Goal: Information Seeking & Learning: Learn about a topic

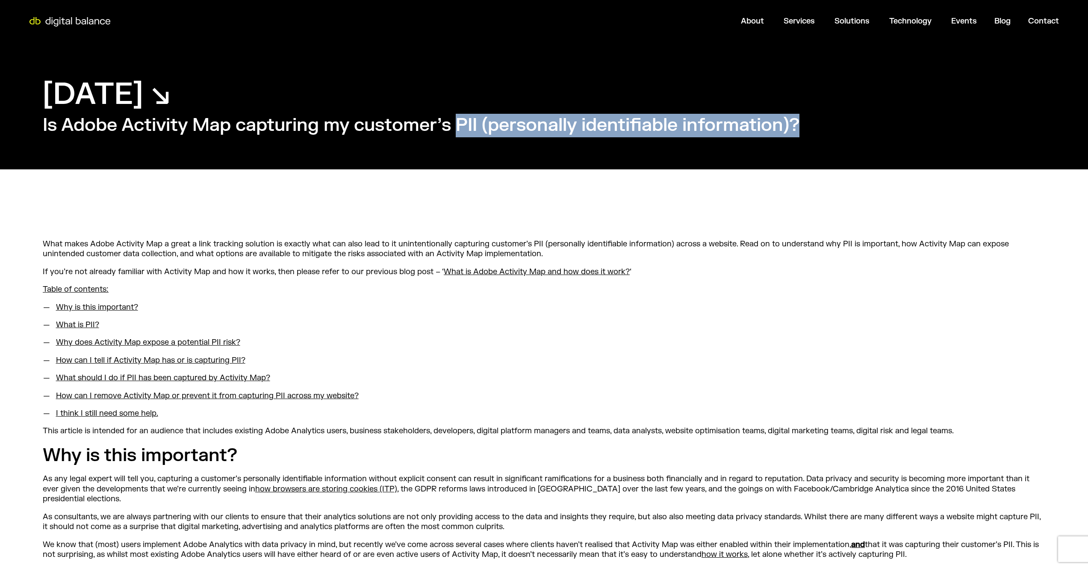
drag, startPoint x: 461, startPoint y: 125, endPoint x: 811, endPoint y: 124, distance: 349.7
click at [811, 124] on div "[DATE] ↘︎ Is Adobe Activity Map capturing my customer’s PII (personally identif…" at bounding box center [544, 106] width 1088 height 127
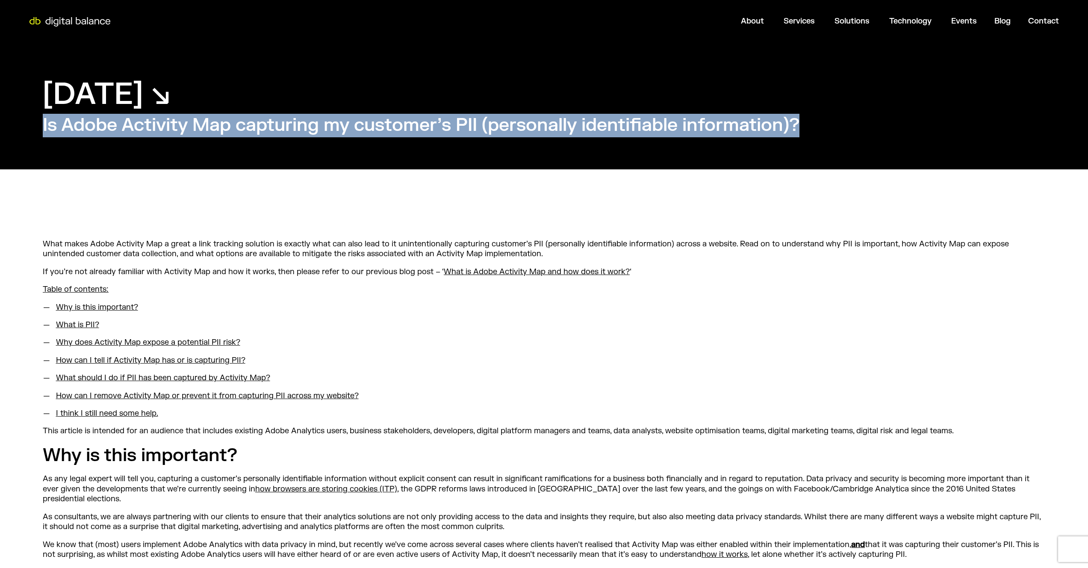
drag, startPoint x: 814, startPoint y: 127, endPoint x: 637, endPoint y: 98, distance: 179.7
click at [637, 98] on div "[DATE] ↘︎ Is Adobe Activity Map capturing my customer’s PII (personally identif…" at bounding box center [544, 106] width 1088 height 127
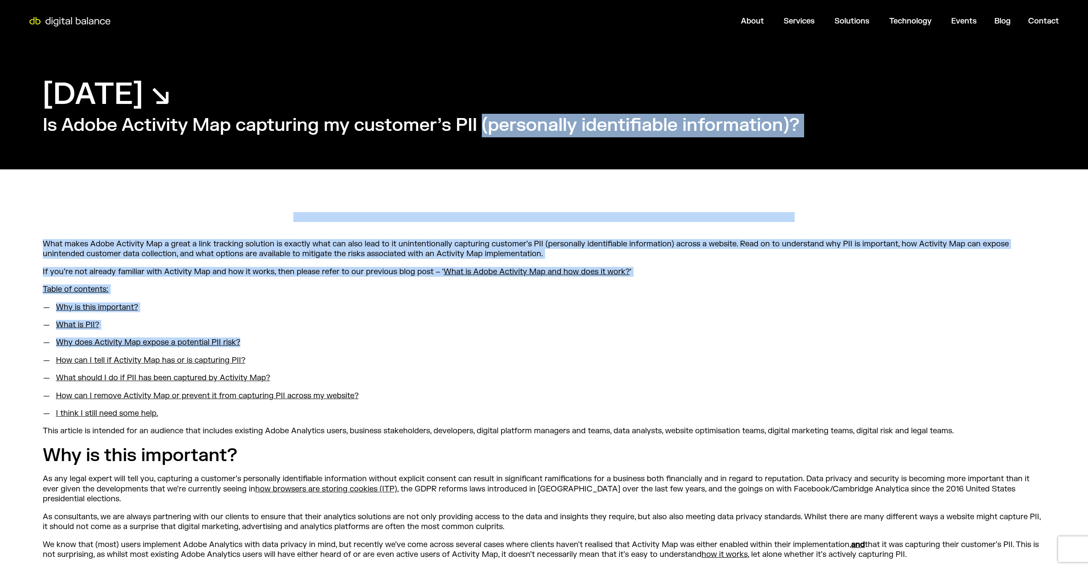
drag, startPoint x: 484, startPoint y: 126, endPoint x: 622, endPoint y: 338, distance: 252.7
click at [622, 338] on li "Why does Activity Map expose a potential PII risk?" at bounding box center [548, 342] width 993 height 10
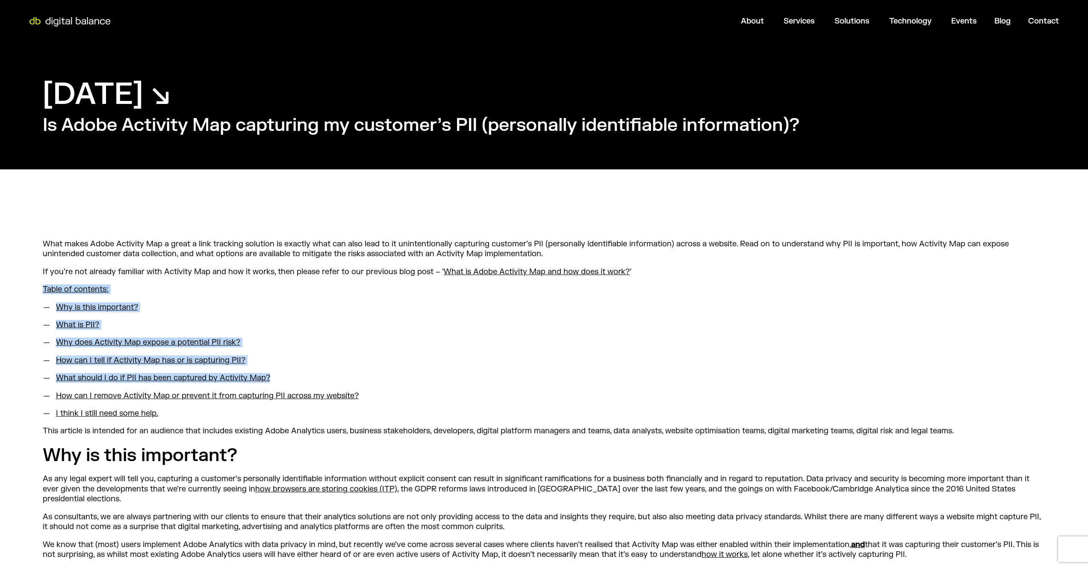
drag, startPoint x: 567, startPoint y: 345, endPoint x: 567, endPoint y: 280, distance: 65.4
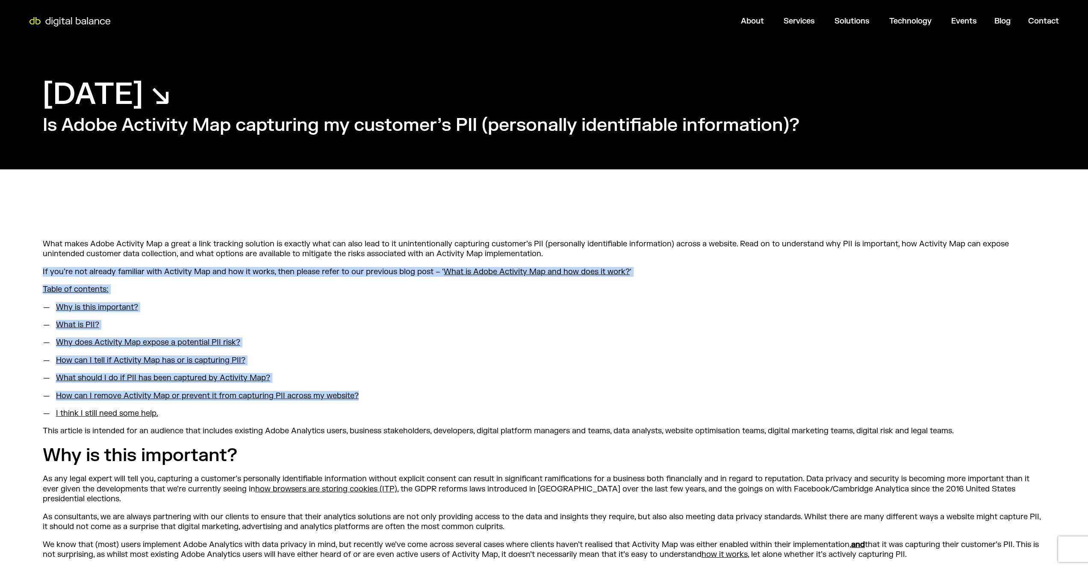
drag, startPoint x: 554, startPoint y: 258, endPoint x: 531, endPoint y: 404, distance: 148.0
click at [531, 404] on ul "Why is this important? What is PII? Why does Activity Map expose a potential PI…" at bounding box center [544, 360] width 1002 height 116
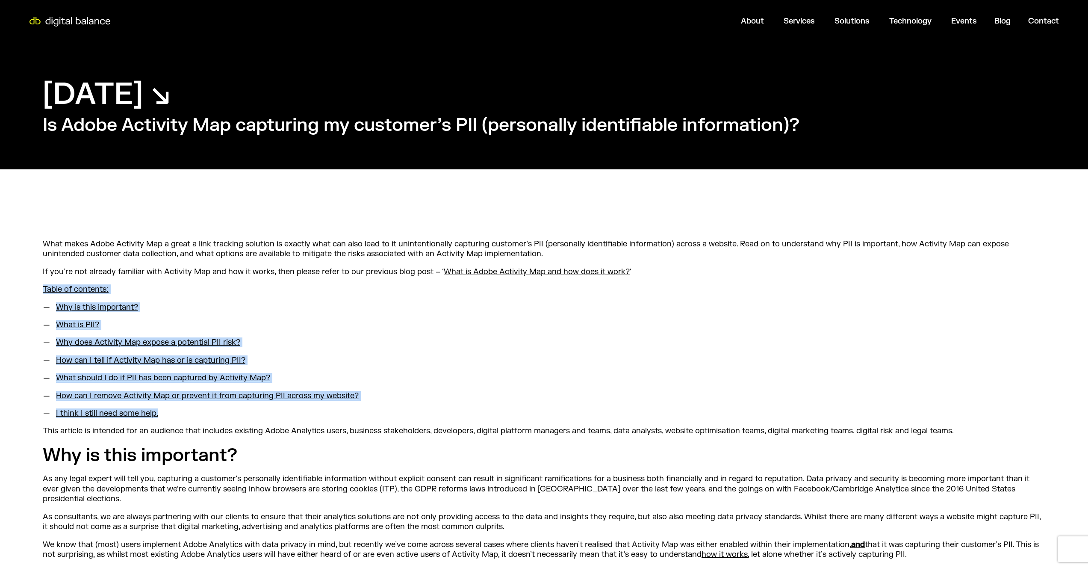
drag, startPoint x: 500, startPoint y: 415, endPoint x: 492, endPoint y: 277, distance: 138.3
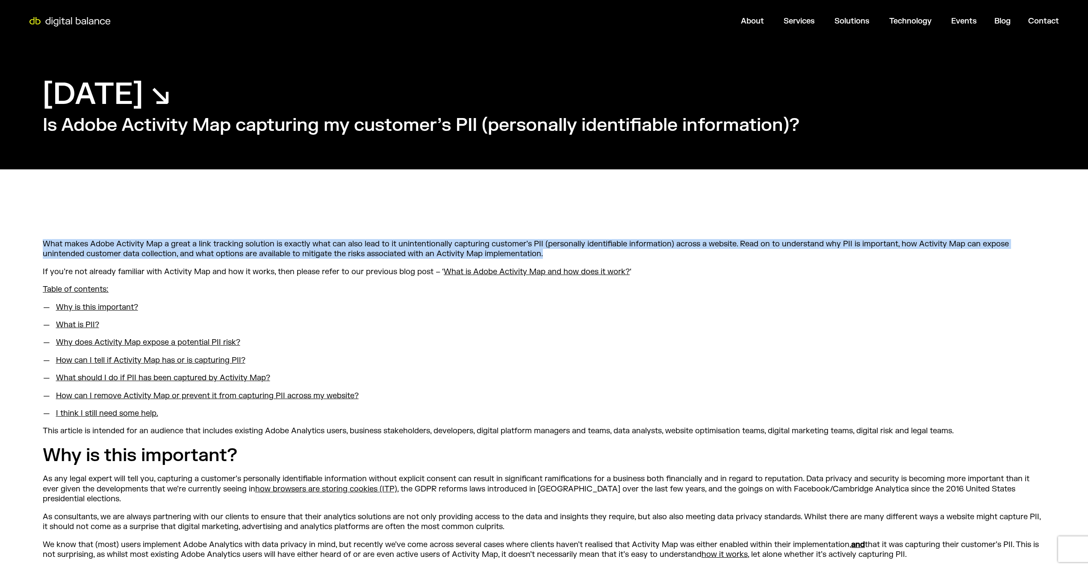
drag, startPoint x: 558, startPoint y: 251, endPoint x: 501, endPoint y: 230, distance: 61.2
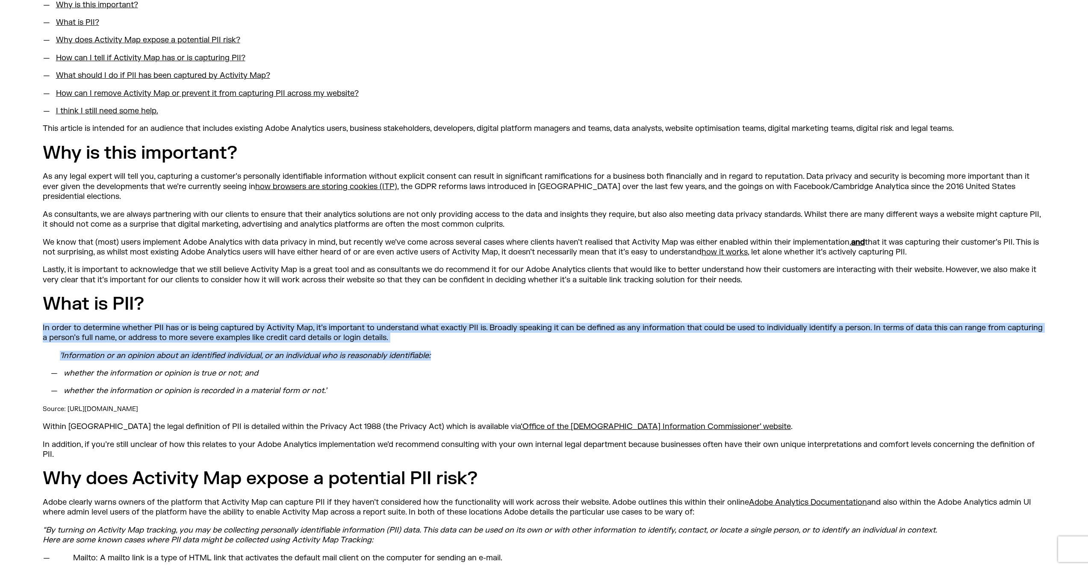
drag, startPoint x: 487, startPoint y: 346, endPoint x: 487, endPoint y: 282, distance: 64.1
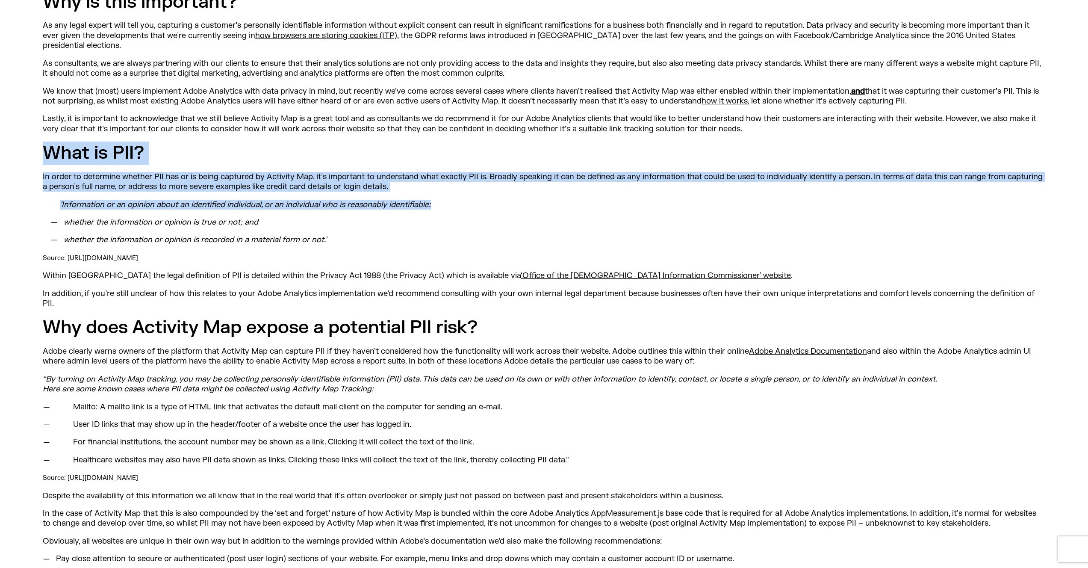
scroll to position [473, 0]
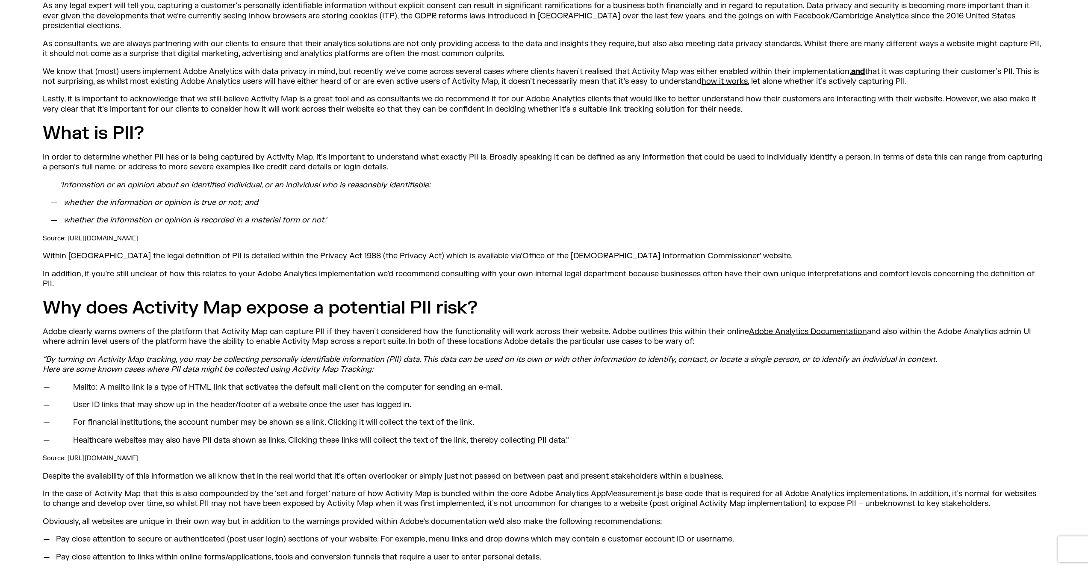
click at [487, 296] on h2 "Why does Activity Map expose a potential PII risk?" at bounding box center [544, 308] width 1002 height 24
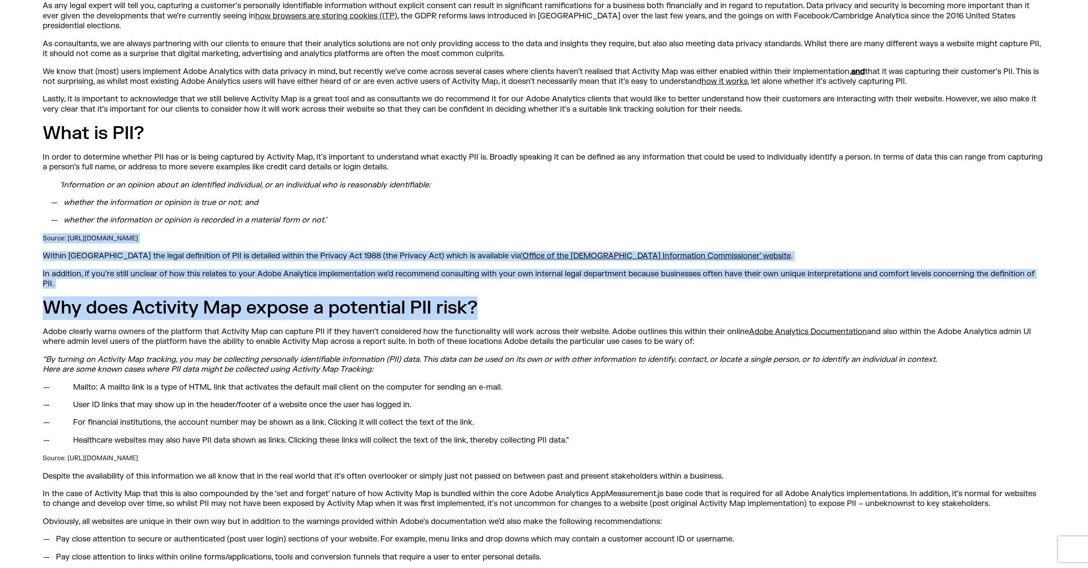
drag, startPoint x: 493, startPoint y: 293, endPoint x: 493, endPoint y: 218, distance: 75.7
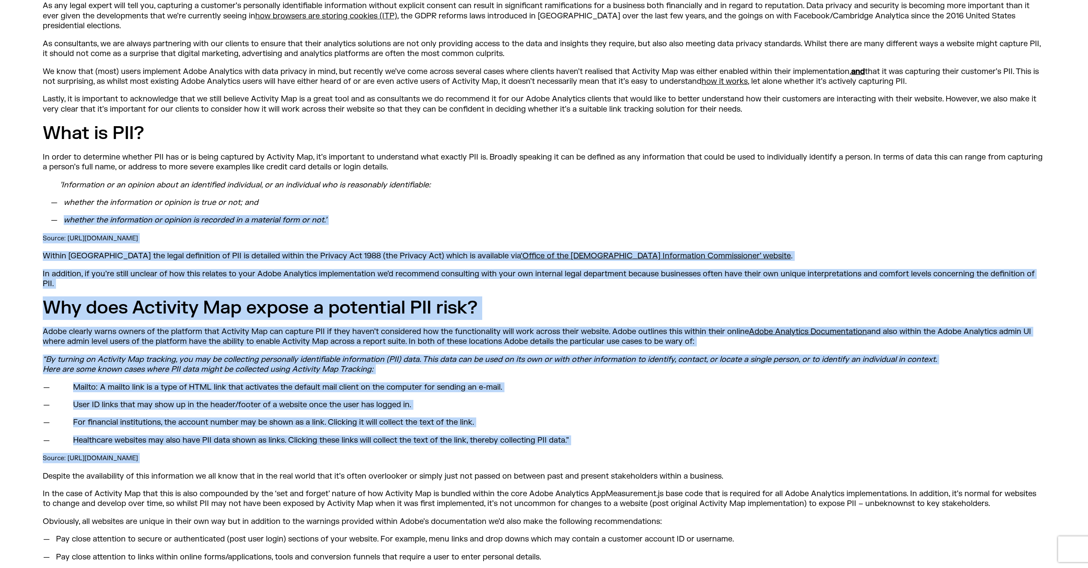
drag, startPoint x: 507, startPoint y: 202, endPoint x: 507, endPoint y: 448, distance: 246.2
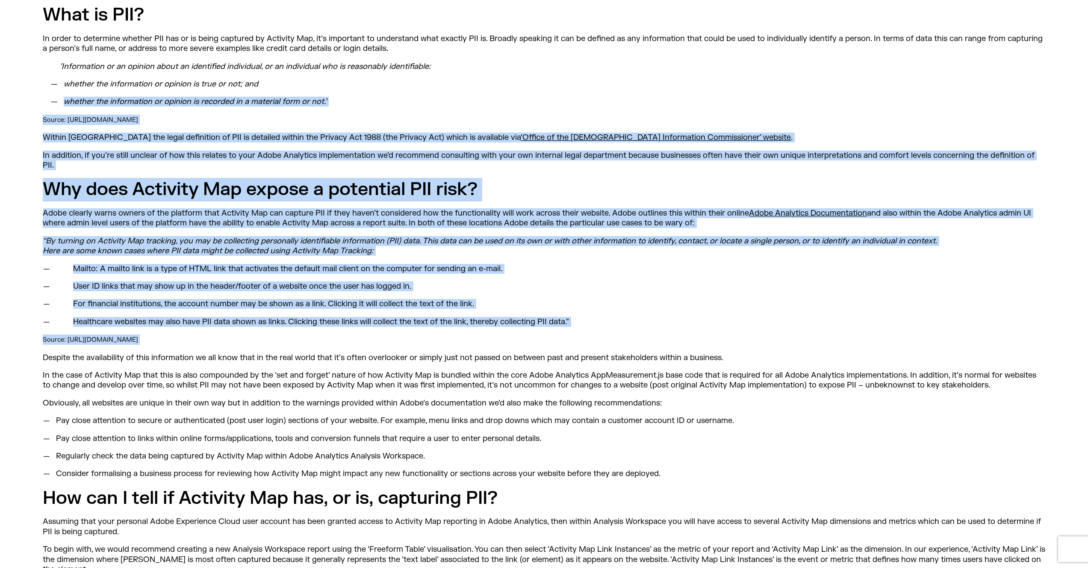
scroll to position [638, 0]
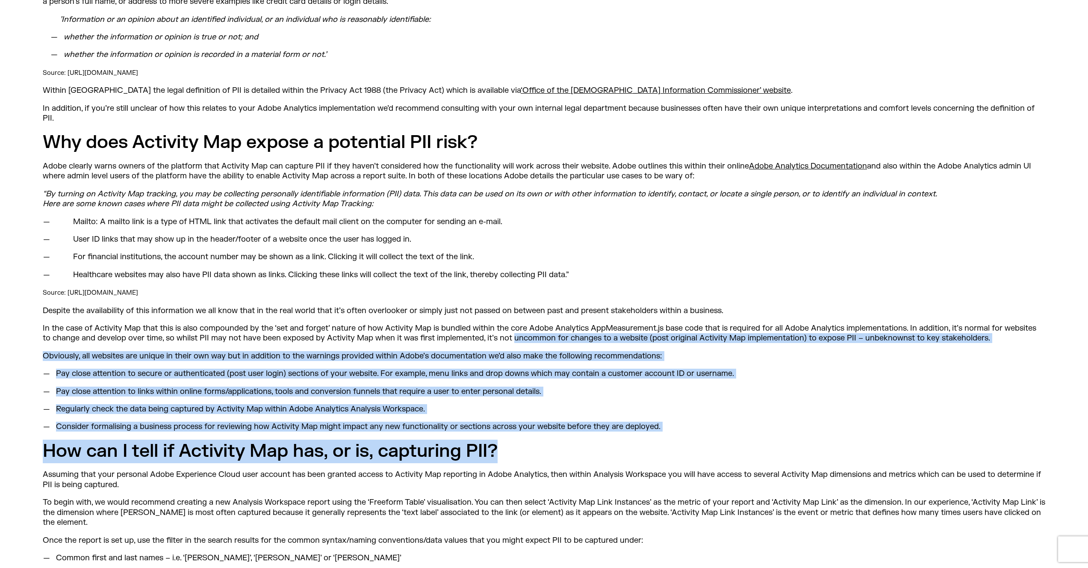
drag, startPoint x: 499, startPoint y: 430, endPoint x: 502, endPoint y: 323, distance: 107.3
click at [502, 323] on p "In the case of Activity Map that this is also compounded by the ‘set and forget…" at bounding box center [544, 333] width 1002 height 20
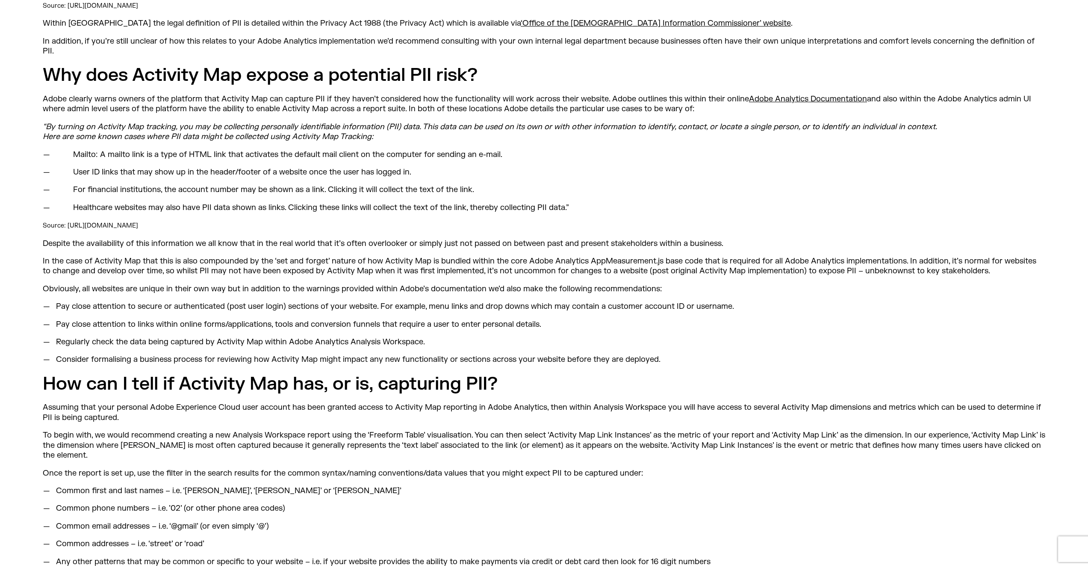
scroll to position [710, 0]
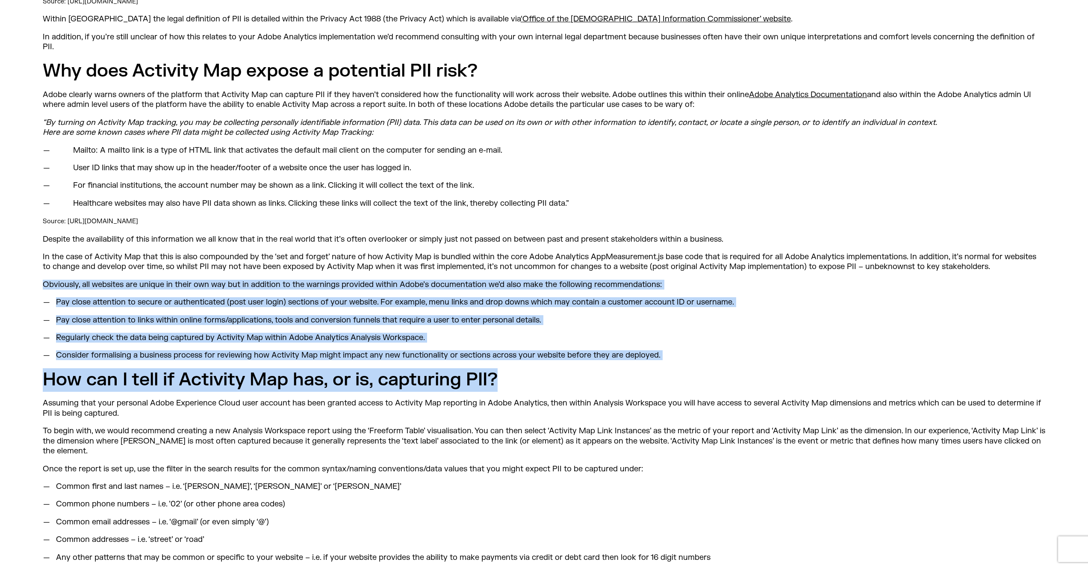
drag, startPoint x: 504, startPoint y: 358, endPoint x: 502, endPoint y: 252, distance: 105.6
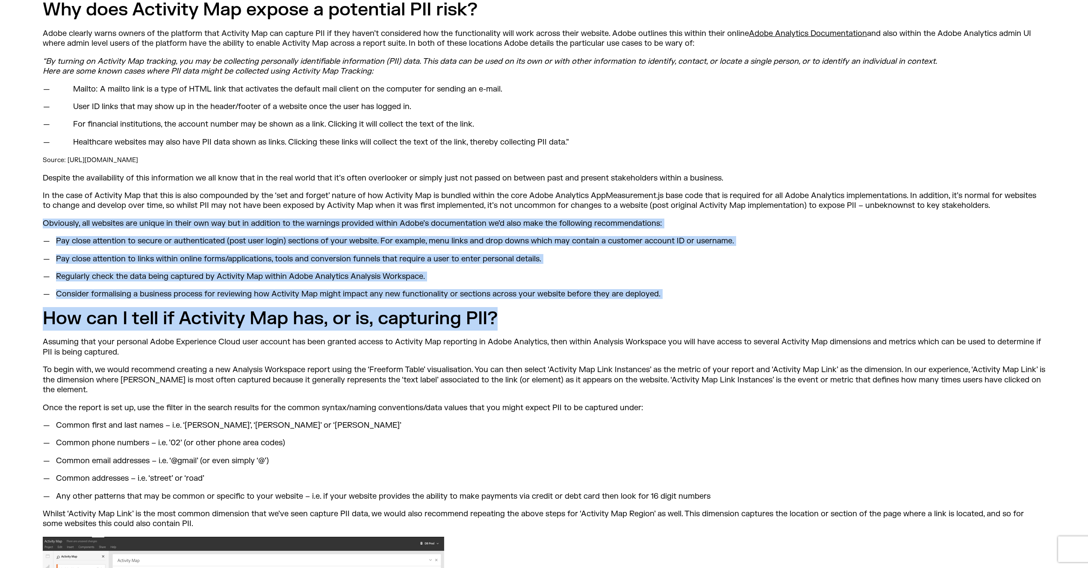
scroll to position [849, 0]
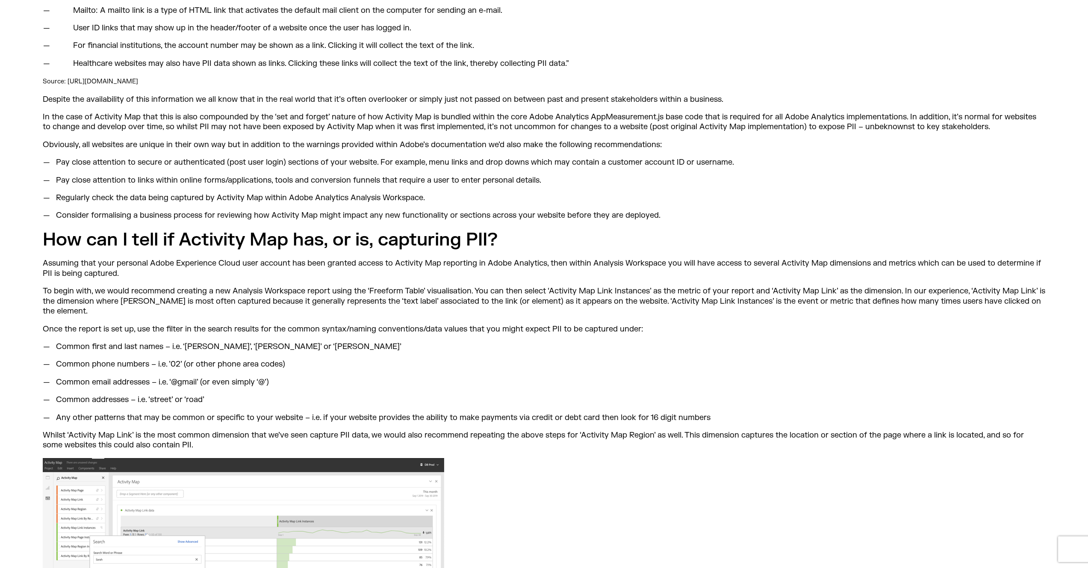
click at [502, 258] on p "Assuming that your personal Adobe Experience Cloud user account has been grante…" at bounding box center [544, 268] width 1002 height 20
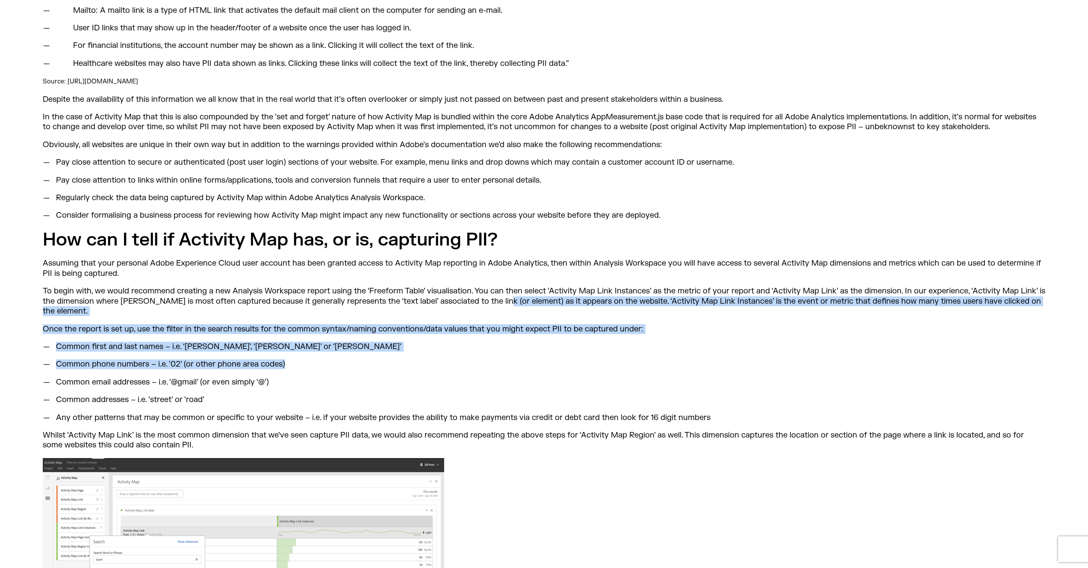
drag, startPoint x: 496, startPoint y: 282, endPoint x: 494, endPoint y: 339, distance: 56.9
click at [494, 359] on li "Common phone numbers – i.e. ’02’ (or other phone area codes)" at bounding box center [548, 364] width 993 height 10
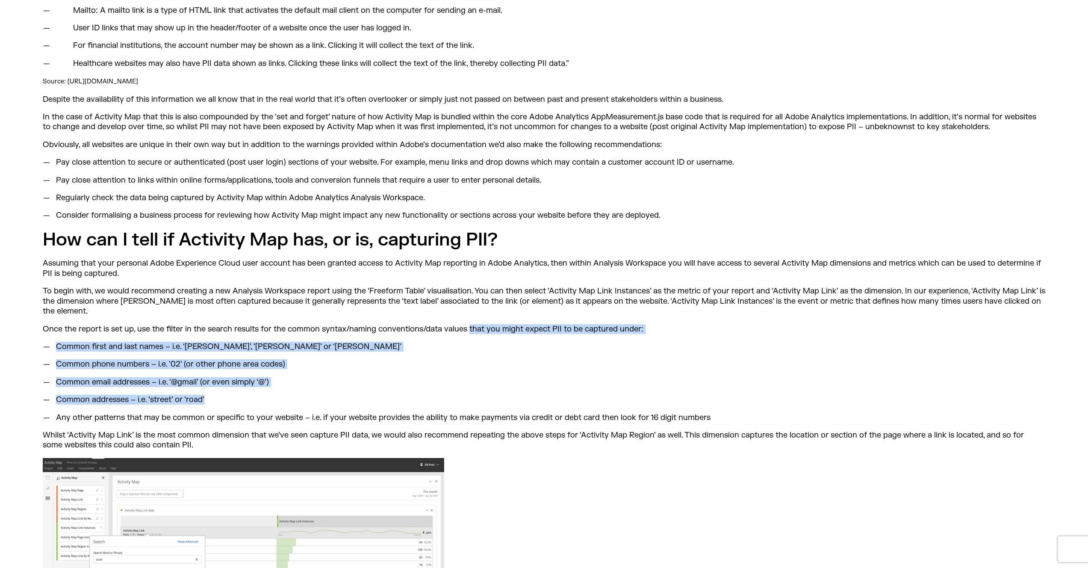
drag, startPoint x: 469, startPoint y: 369, endPoint x: 469, endPoint y: 301, distance: 68.4
click at [469, 324] on p "Once the report is set up, use the filter in the search results for the common …" at bounding box center [544, 329] width 1002 height 10
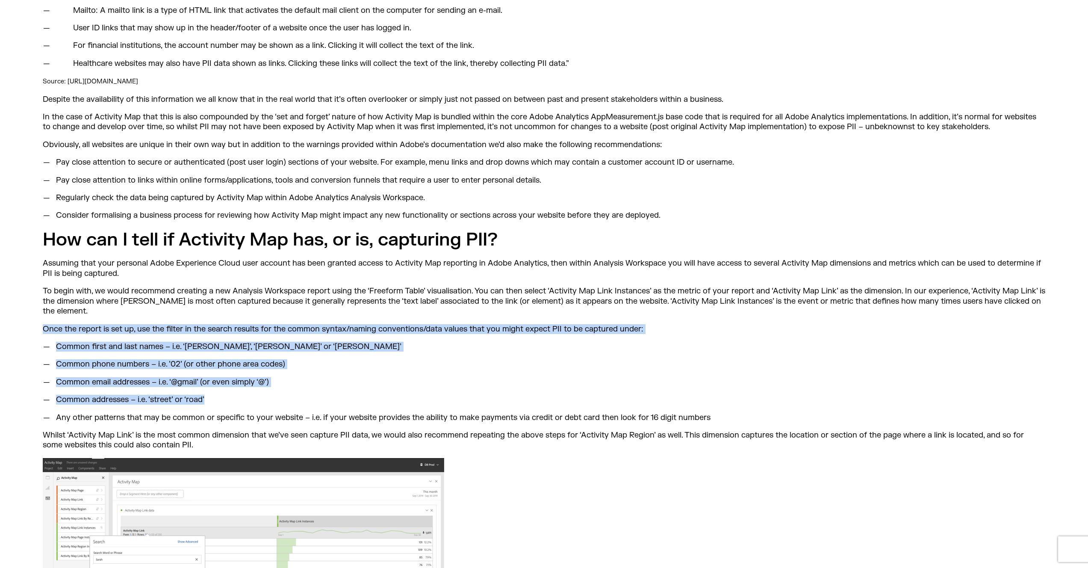
drag, startPoint x: 465, startPoint y: 288, endPoint x: 451, endPoint y: 370, distance: 83.6
click at [451, 395] on li "Common addresses – i.e. ‘street’ or ‘road’" at bounding box center [548, 400] width 993 height 10
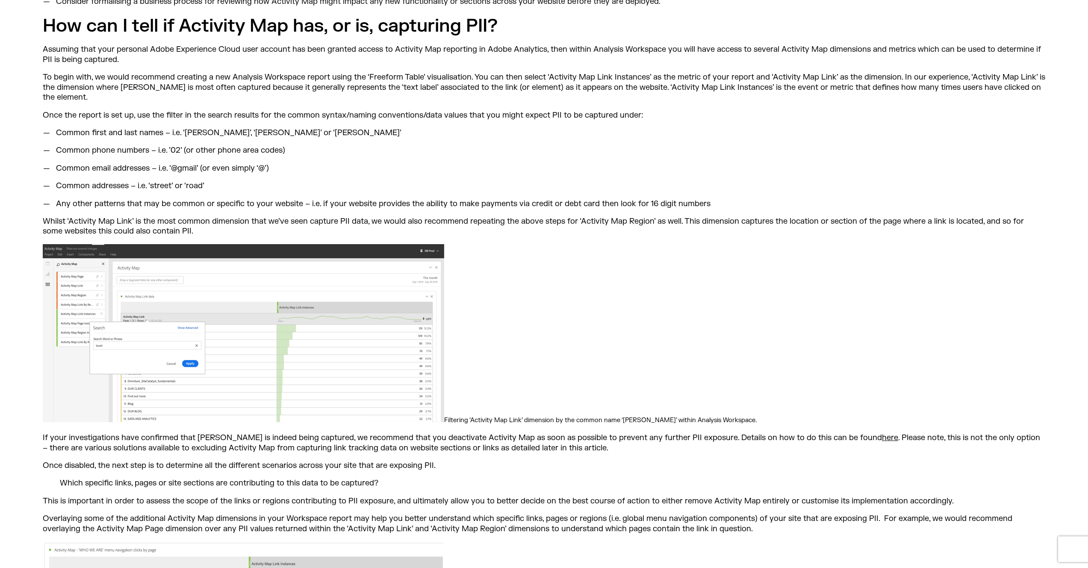
scroll to position [1064, 0]
click at [577, 286] on p "Filtering ‘Activity Map Link’ dimension by the common name ‘[PERSON_NAME]’ with…" at bounding box center [544, 334] width 1002 height 181
click at [602, 244] on p "Filtering ‘Activity Map Link’ dimension by the common name ‘[PERSON_NAME]’ with…" at bounding box center [544, 334] width 1002 height 181
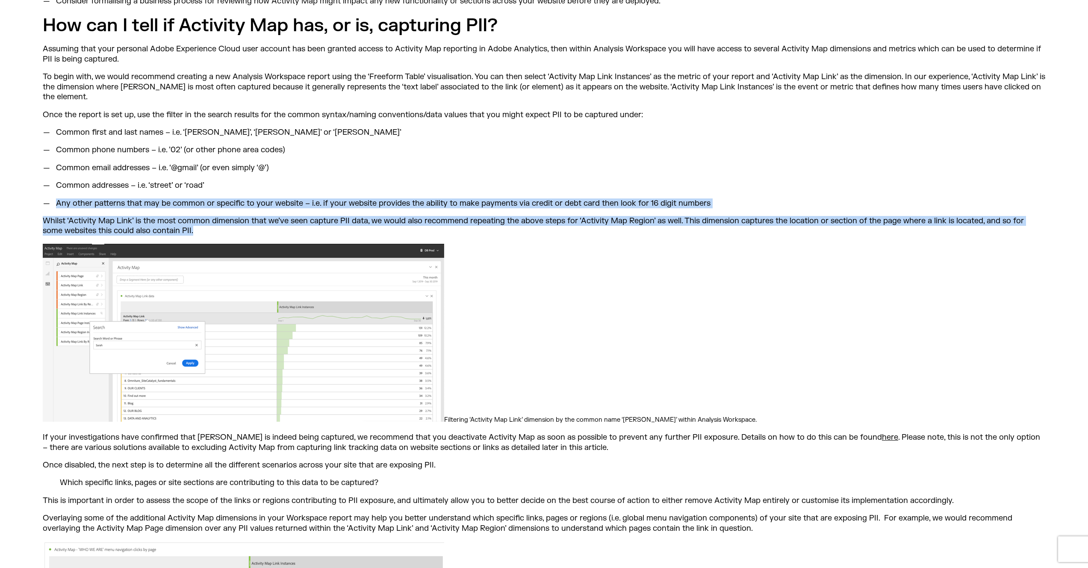
drag, startPoint x: 582, startPoint y: 208, endPoint x: 582, endPoint y: 161, distance: 46.6
click at [582, 161] on ul "Common first and last names – i.e. ‘Matt’, ‘[PERSON_NAME]’ or ‘[PERSON_NAME]’ C…" at bounding box center [544, 167] width 1002 height 81
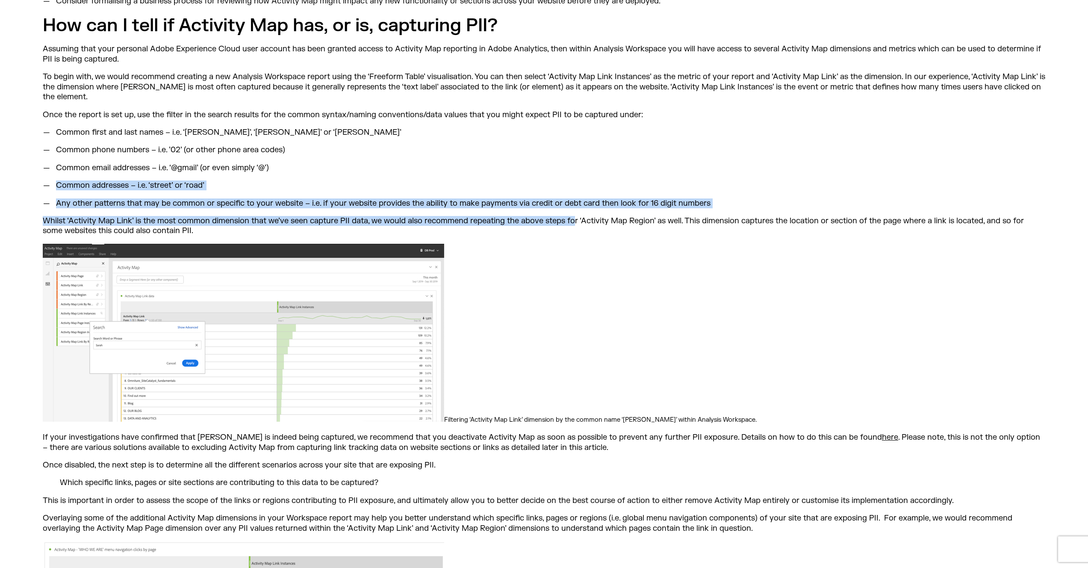
drag, startPoint x: 575, startPoint y: 142, endPoint x: 573, endPoint y: 189, distance: 47.5
click at [573, 216] on p "Whilst ‘Activity Map Link’ is the most common dimension that we’ve seen capture…" at bounding box center [544, 226] width 1002 height 20
drag, startPoint x: 562, startPoint y: 194, endPoint x: 560, endPoint y: 159, distance: 35.1
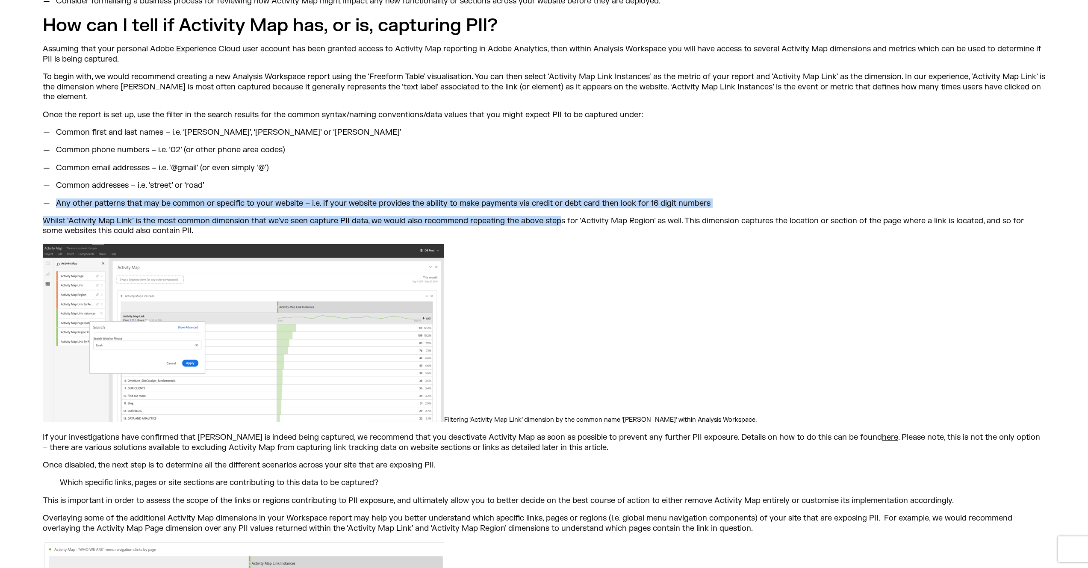
click at [560, 180] on li "Common addresses – i.e. ‘street’ or ‘road’" at bounding box center [548, 185] width 993 height 10
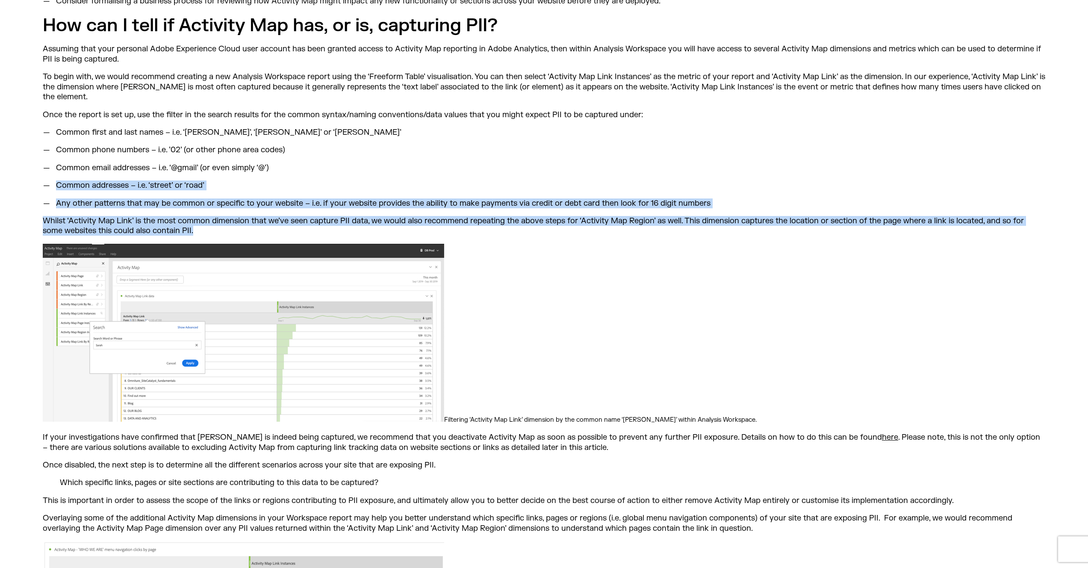
drag, startPoint x: 649, startPoint y: 135, endPoint x: 647, endPoint y: 200, distance: 65.9
click at [647, 216] on p "Whilst ‘Activity Map Link’ is the most common dimension that we’ve seen capture…" at bounding box center [544, 226] width 1002 height 20
drag, startPoint x: 637, startPoint y: 207, endPoint x: 637, endPoint y: 156, distance: 51.7
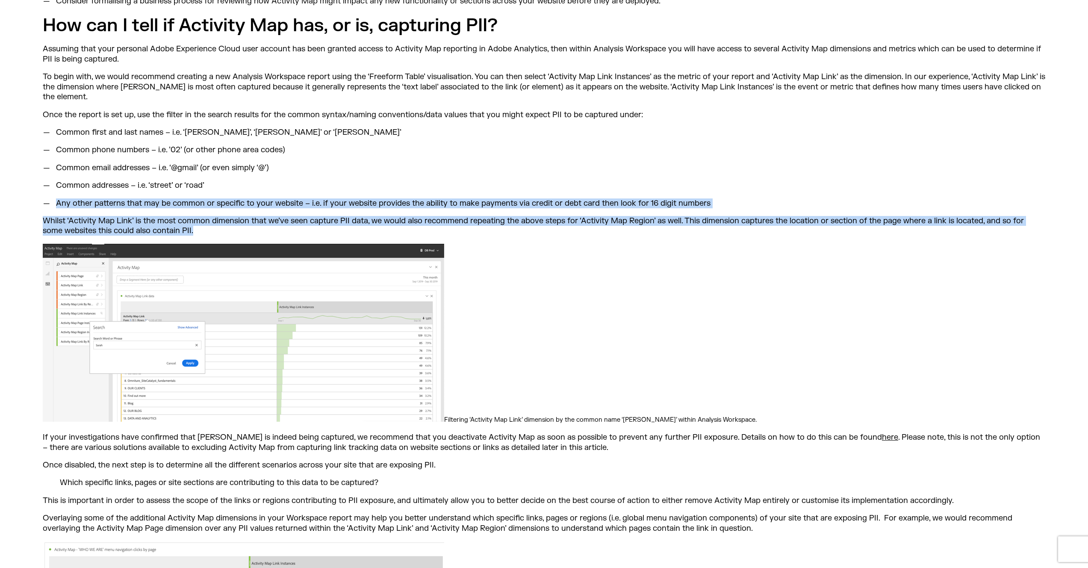
click at [637, 180] on li "Common addresses – i.e. ‘street’ or ‘road’" at bounding box center [548, 185] width 993 height 10
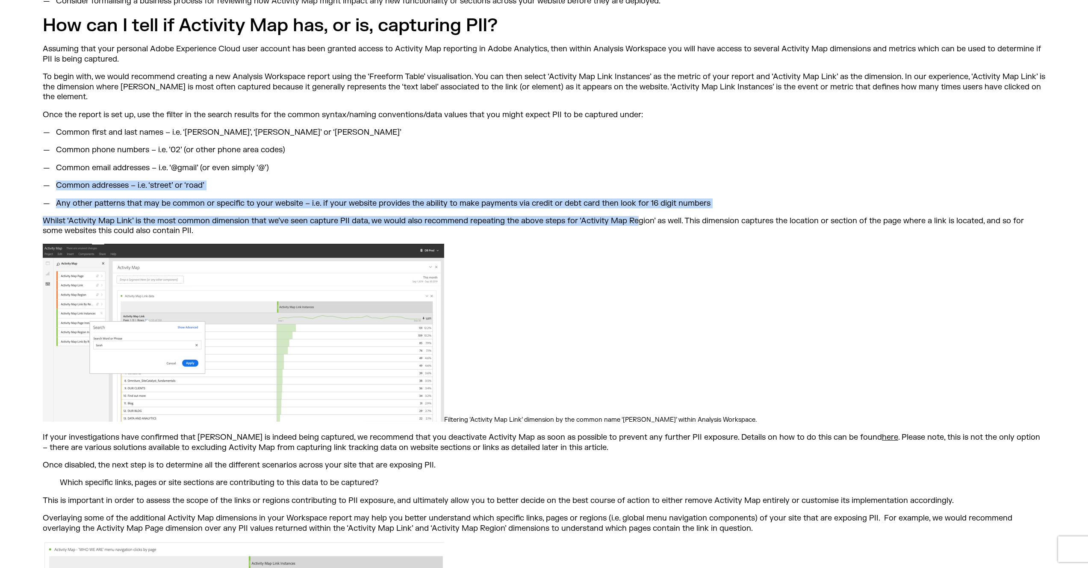
drag, startPoint x: 638, startPoint y: 145, endPoint x: 638, endPoint y: 187, distance: 41.9
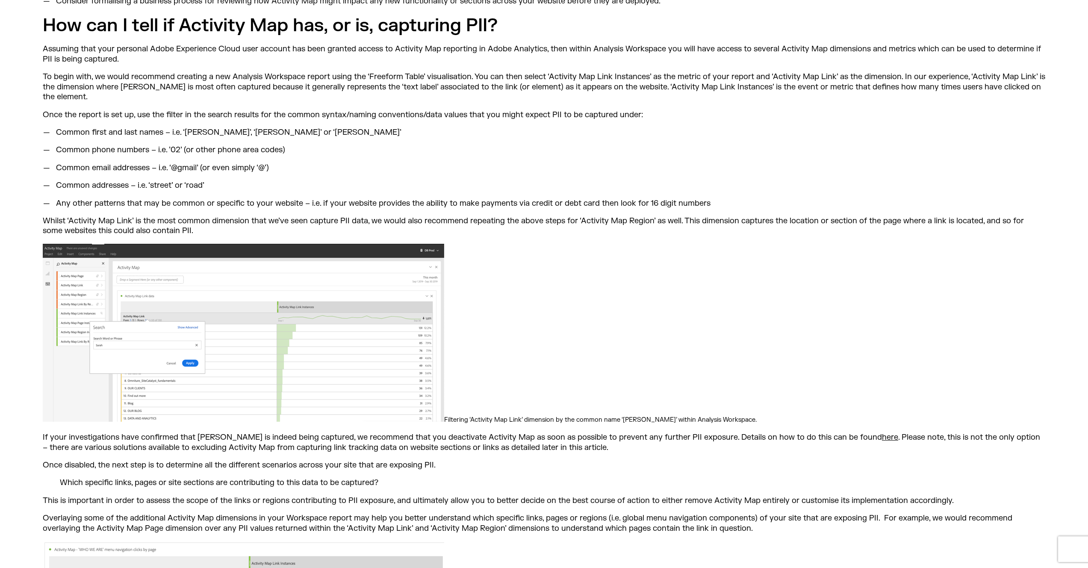
click at [645, 145] on li "Common phone numbers – i.e. ’02’ (or other phone area codes)" at bounding box center [548, 150] width 993 height 10
drag, startPoint x: 586, startPoint y: 146, endPoint x: 581, endPoint y: 117, distance: 29.2
click at [581, 127] on ul "Common first and last names – i.e. ‘Matt’, ‘[PERSON_NAME]’ or ‘[PERSON_NAME]’ C…" at bounding box center [544, 167] width 1002 height 81
click at [581, 145] on li "Common phone numbers – i.e. ’02’ (or other phone area codes)" at bounding box center [548, 150] width 993 height 10
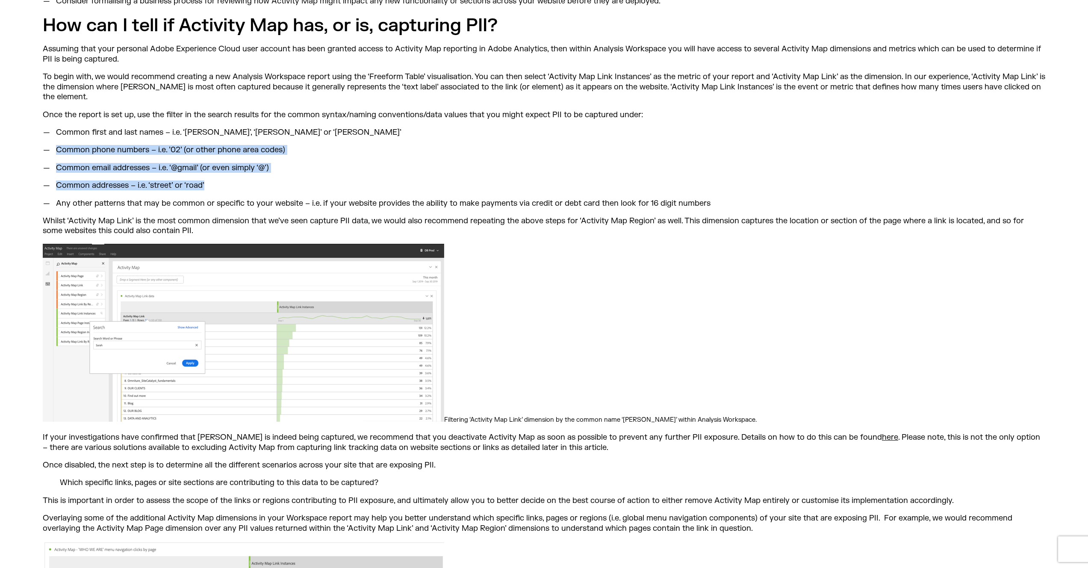
drag, startPoint x: 533, startPoint y: 109, endPoint x: 531, endPoint y: 159, distance: 50.5
click at [531, 159] on ul "Common first and last names – i.e. ‘Matt’, ‘[PERSON_NAME]’ or ‘[PERSON_NAME]’ C…" at bounding box center [544, 167] width 1002 height 81
click at [531, 180] on li "Common addresses – i.e. ‘street’ or ‘road’" at bounding box center [548, 185] width 993 height 10
drag, startPoint x: 499, startPoint y: 163, endPoint x: 499, endPoint y: 114, distance: 49.2
click at [499, 127] on ul "Common first and last names – i.e. ‘Matt’, ‘[PERSON_NAME]’ or ‘[PERSON_NAME]’ C…" at bounding box center [544, 167] width 1002 height 81
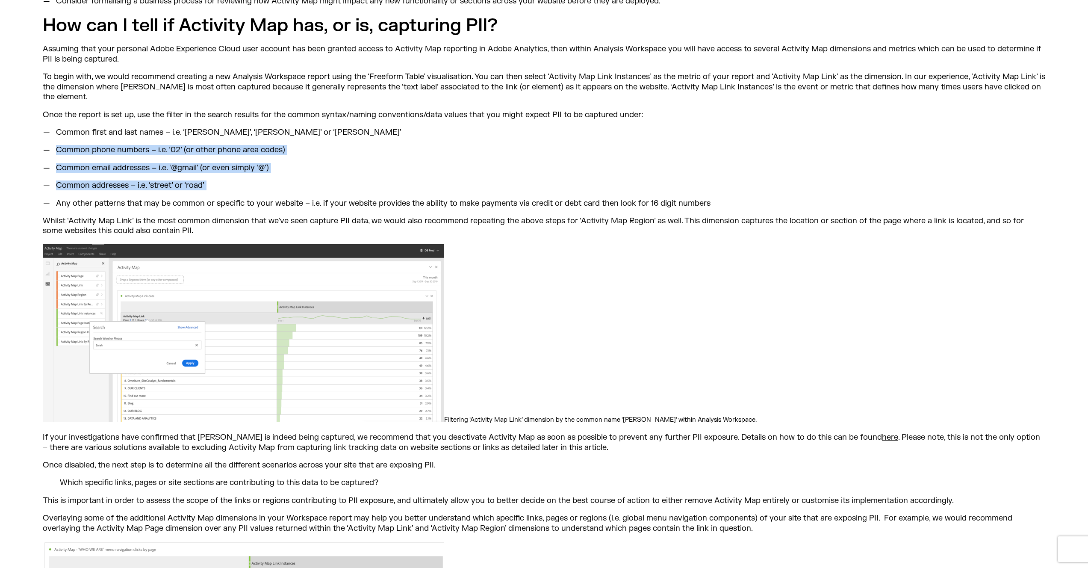
click at [499, 127] on ul "Common first and last names – i.e. ‘Matt’, ‘[PERSON_NAME]’ or ‘[PERSON_NAME]’ C…" at bounding box center [544, 167] width 1002 height 81
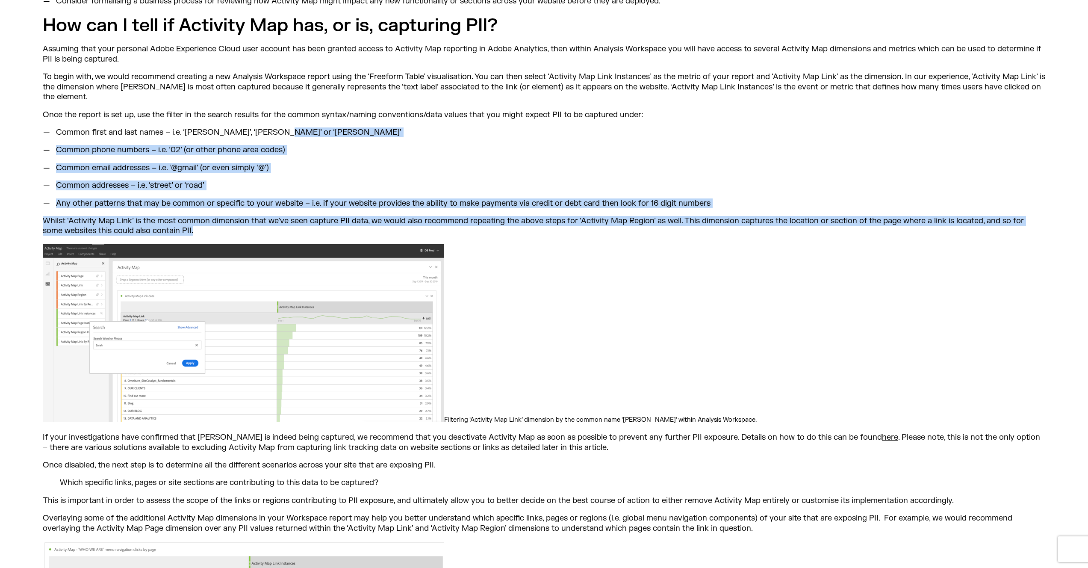
drag, startPoint x: 531, startPoint y: 105, endPoint x: 539, endPoint y: 197, distance: 93.0
click at [539, 216] on p "Whilst ‘Activity Map Link’ is the most common dimension that we’ve seen capture…" at bounding box center [544, 226] width 1002 height 20
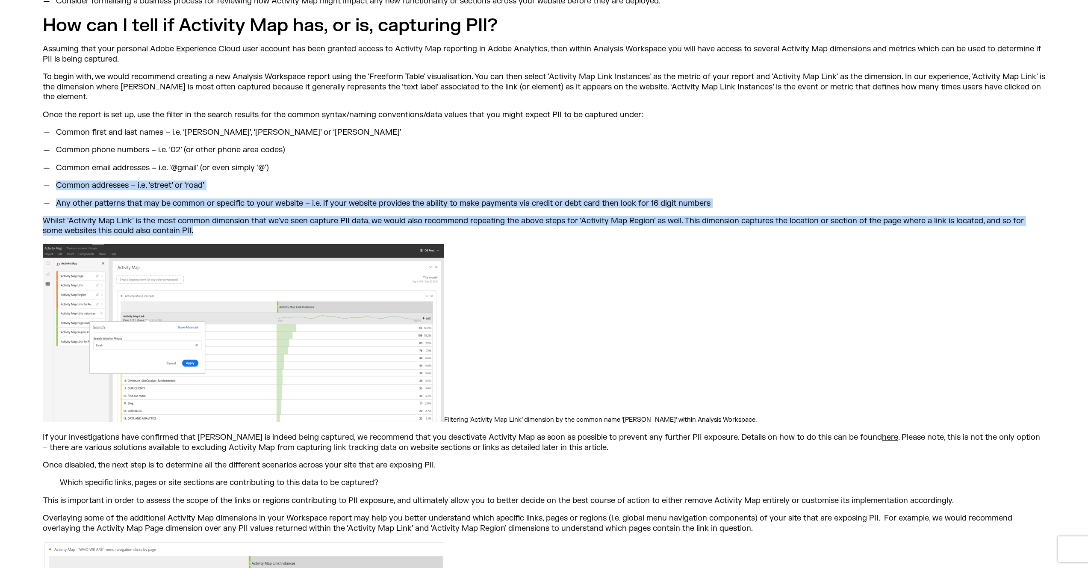
drag, startPoint x: 531, startPoint y: 201, endPoint x: 531, endPoint y: 147, distance: 54.3
click at [531, 147] on ul "Common first and last names – i.e. ‘Matt’, ‘[PERSON_NAME]’ or ‘[PERSON_NAME]’ C…" at bounding box center [544, 167] width 1002 height 81
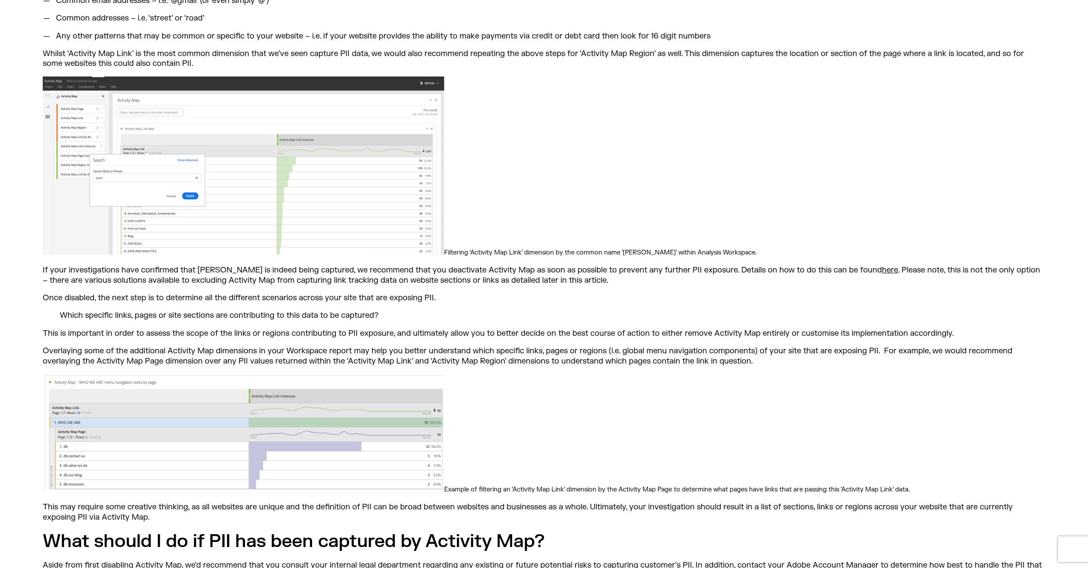
scroll to position [1247, 0]
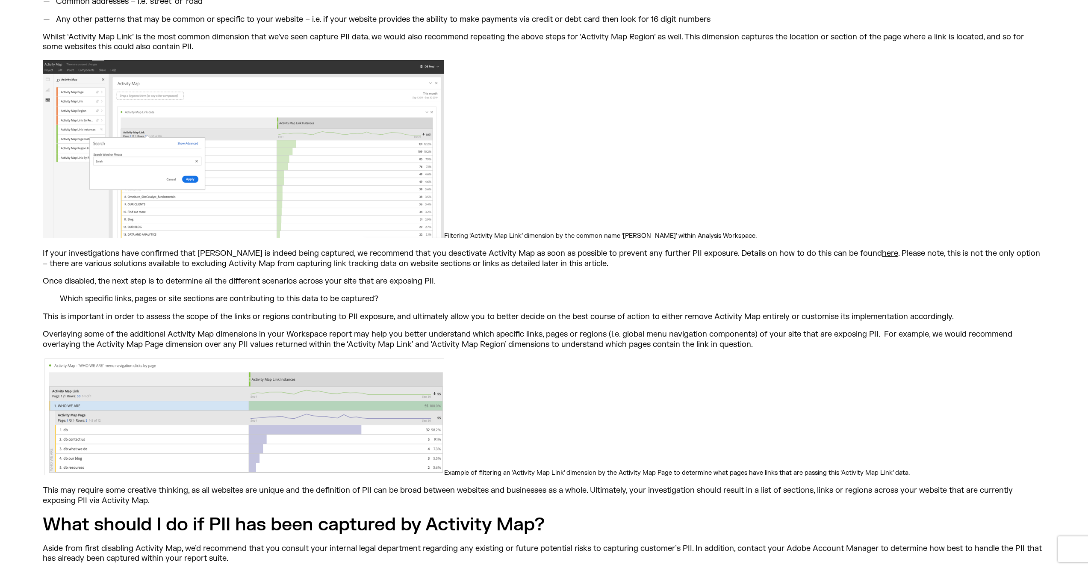
drag, startPoint x: 455, startPoint y: 251, endPoint x: 495, endPoint y: 253, distance: 40.6
click at [495, 276] on p "Once disabled, the next step is to determine all the different scenarios across…" at bounding box center [544, 281] width 1002 height 10
click at [494, 276] on p "Once disabled, the next step is to determine all the different scenarios across…" at bounding box center [544, 281] width 1002 height 10
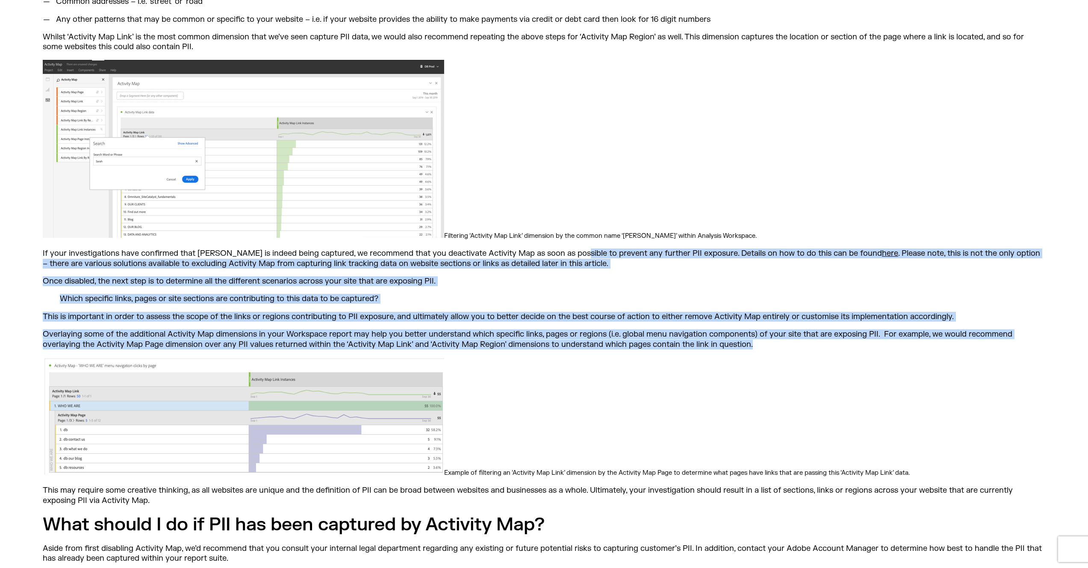
drag, startPoint x: 564, startPoint y: 224, endPoint x: 595, endPoint y: 322, distance: 103.4
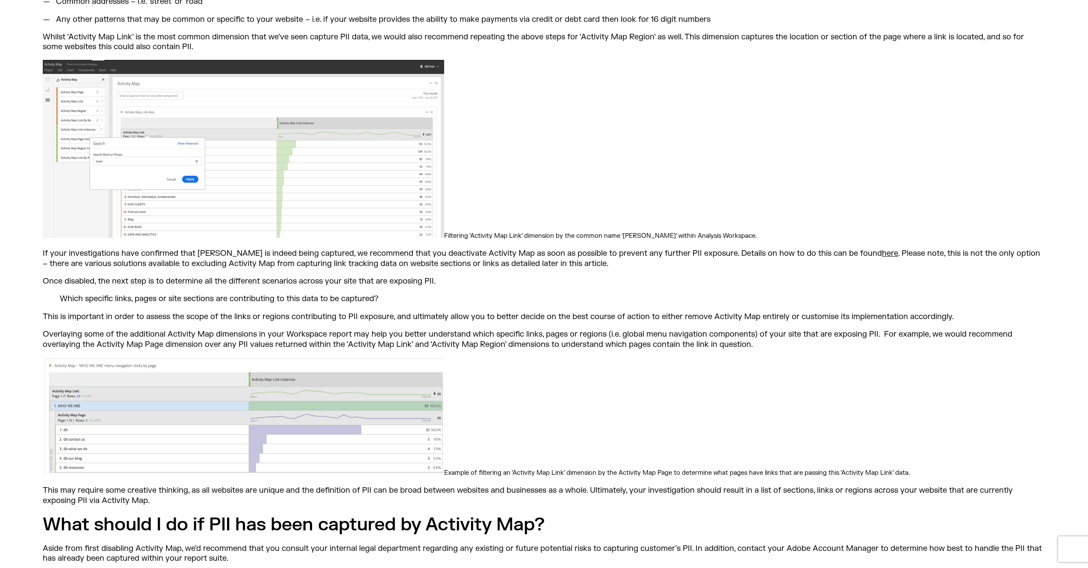
click at [631, 276] on p "Once disabled, the next step is to determine all the different scenarios across…" at bounding box center [544, 281] width 1002 height 10
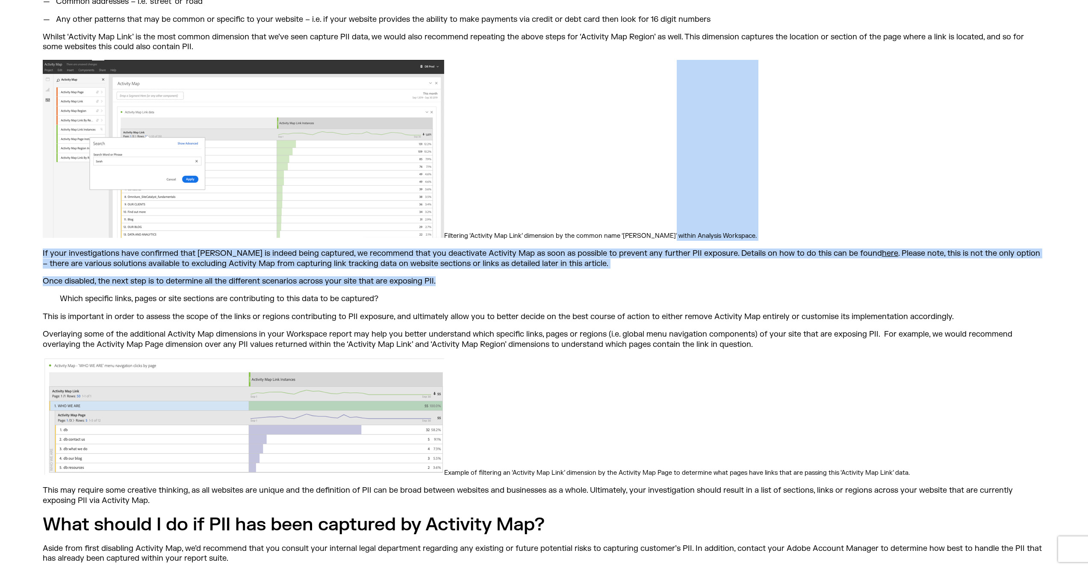
drag, startPoint x: 605, startPoint y: 248, endPoint x: 661, endPoint y: 153, distance: 110.2
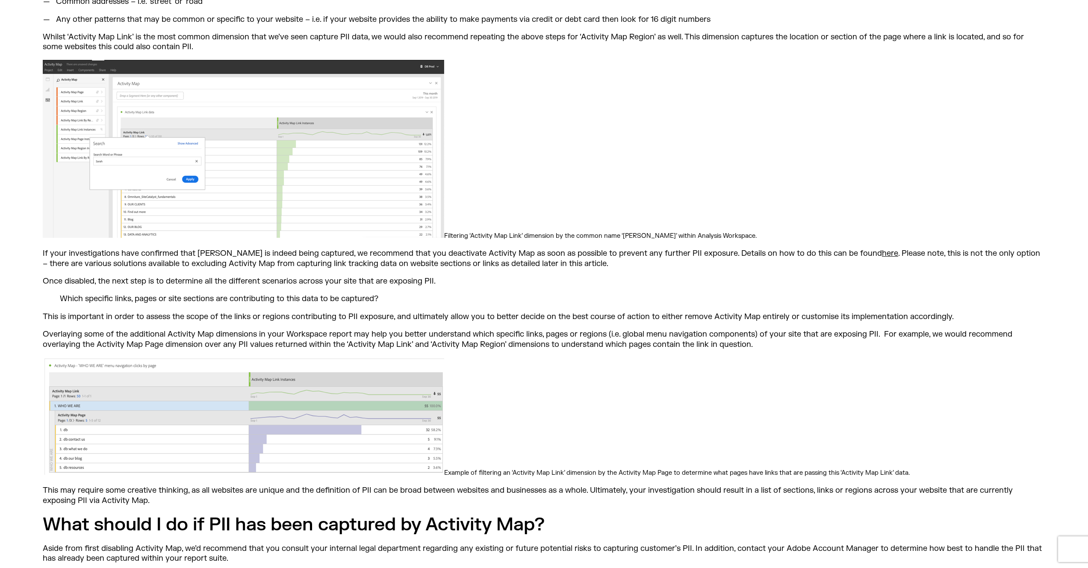
click at [625, 133] on p "Filtering ‘Activity Map Link’ dimension by the common name ‘[PERSON_NAME]’ with…" at bounding box center [544, 150] width 1002 height 181
drag, startPoint x: 755, startPoint y: 319, endPoint x: 766, endPoint y: 176, distance: 143.2
click at [766, 176] on p "Filtering ‘Activity Map Link’ dimension by the common name ‘[PERSON_NAME]’ with…" at bounding box center [544, 150] width 1002 height 181
drag, startPoint x: 757, startPoint y: 304, endPoint x: 761, endPoint y: 315, distance: 11.9
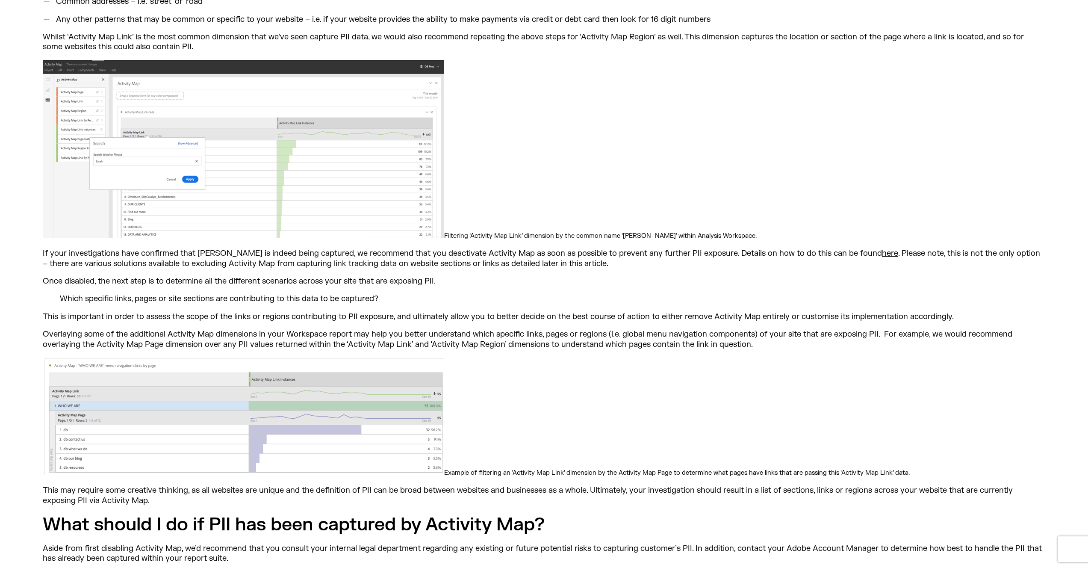
click at [761, 329] on p "Overlaying some of the additional Activity Map dimensions in your Workspace rep…" at bounding box center [544, 339] width 1002 height 20
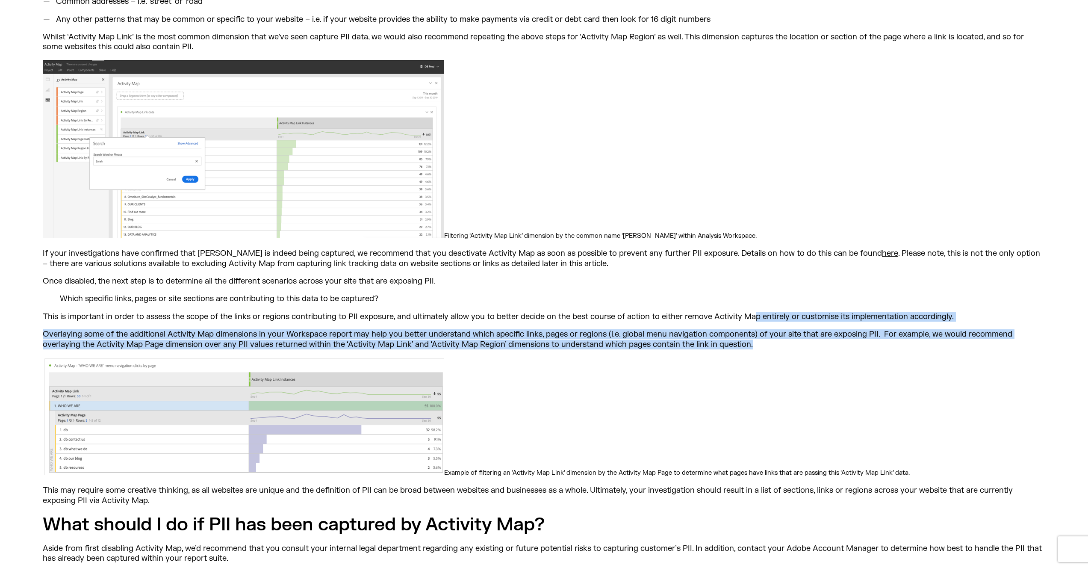
drag, startPoint x: 749, startPoint y: 310, endPoint x: 752, endPoint y: 286, distance: 25.0
click at [752, 312] on p "This is important in order to assess the scope of the links or regions contribu…" at bounding box center [544, 317] width 1002 height 10
drag, startPoint x: 749, startPoint y: 286, endPoint x: 772, endPoint y: 317, distance: 39.4
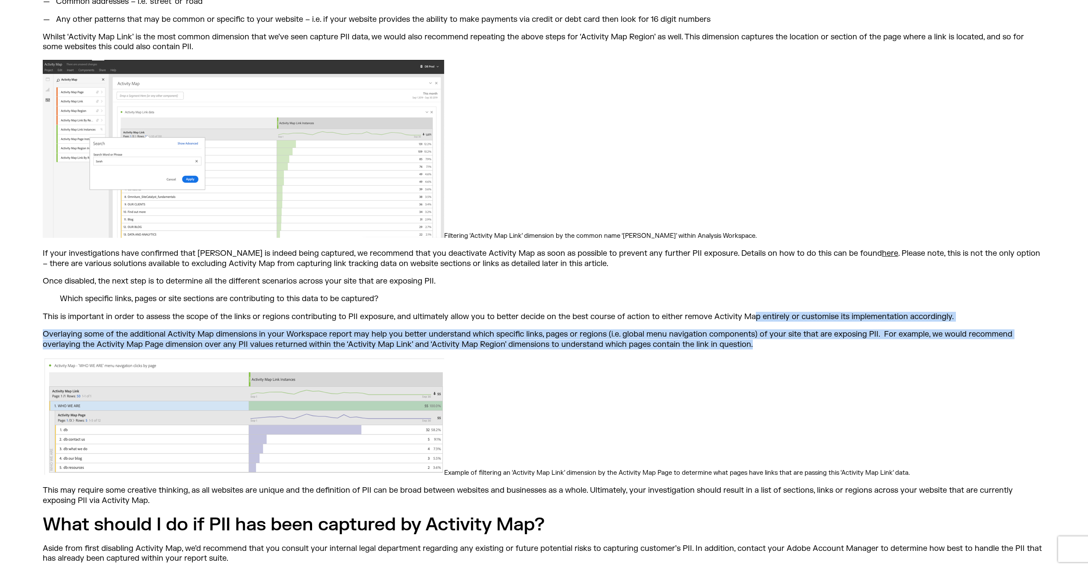
click at [772, 329] on p "Overlaying some of the additional Activity Map dimensions in your Workspace rep…" at bounding box center [544, 339] width 1002 height 20
drag, startPoint x: 763, startPoint y: 317, endPoint x: 793, endPoint y: 136, distance: 183.1
click at [793, 136] on p "Filtering ‘Activity Map Link’ dimension by the common name ‘[PERSON_NAME]’ with…" at bounding box center [544, 150] width 1002 height 181
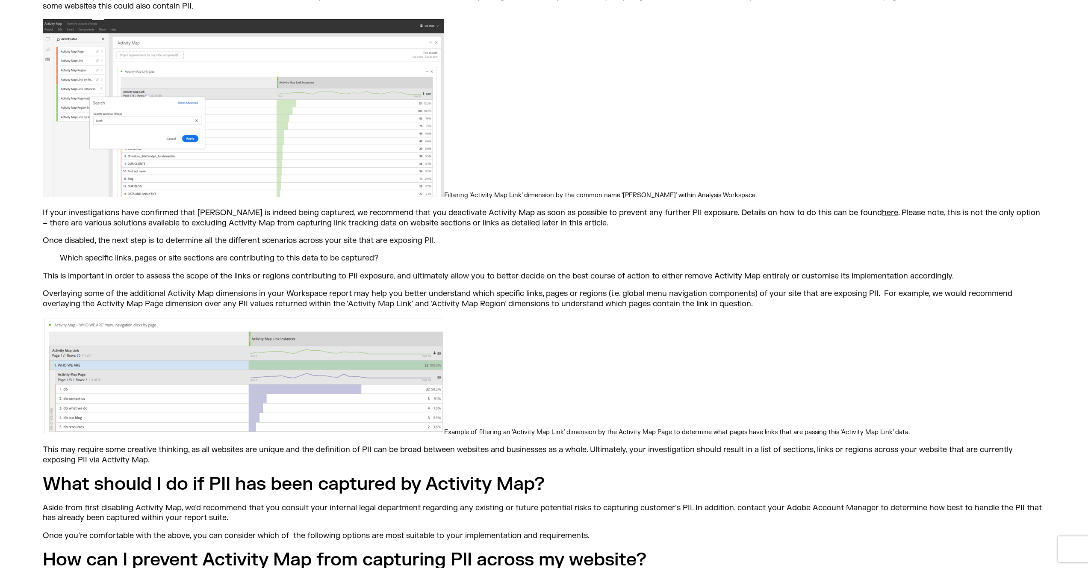
scroll to position [1291, 0]
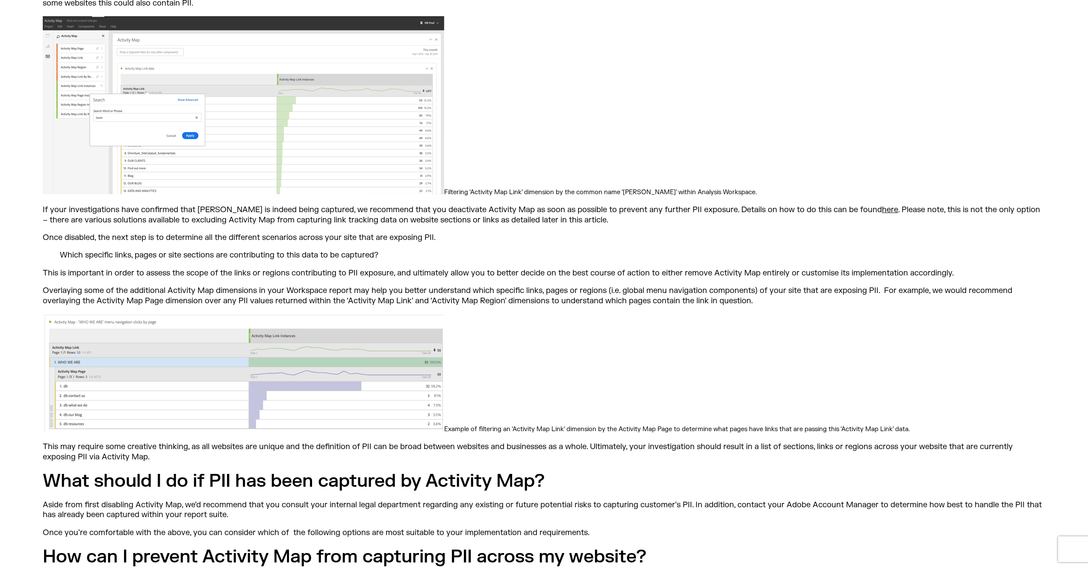
click at [788, 313] on p "Example of filtering an ‘Activity Map Link’ dimension by the Activity Map Page …" at bounding box center [544, 373] width 1002 height 121
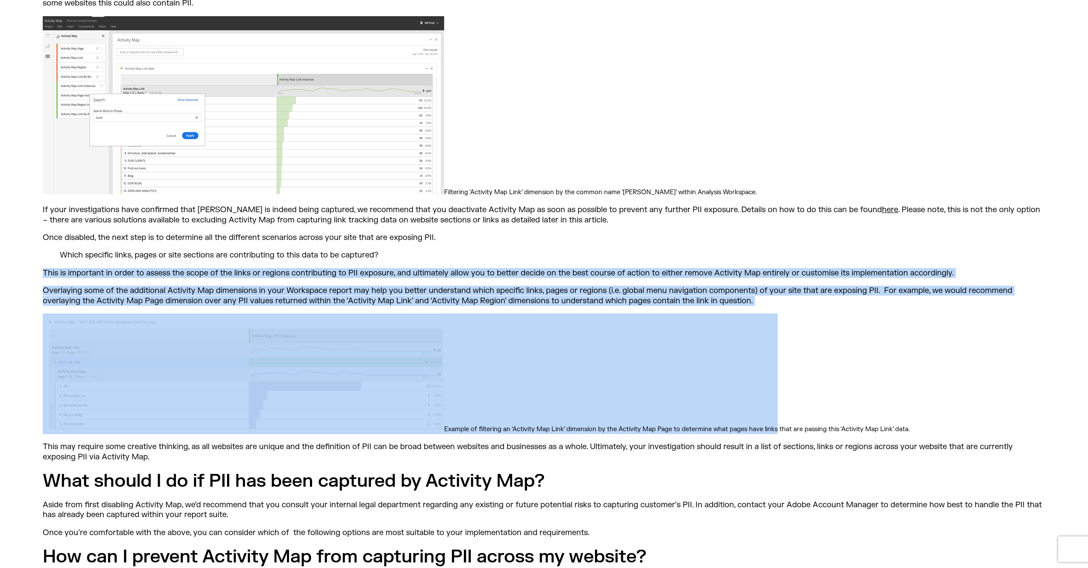
drag, startPoint x: 773, startPoint y: 284, endPoint x: 744, endPoint y: 237, distance: 55.3
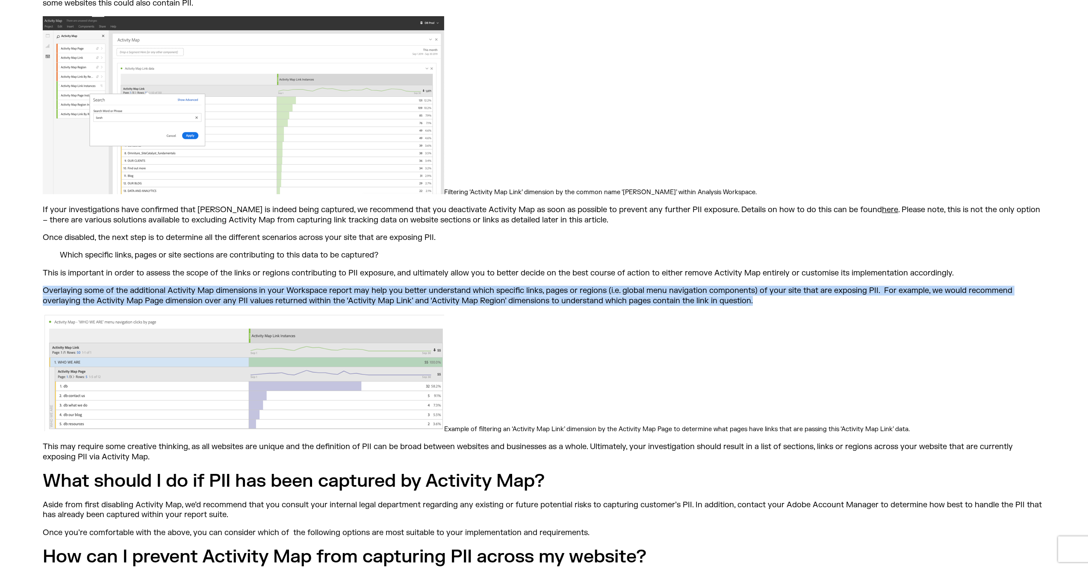
drag, startPoint x: 754, startPoint y: 276, endPoint x: 713, endPoint y: 249, distance: 48.5
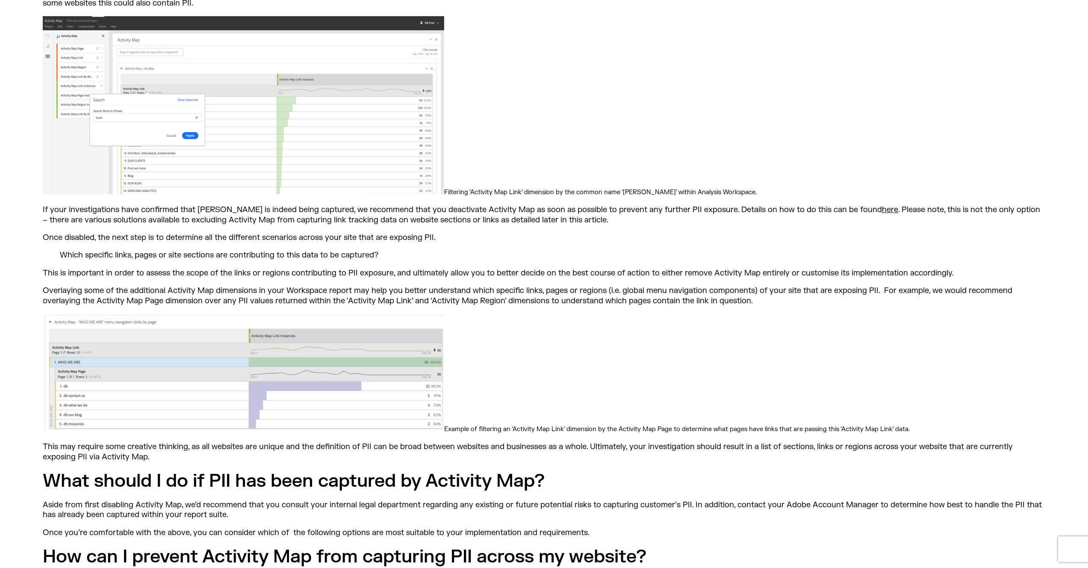
click at [764, 286] on p "Overlaying some of the additional Activity Map dimensions in your Workspace rep…" at bounding box center [544, 296] width 1002 height 20
drag, startPoint x: 756, startPoint y: 272, endPoint x: 710, endPoint y: 242, distance: 54.5
click at [710, 268] on p "This is important in order to assess the scope of the links or regions contribu…" at bounding box center [544, 273] width 1002 height 10
drag, startPoint x: 755, startPoint y: 270, endPoint x: 707, endPoint y: 235, distance: 59.2
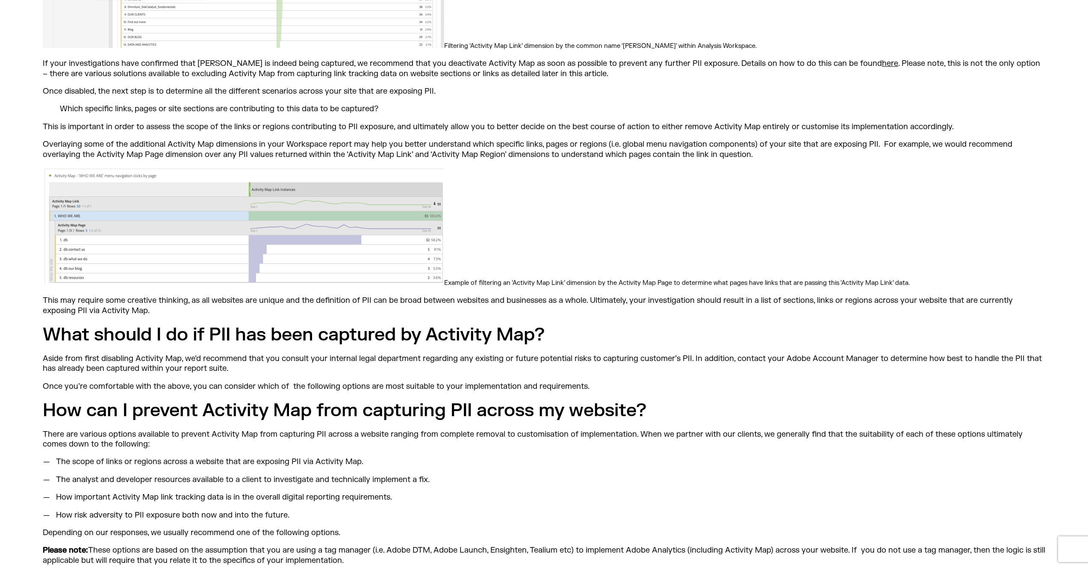
scroll to position [1440, 0]
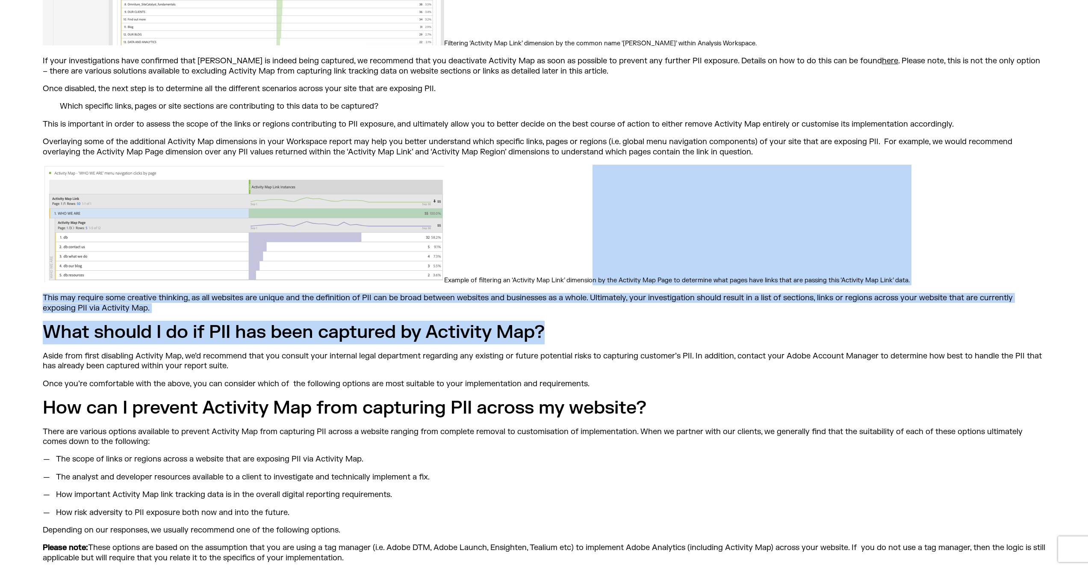
drag, startPoint x: 589, startPoint y: 297, endPoint x: 592, endPoint y: 237, distance: 59.9
click at [592, 237] on p "Example of filtering an ‘Activity Map Link’ dimension by the Activity Map Page …" at bounding box center [544, 225] width 1002 height 121
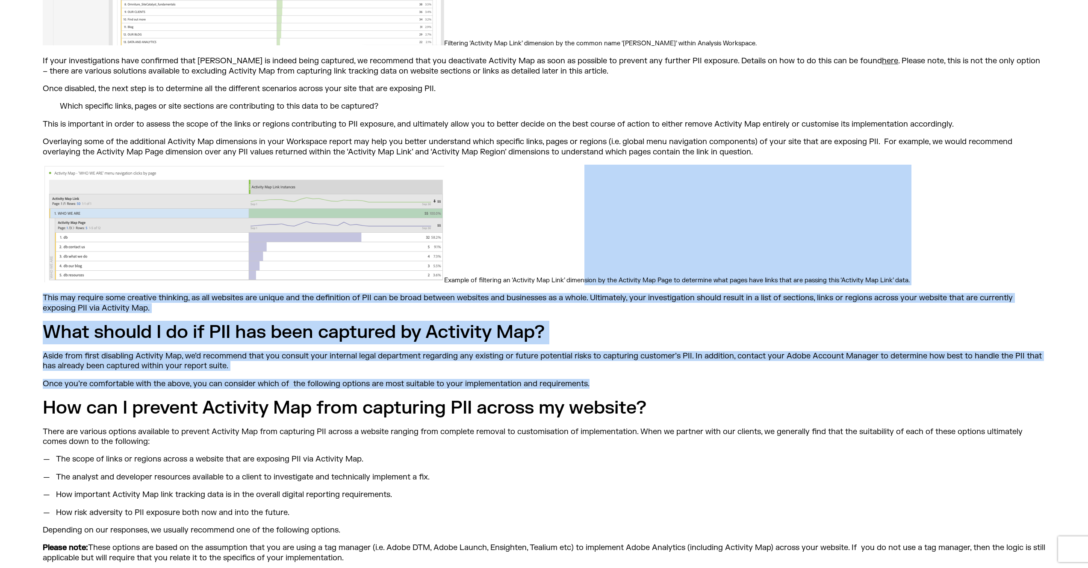
drag, startPoint x: 583, startPoint y: 232, endPoint x: 609, endPoint y: 353, distance: 124.2
click at [607, 379] on p "Once you’re comfortable with the above, you can consider which of the following…" at bounding box center [544, 384] width 1002 height 10
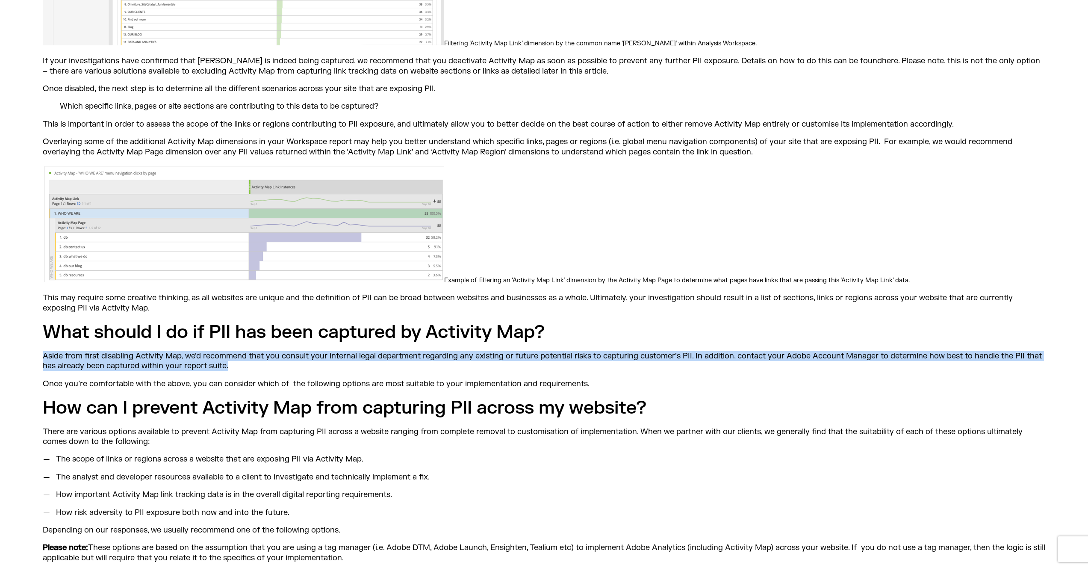
drag, startPoint x: 590, startPoint y: 339, endPoint x: 605, endPoint y: 301, distance: 41.3
click at [605, 321] on h2 "What should I do if PII has been captured by Activity Map?" at bounding box center [544, 333] width 1002 height 24
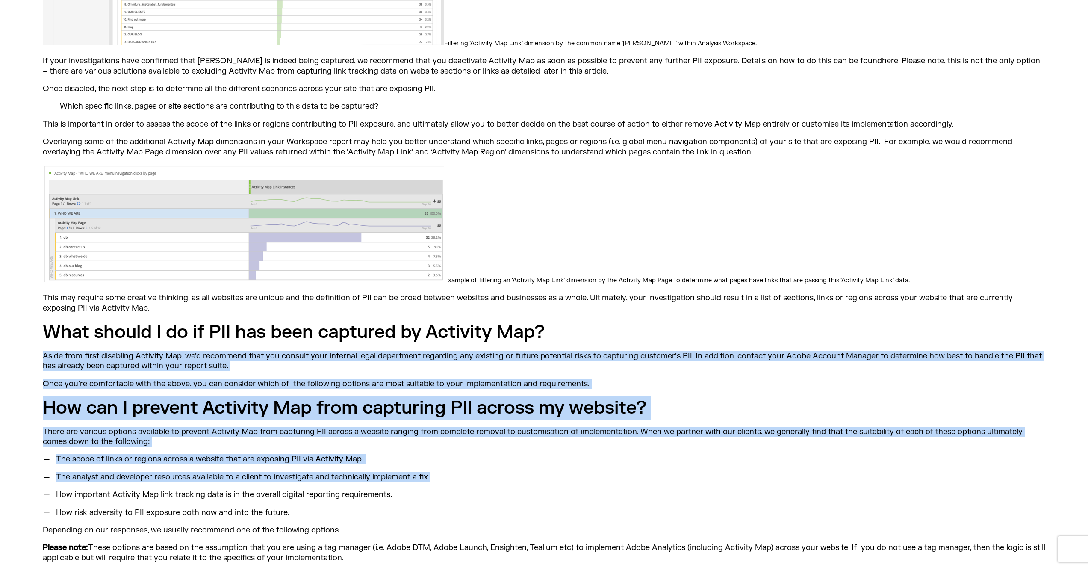
drag, startPoint x: 592, startPoint y: 293, endPoint x: 592, endPoint y: 452, distance: 158.6
click at [592, 454] on ul "The scope of links or regions across a website that are exposing PII via Activi…" at bounding box center [544, 485] width 1002 height 63
drag, startPoint x: 569, startPoint y: 444, endPoint x: 643, endPoint y: 309, distance: 153.3
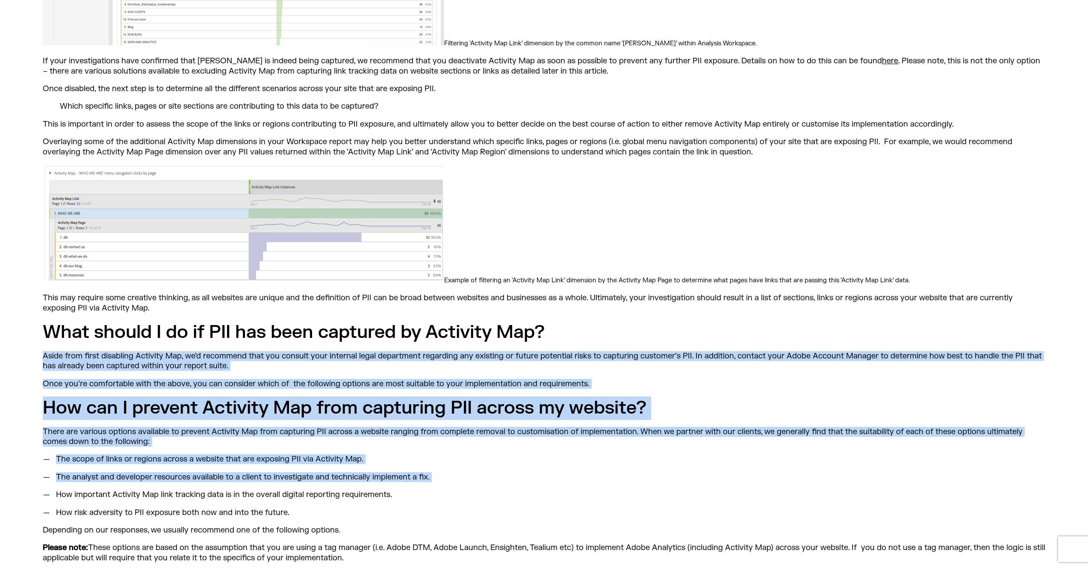
click at [643, 321] on h2 "What should I do if PII has been captured by Activity Map?" at bounding box center [544, 333] width 1002 height 24
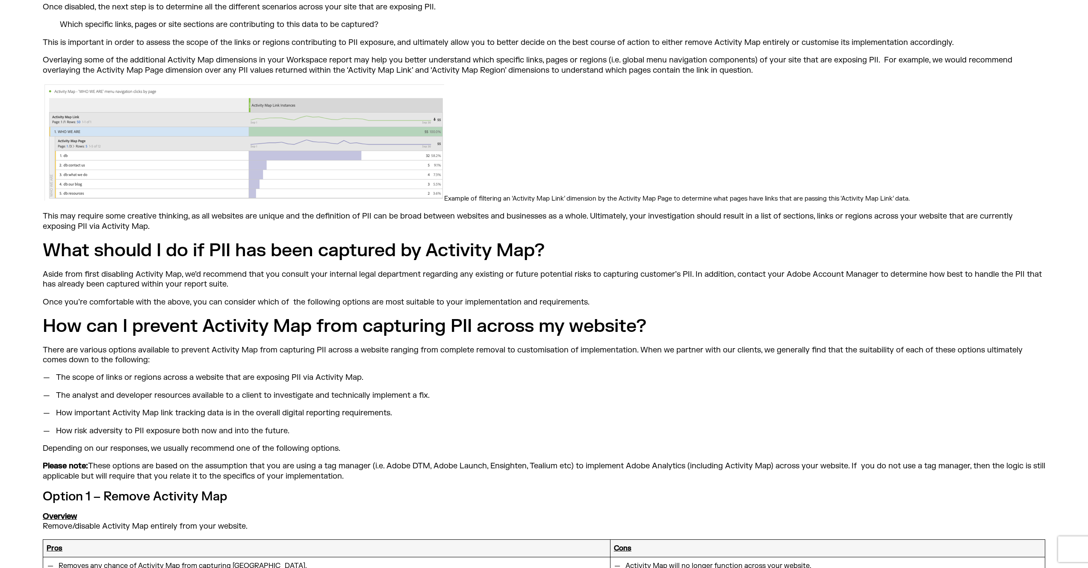
scroll to position [1588, 0]
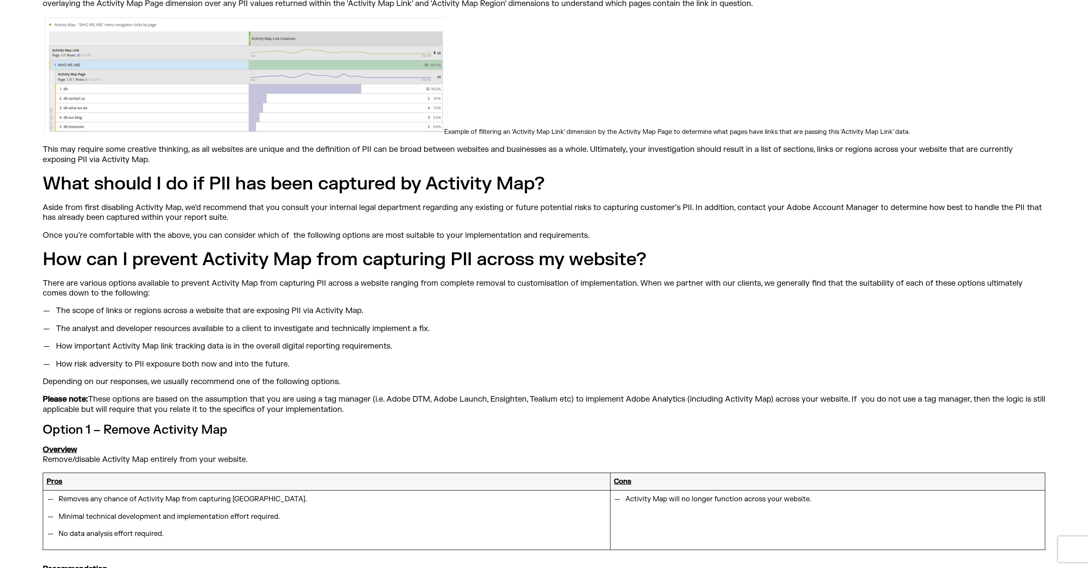
click at [643, 309] on ul "The scope of links or regions across a website that are exposing PII via Activi…" at bounding box center [544, 337] width 1002 height 63
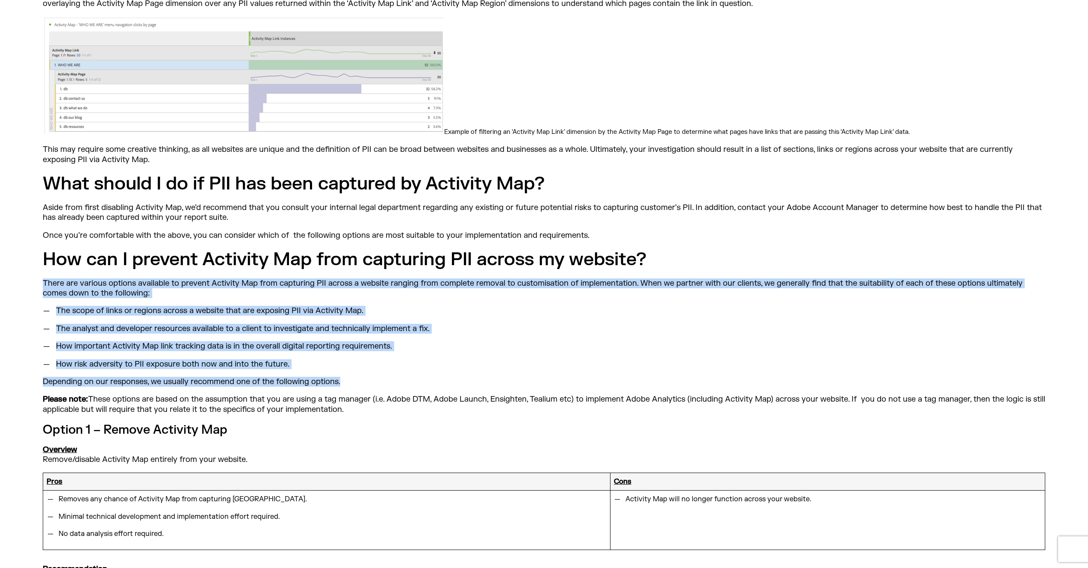
drag, startPoint x: 546, startPoint y: 357, endPoint x: 652, endPoint y: 227, distance: 168.6
click at [652, 227] on div "What makes Adobe Activity Map a great a link tracking solution is exactly what …" at bounding box center [544, 491] width 1002 height 3681
click at [652, 248] on h2 "How can I prevent Activity Map from capturing PII across my website?" at bounding box center [544, 260] width 1002 height 24
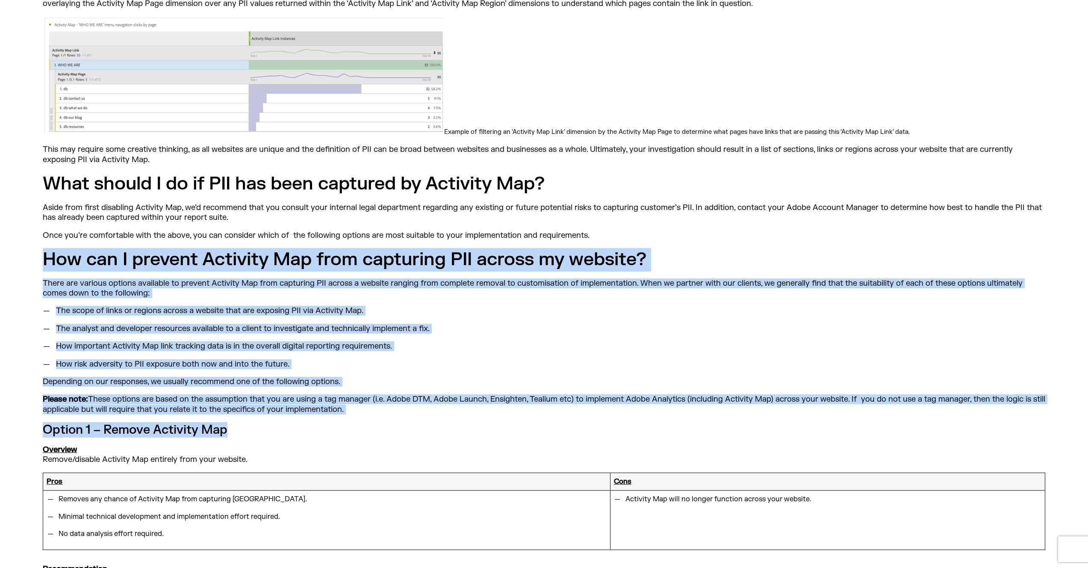
drag, startPoint x: 636, startPoint y: 212, endPoint x: 527, endPoint y: 393, distance: 210.9
click at [527, 393] on div "What makes Adobe Activity Map a great a link tracking solution is exactly what …" at bounding box center [544, 491] width 1002 height 3681
click at [527, 422] on h3 "Option 1 – Remove Activity Map" at bounding box center [544, 429] width 1002 height 15
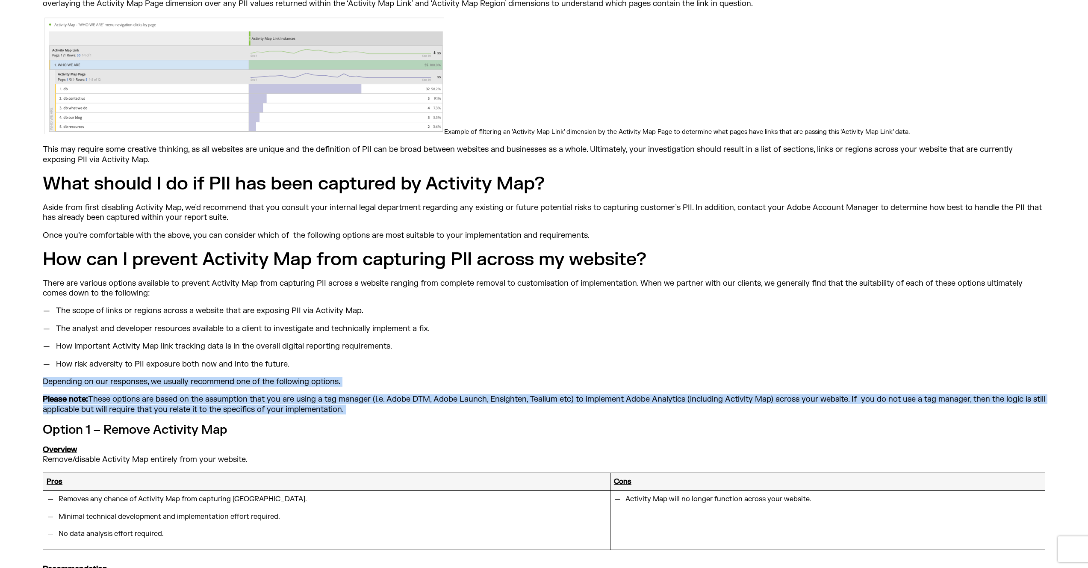
drag, startPoint x: 501, startPoint y: 387, endPoint x: 501, endPoint y: 345, distance: 41.9
click at [501, 345] on div "What makes Adobe Activity Map a great a link tracking solution is exactly what …" at bounding box center [544, 491] width 1002 height 3681
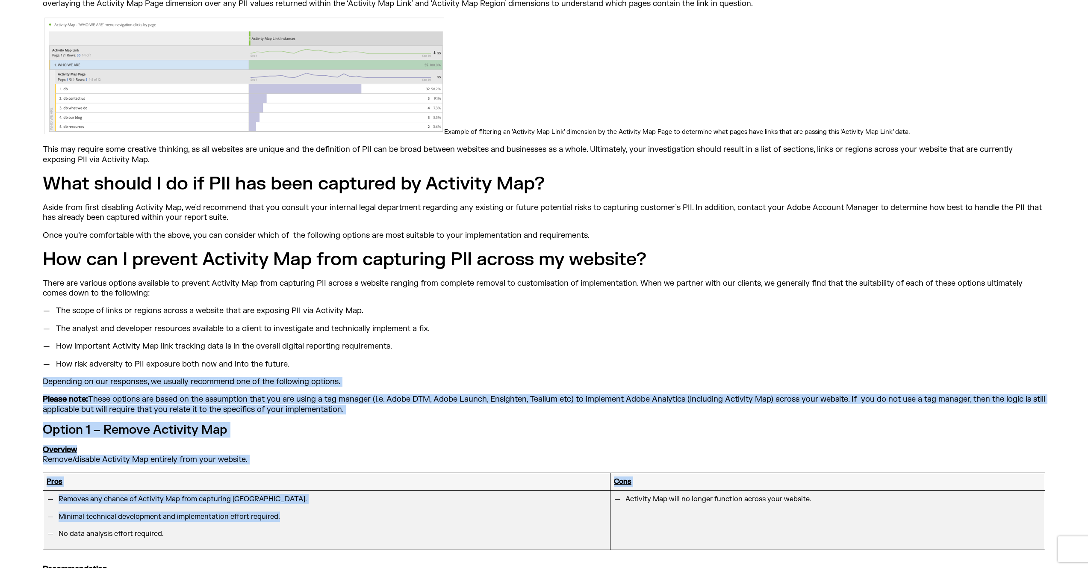
drag, startPoint x: 447, startPoint y: 368, endPoint x: 434, endPoint y: 485, distance: 117.4
click at [434, 485] on div "What makes Adobe Activity Map a great a link tracking solution is exactly what …" at bounding box center [544, 491] width 1002 height 3681
click at [432, 511] on li "Minimal technical development and implementation effort required." at bounding box center [330, 516] width 551 height 10
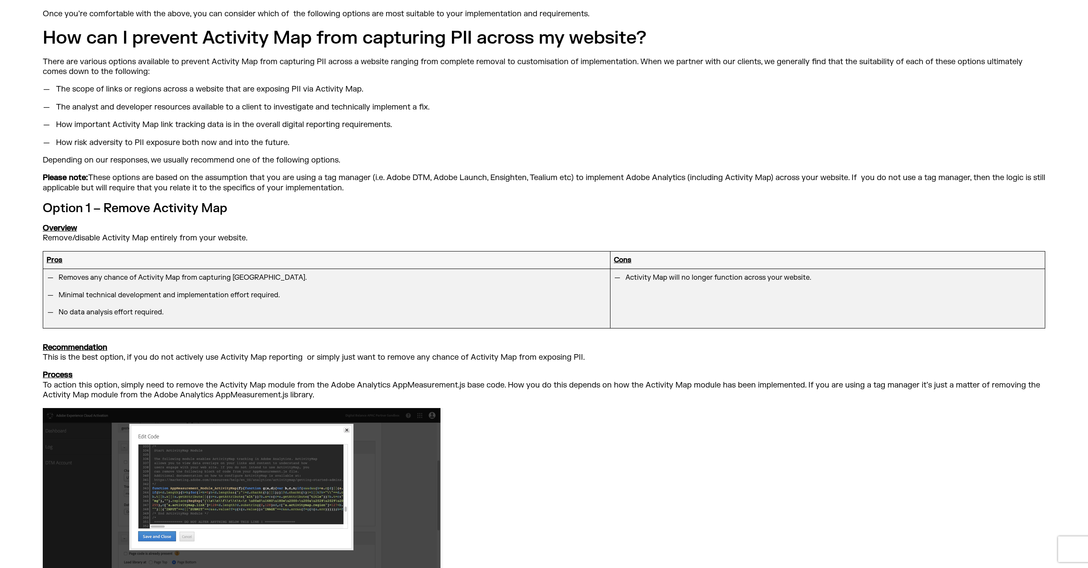
scroll to position [1818, 0]
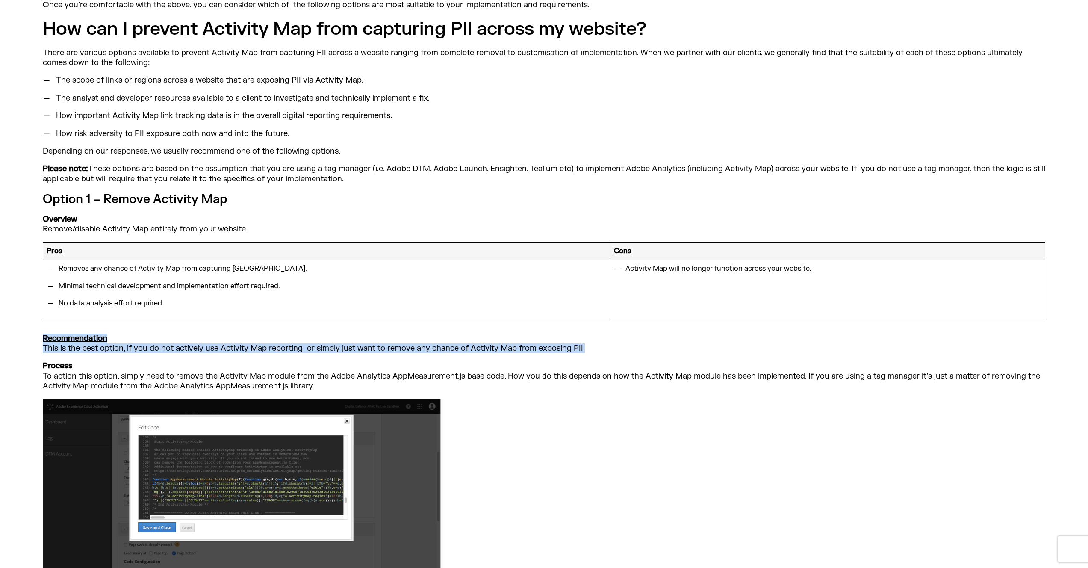
drag, startPoint x: 590, startPoint y: 318, endPoint x: 470, endPoint y: 305, distance: 120.8
click at [470, 333] on p "Recommendation This is the best option, if you do not actively use Activity Map…" at bounding box center [544, 343] width 1002 height 20
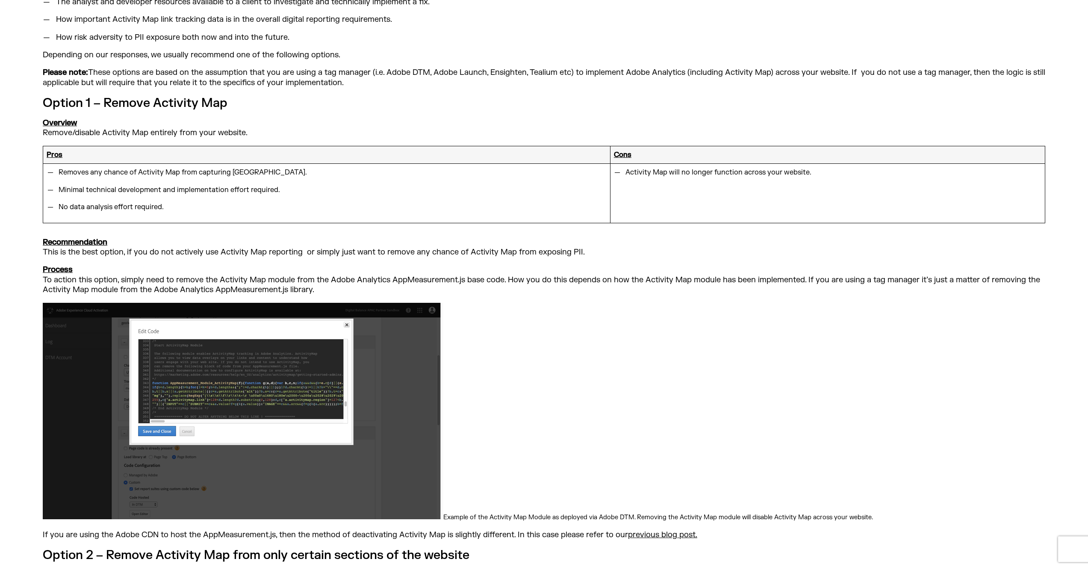
scroll to position [1916, 0]
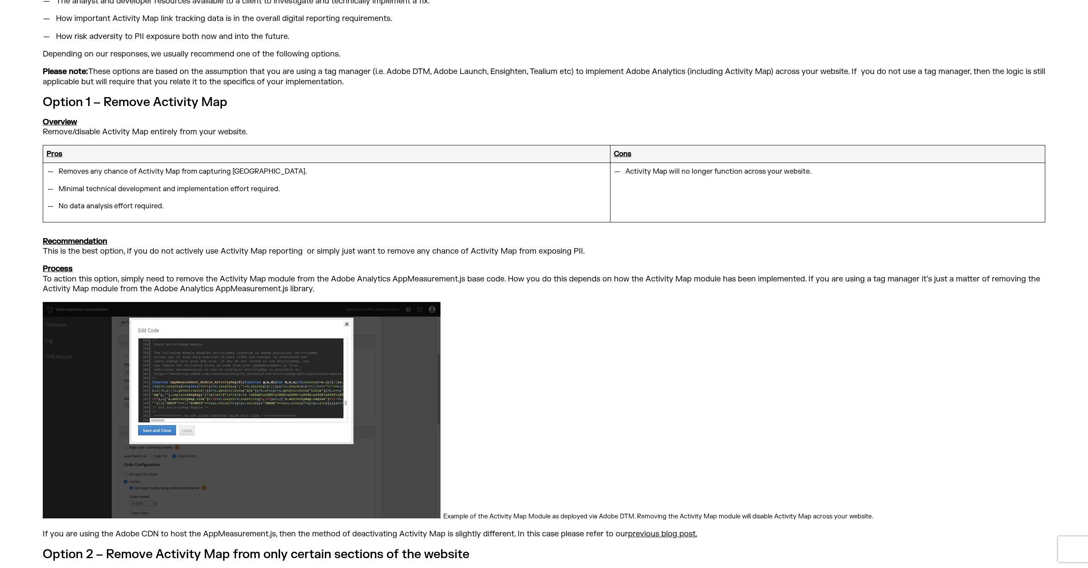
click at [546, 307] on p "Example of the Activity Map Module as deployed via Adobe DTM. Removing the Acti…" at bounding box center [544, 411] width 1002 height 219
click at [560, 264] on p "Process To action this option, simply need to remove the Activity Map module fr…" at bounding box center [544, 279] width 1002 height 30
click at [560, 236] on p "Recommendation This is the best option, if you do not actively use Activity Map…" at bounding box center [544, 246] width 1002 height 20
click at [510, 203] on div "What makes Adobe Activity Map a great a link tracking solution is exactly what …" at bounding box center [544, 163] width 1002 height 3681
click at [241, 338] on img at bounding box center [243, 410] width 401 height 216
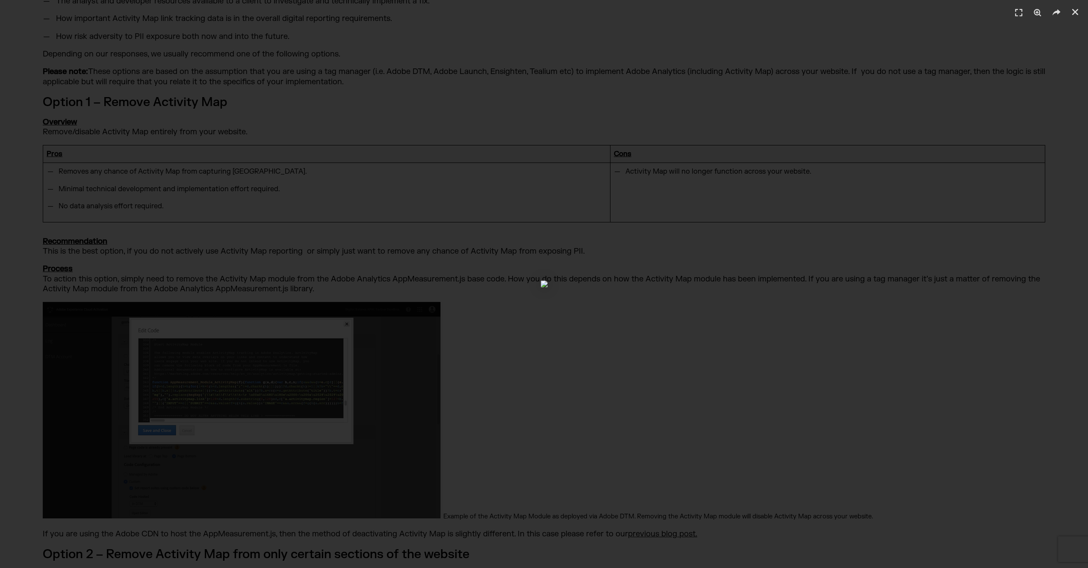
click at [469, 213] on div "1 / 1" at bounding box center [544, 284] width 1028 height 508
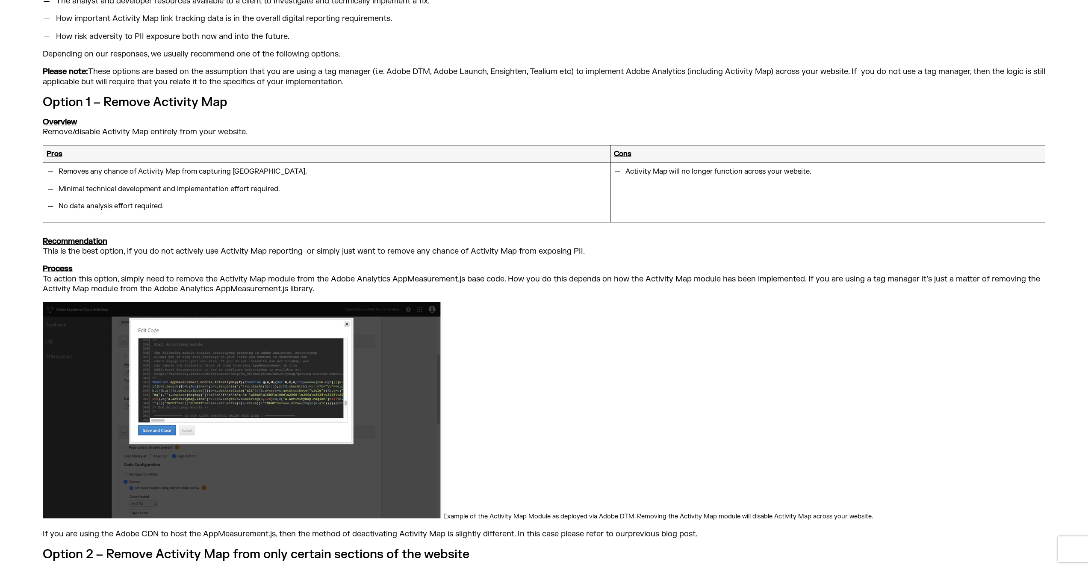
click at [261, 350] on img at bounding box center [243, 410] width 401 height 216
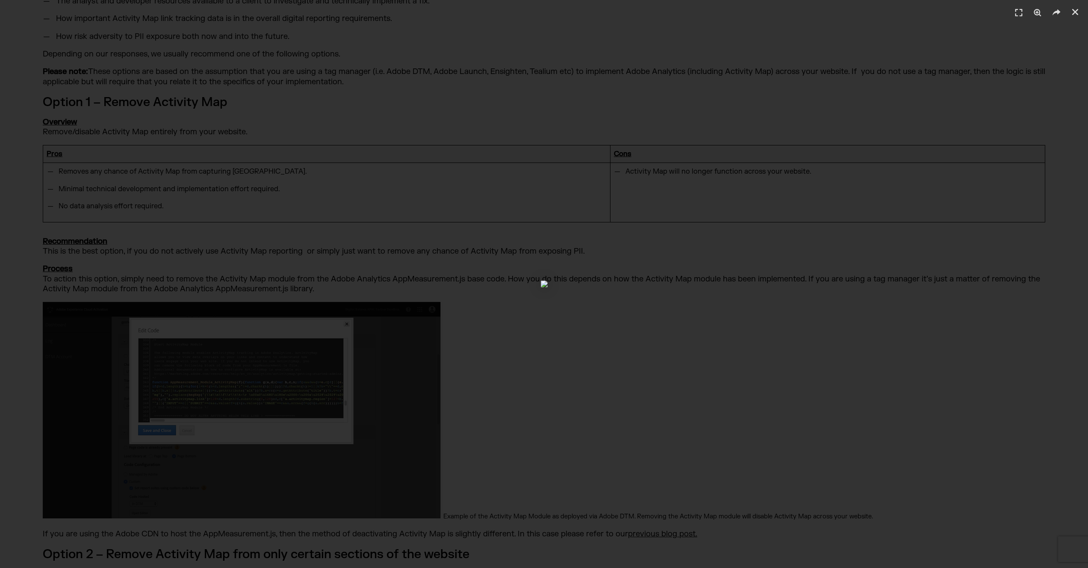
click at [412, 159] on div "1 / 1" at bounding box center [544, 284] width 1028 height 508
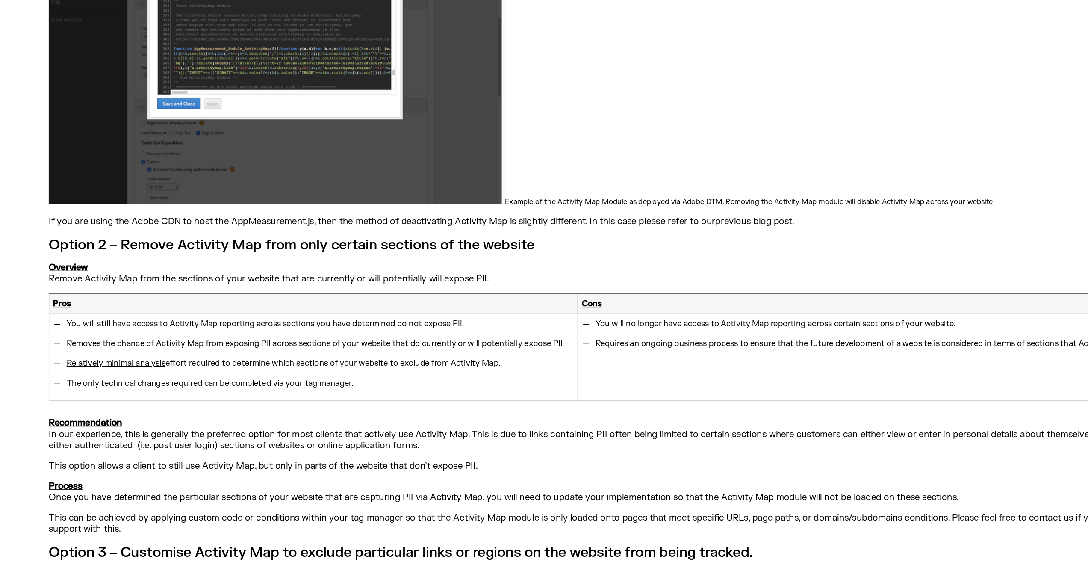
scroll to position [2187, 0]
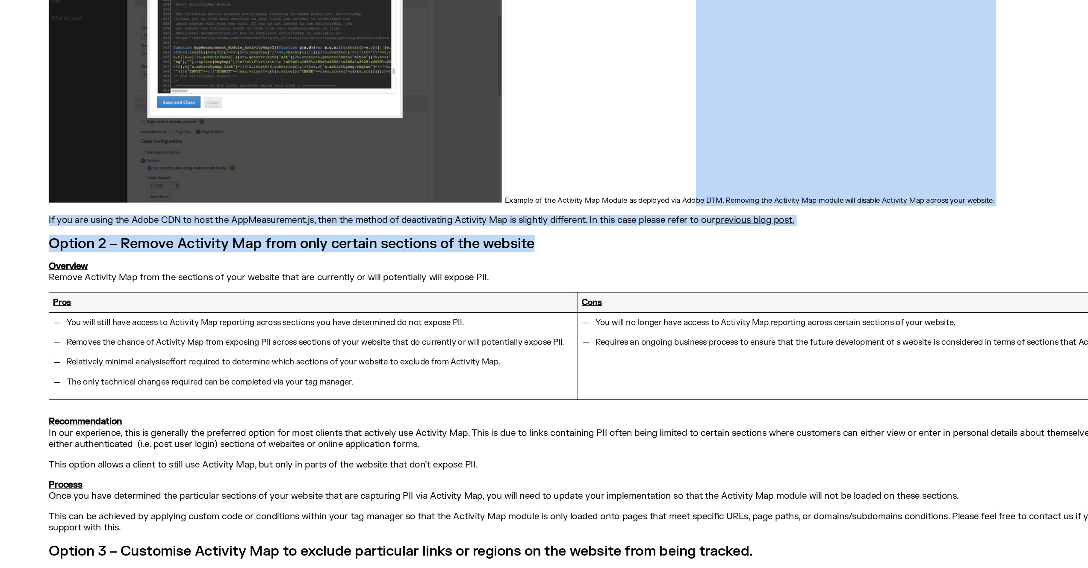
drag, startPoint x: 520, startPoint y: 256, endPoint x: 609, endPoint y: 162, distance: 130.0
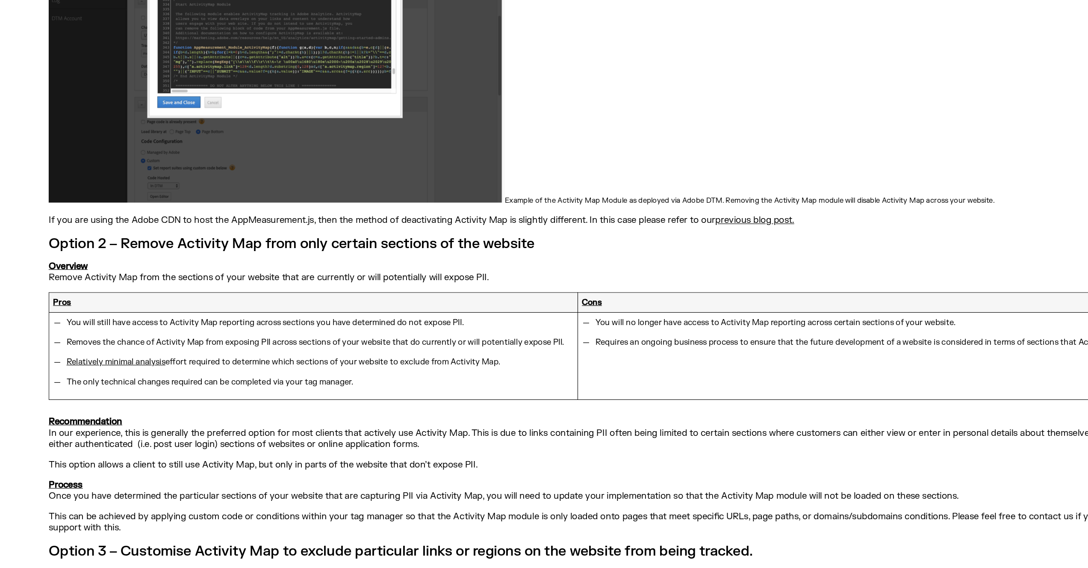
click at [521, 183] on p "Example of the Activity Map Module as deployed via Adobe DTM. Removing the Acti…" at bounding box center [544, 139] width 1002 height 219
click at [505, 275] on h3 "Option 2 – Remove Activity Map from only certain sections of the website" at bounding box center [544, 282] width 1002 height 15
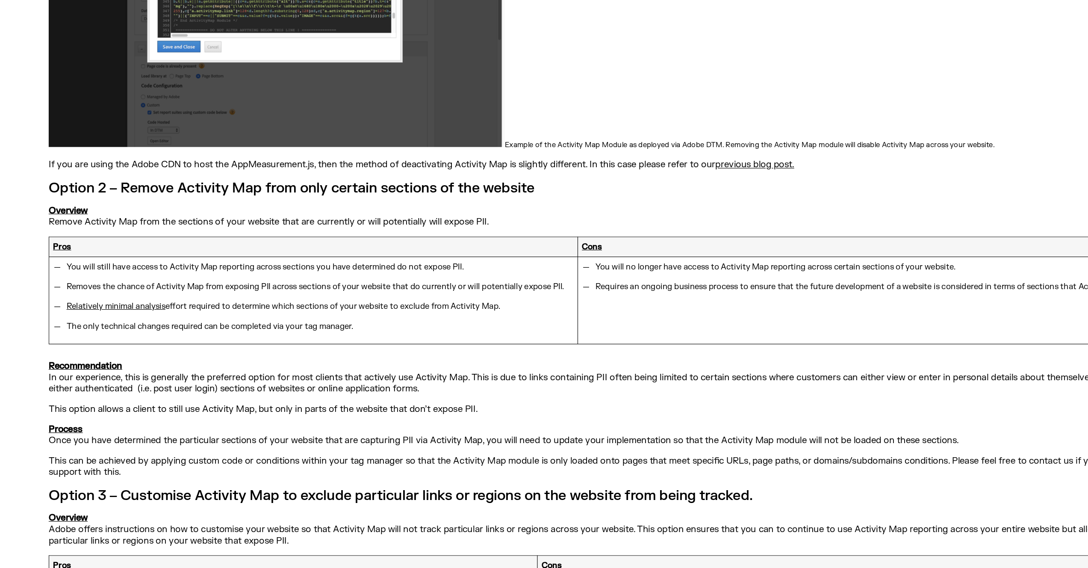
scroll to position [2240, 0]
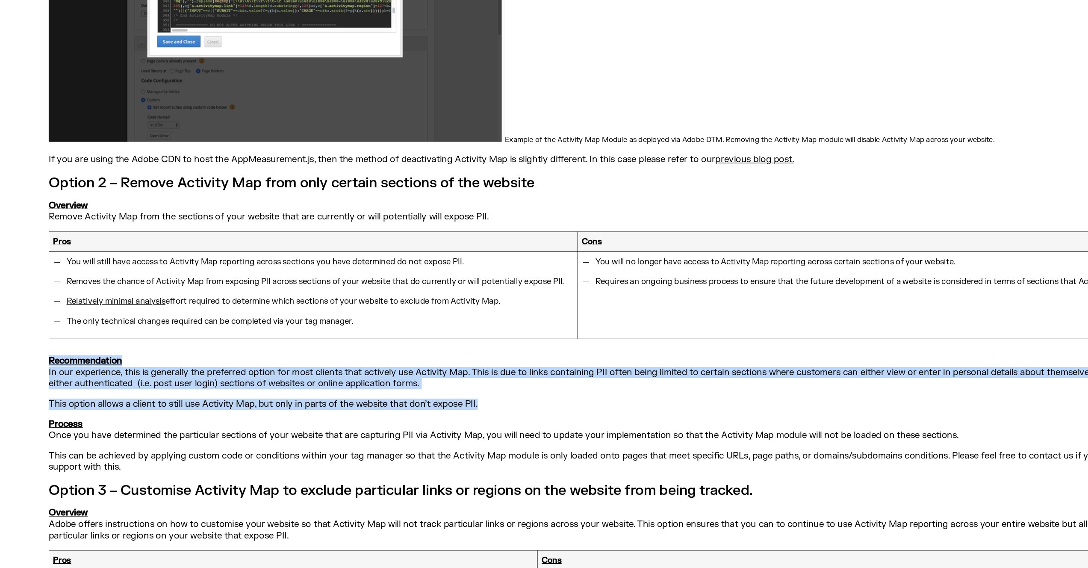
drag, startPoint x: 433, startPoint y: 389, endPoint x: 427, endPoint y: 360, distance: 30.5
click at [421, 419] on p "This option allows a client to still use Activity Map, but only in parts of the…" at bounding box center [544, 424] width 1002 height 10
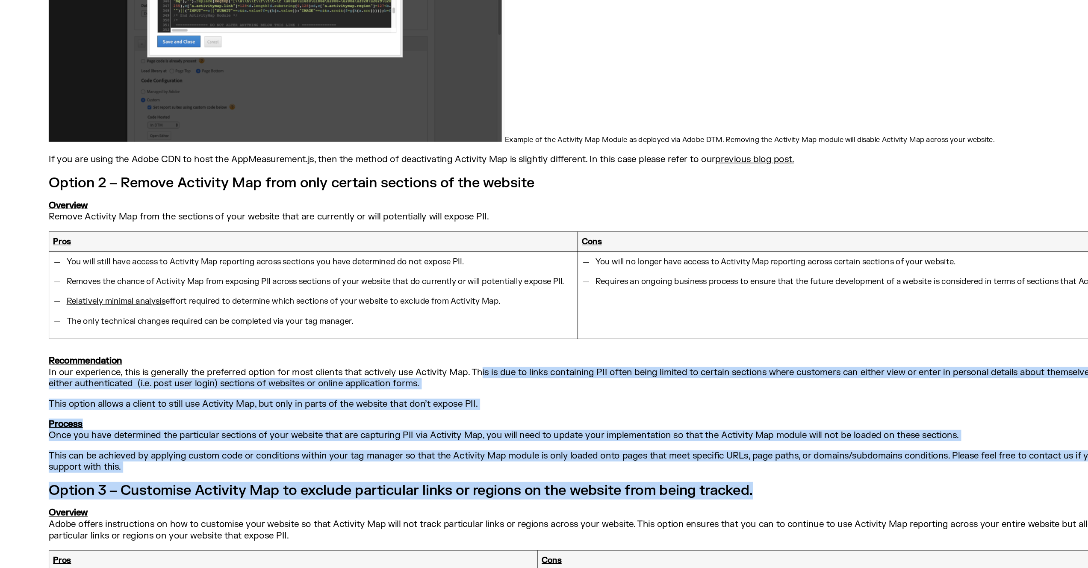
drag, startPoint x: 421, startPoint y: 363, endPoint x: 435, endPoint y: 478, distance: 116.7
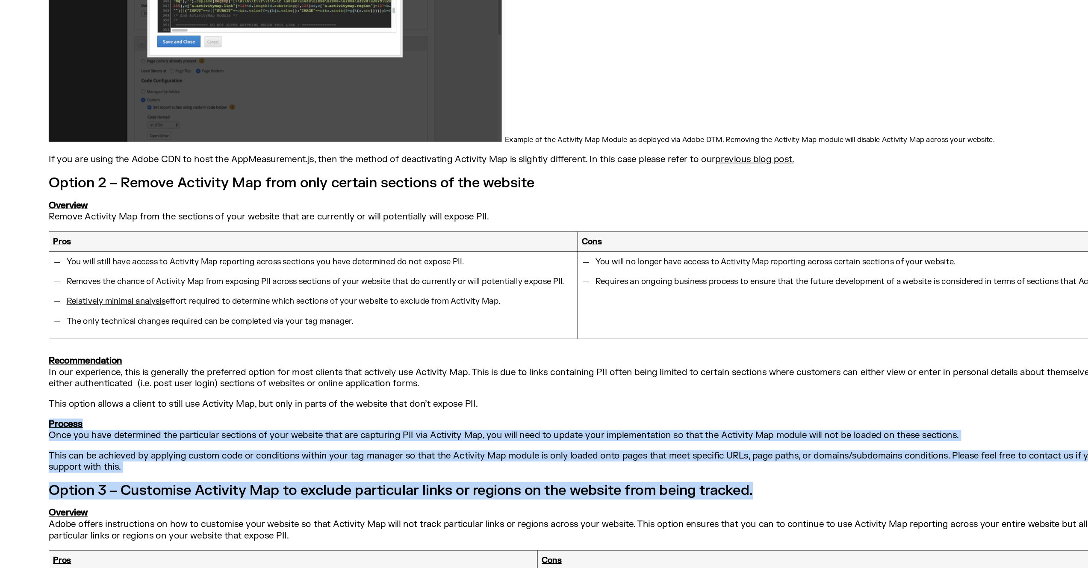
drag, startPoint x: 424, startPoint y: 480, endPoint x: 431, endPoint y: 405, distance: 75.6
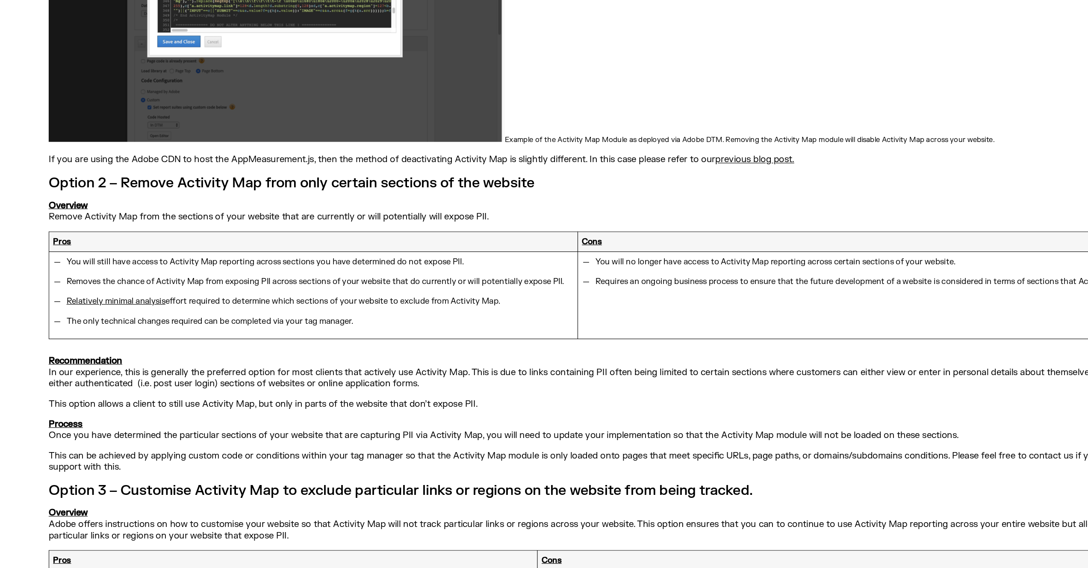
drag, startPoint x: 453, startPoint y: 389, endPoint x: 434, endPoint y: 459, distance: 72.5
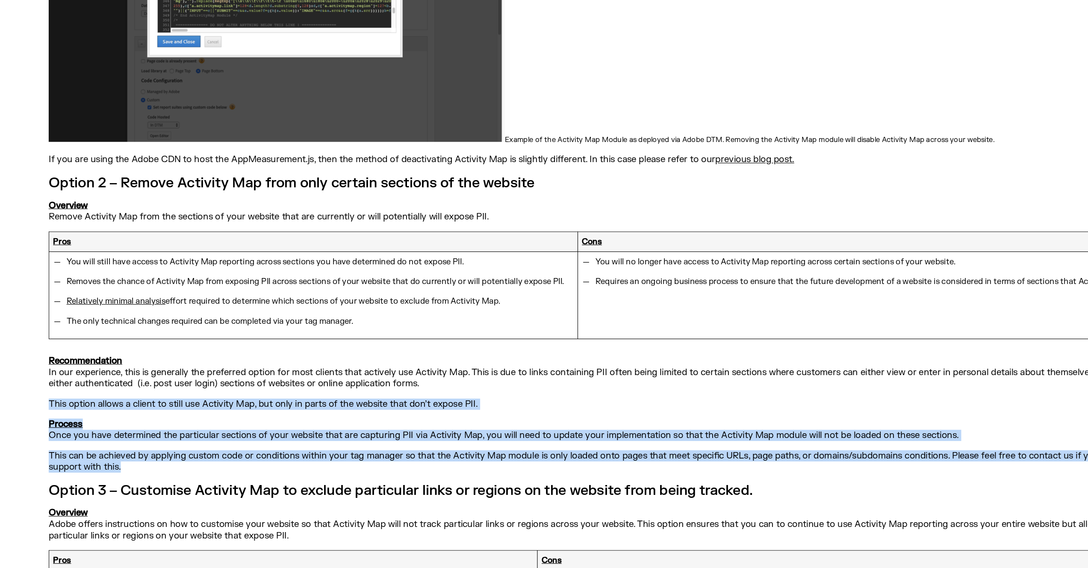
drag, startPoint x: 434, startPoint y: 453, endPoint x: 456, endPoint y: 386, distance: 70.2
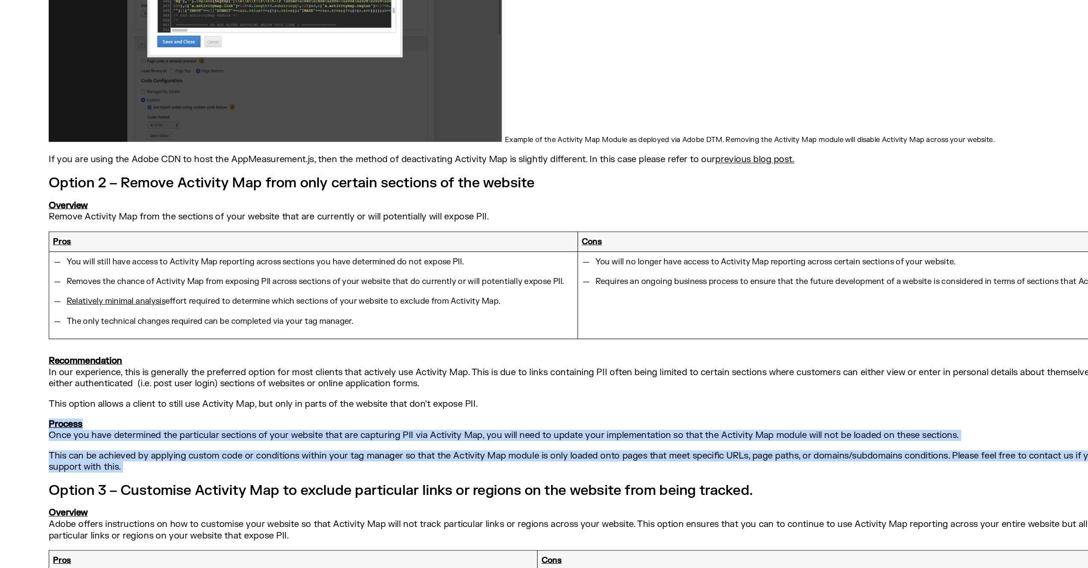
drag, startPoint x: 492, startPoint y: 395, endPoint x: 483, endPoint y: 460, distance: 66.3
drag, startPoint x: 467, startPoint y: 461, endPoint x: 472, endPoint y: 402, distance: 59.6
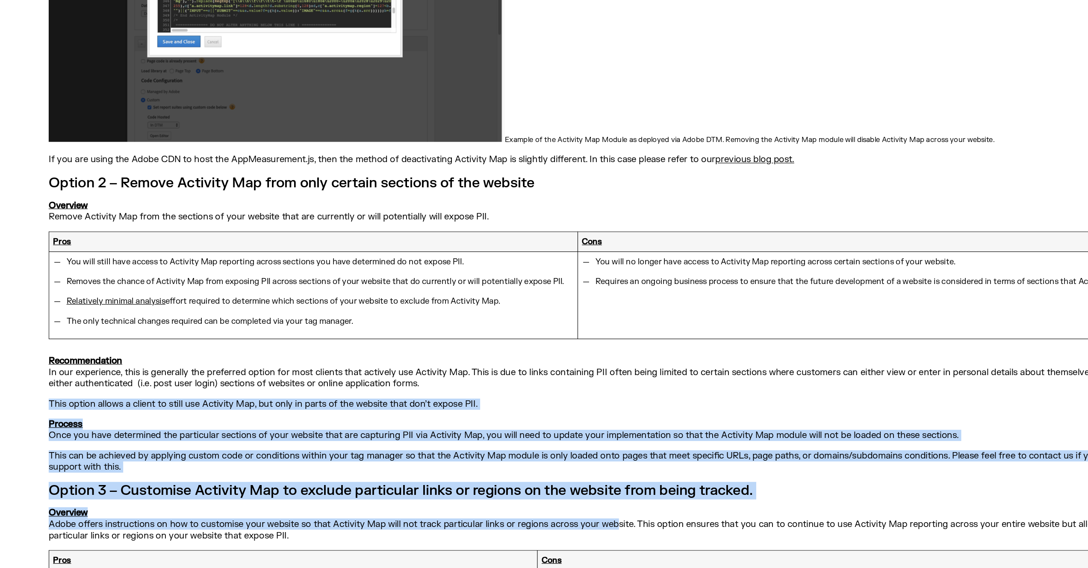
drag, startPoint x: 465, startPoint y: 388, endPoint x: 541, endPoint y: 501, distance: 136.5
click at [541, 514] on p "Overview Adobe offers instructions on how to customise your website so that Act…" at bounding box center [544, 529] width 1002 height 30
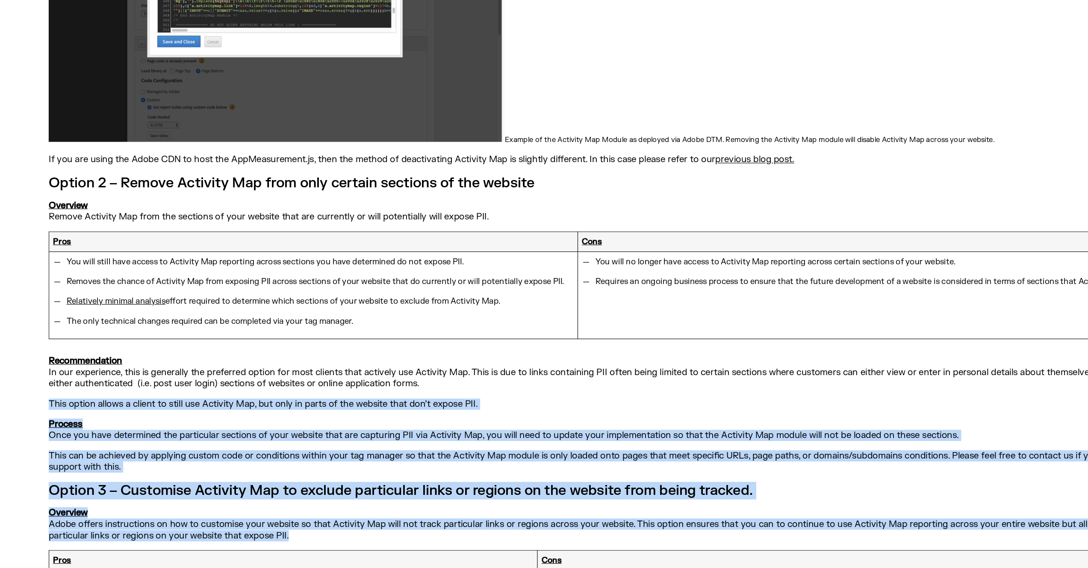
drag, startPoint x: 526, startPoint y: 507, endPoint x: 526, endPoint y: 387, distance: 120.5
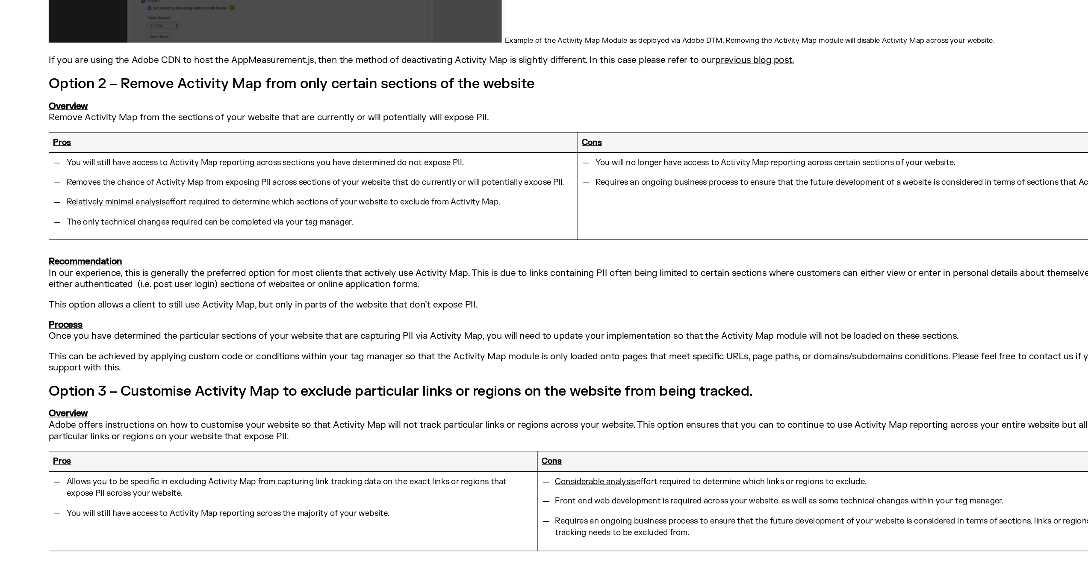
scroll to position [2386, 0]
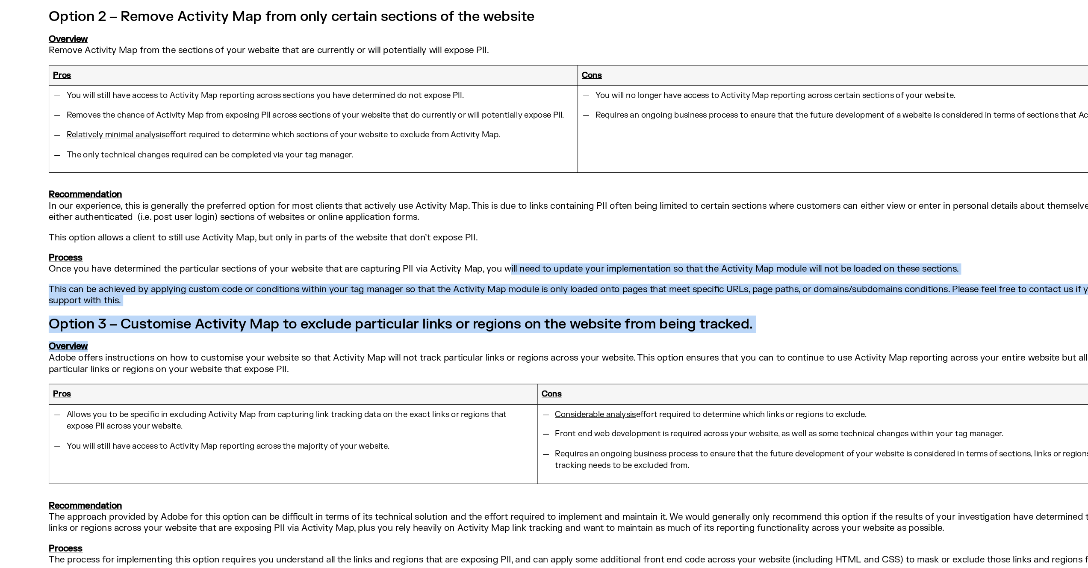
drag, startPoint x: 433, startPoint y: 339, endPoint x: 445, endPoint y: 276, distance: 64.0
click at [445, 290] on p "Process Once you have determined the particular sections of your website that a…" at bounding box center [544, 300] width 1002 height 20
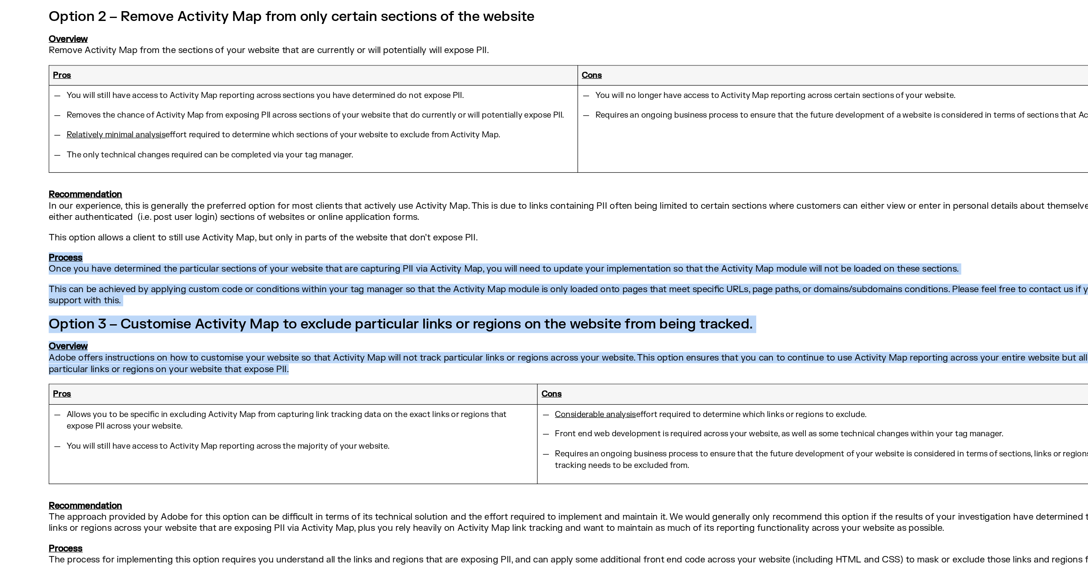
drag, startPoint x: 435, startPoint y: 269, endPoint x: 412, endPoint y: 367, distance: 100.5
click at [412, 368] on p "Overview Adobe offers instructions on how to customise your website so that Act…" at bounding box center [544, 383] width 1002 height 30
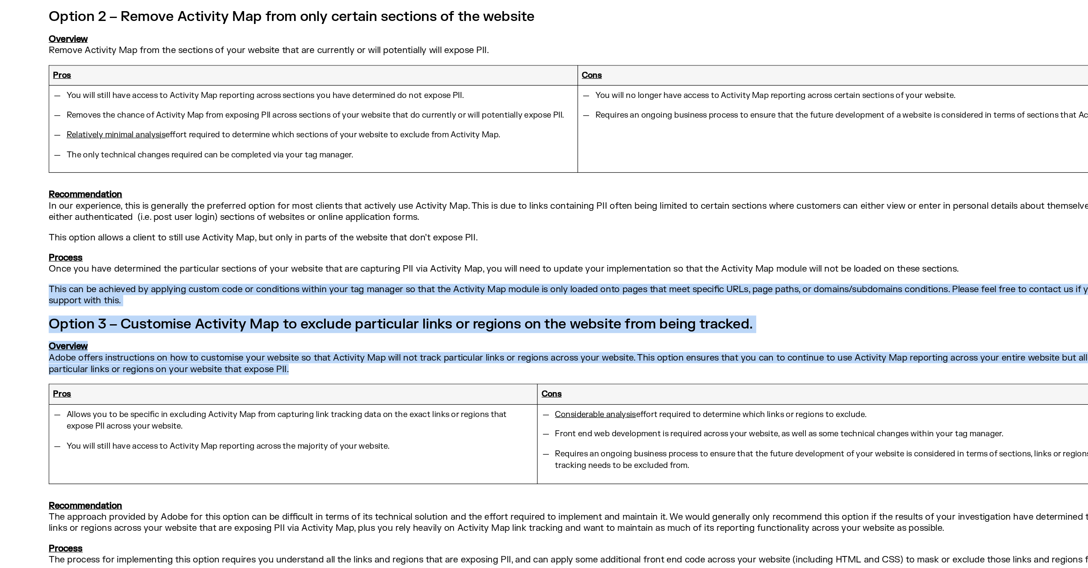
drag, startPoint x: 398, startPoint y: 371, endPoint x: 430, endPoint y: 286, distance: 91.3
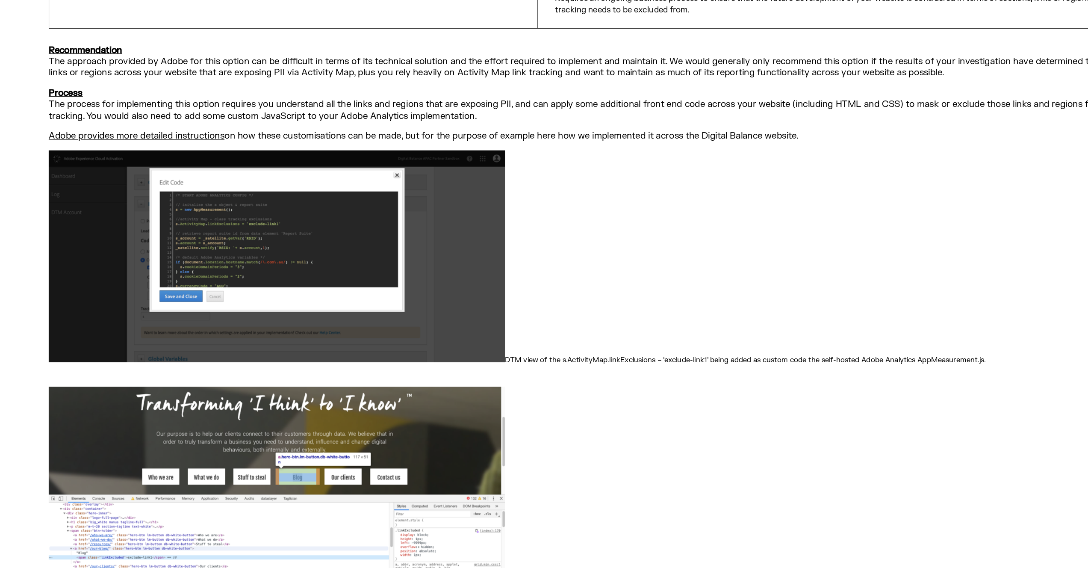
scroll to position [2853, 0]
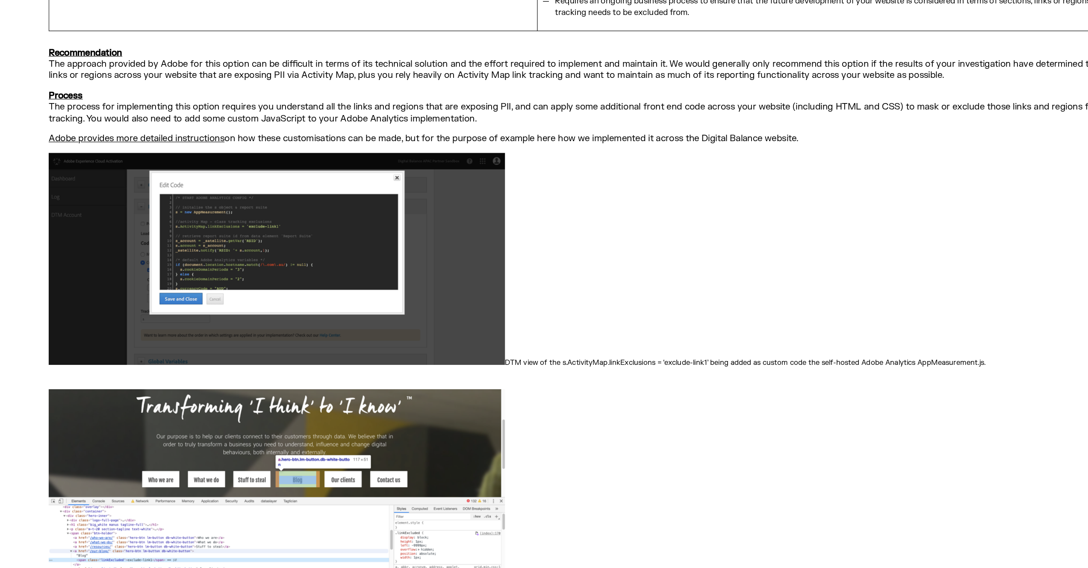
click at [246, 169] on img at bounding box center [243, 227] width 401 height 186
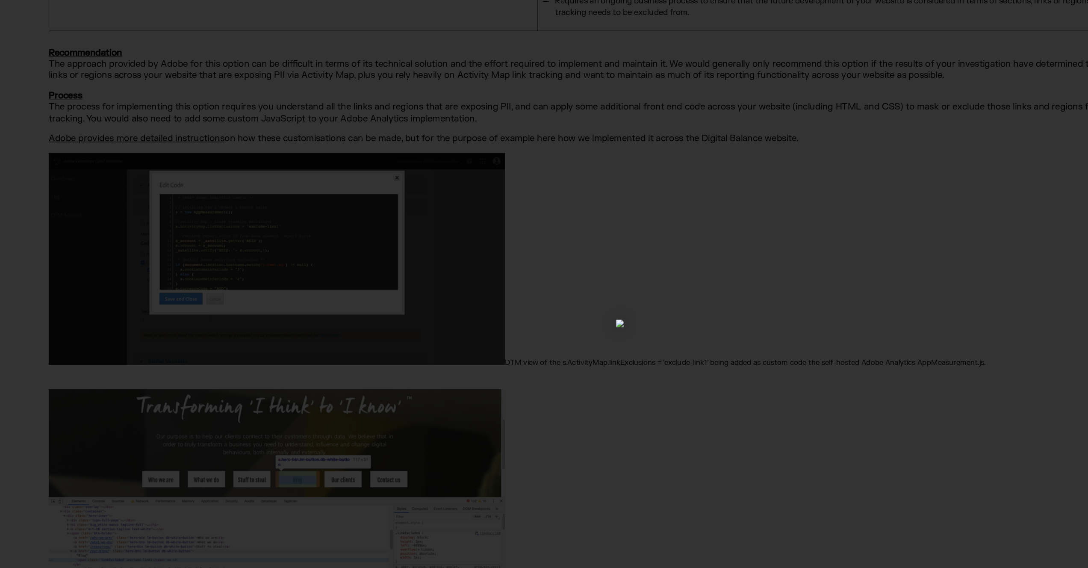
click at [546, 230] on div "1 / 1" at bounding box center [544, 284] width 1028 height 508
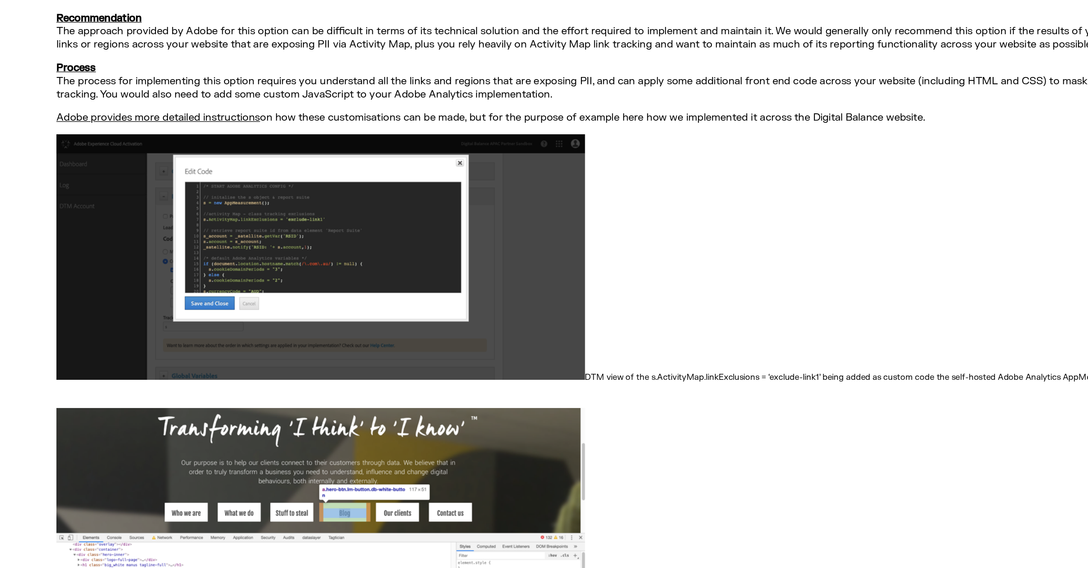
click at [524, 152] on p "DTM view of the s.ActivityMap.linkExclusions = ‘exclude-link1’ being added as c…" at bounding box center [544, 234] width 1002 height 200
click at [541, 134] on p "DTM view of the s.ActivityMap.linkExclusions = ‘exclude-link1’ being added as c…" at bounding box center [544, 234] width 1002 height 200
click at [551, 117] on p "Adobe provides more detailed instructions on how these customisations can be ma…" at bounding box center [544, 122] width 1002 height 10
drag, startPoint x: 704, startPoint y: 94, endPoint x: 646, endPoint y: 86, distance: 58.7
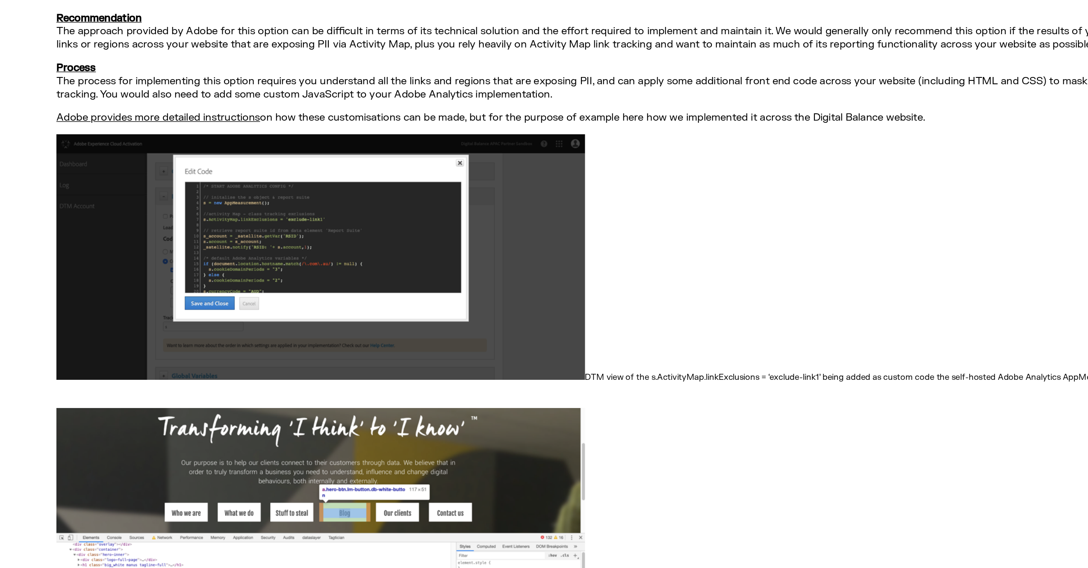
click at [646, 117] on p "Adobe provides more detailed instructions on how these customisations can be ma…" at bounding box center [544, 122] width 1002 height 10
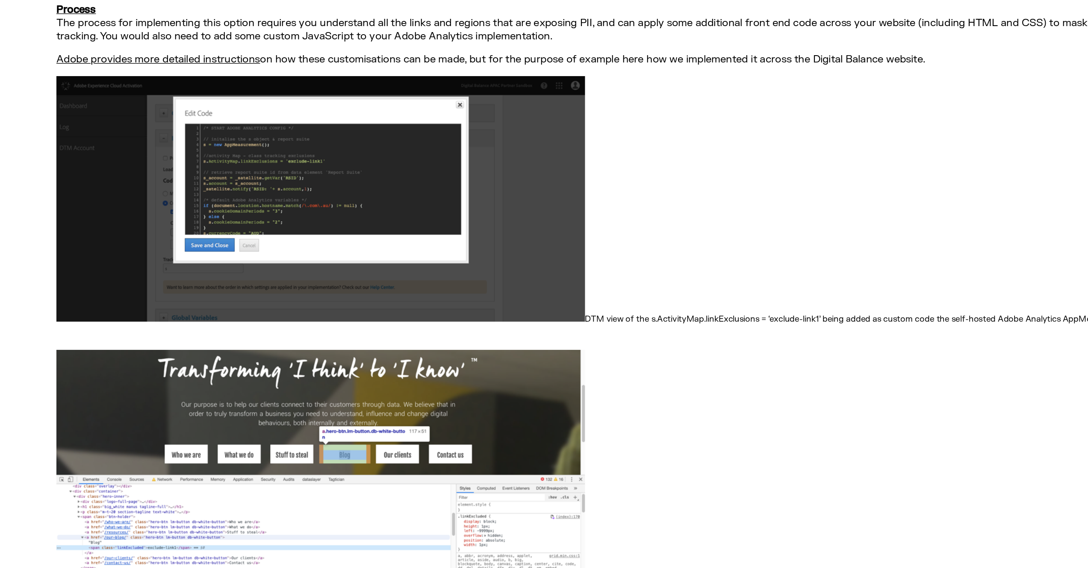
click at [620, 240] on p "DTM view of the s.ActivityMap.linkExclusions = ‘exclude-link1’ being added as c…" at bounding box center [544, 234] width 1002 height 200
click at [666, 314] on small "DTM view of the s.ActivityMap.linkExclusions = ‘exclude-link1’ being added as c…" at bounding box center [654, 318] width 422 height 8
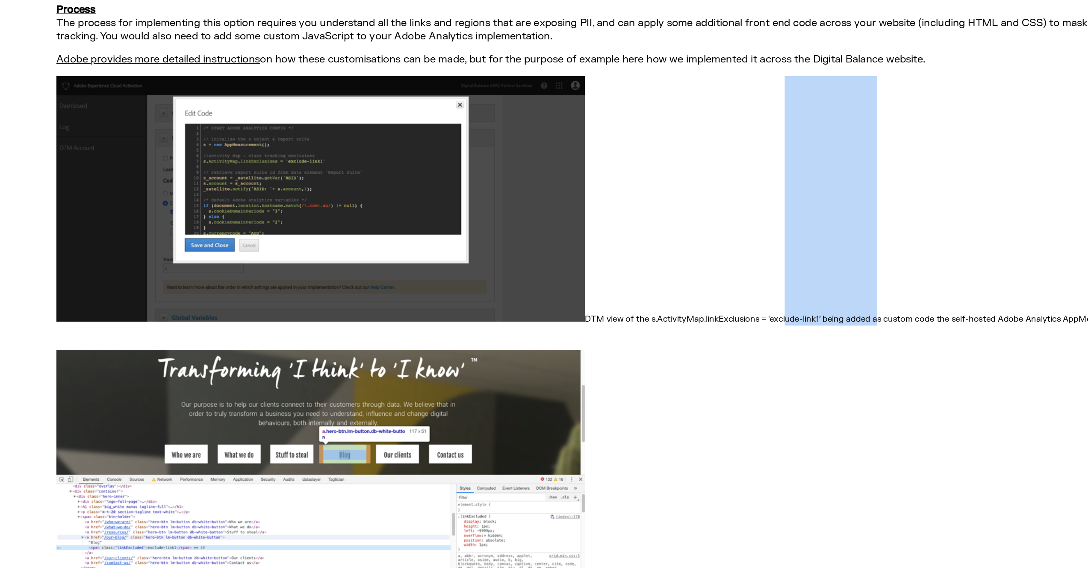
drag, startPoint x: 663, startPoint y: 290, endPoint x: 594, endPoint y: 287, distance: 68.9
click at [594, 314] on small "DTM view of the s.ActivityMap.linkExclusions = ‘exclude-link1’ being added as c…" at bounding box center [654, 318] width 422 height 8
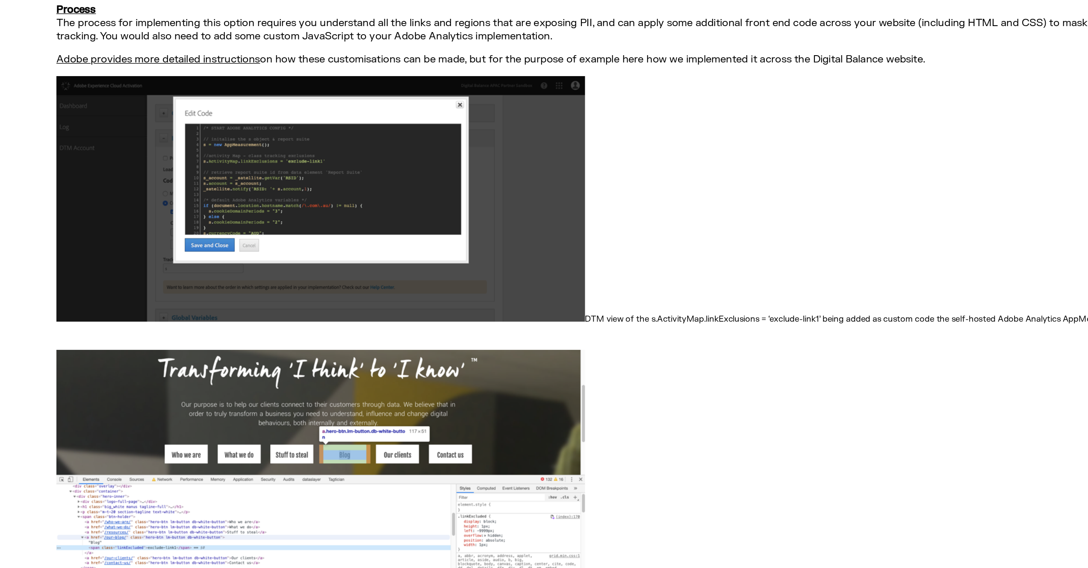
click at [646, 294] on p "DTM view of the s.ActivityMap.linkExclusions = ‘exclude-link1’ being added as c…" at bounding box center [544, 234] width 1002 height 200
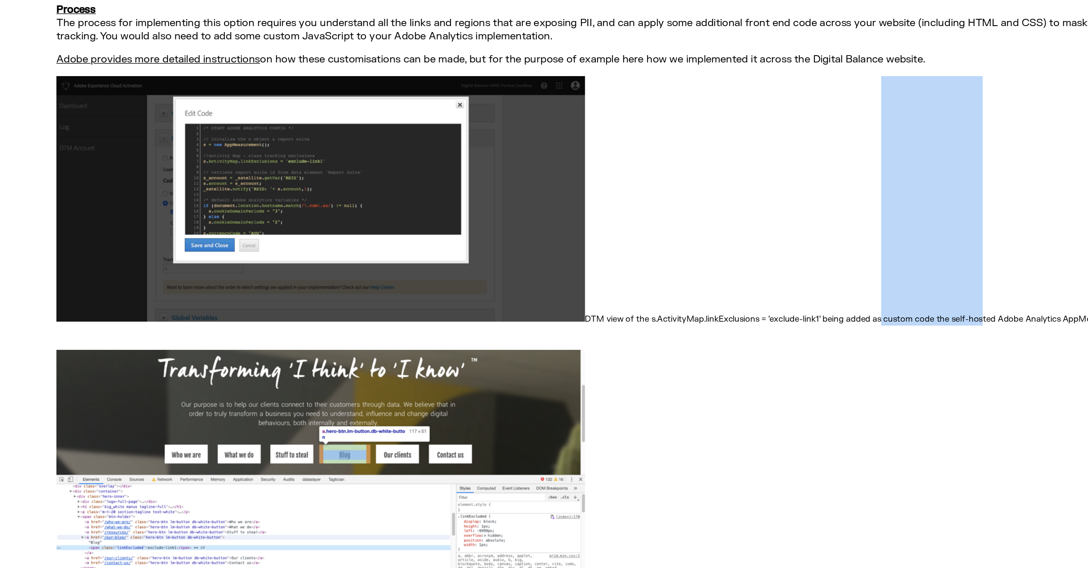
drag, startPoint x: 666, startPoint y: 290, endPoint x: 744, endPoint y: 290, distance: 77.4
click at [744, 314] on small "DTM view of the s.ActivityMap.linkExclusions = ‘exclude-link1’ being added as c…" at bounding box center [654, 318] width 422 height 8
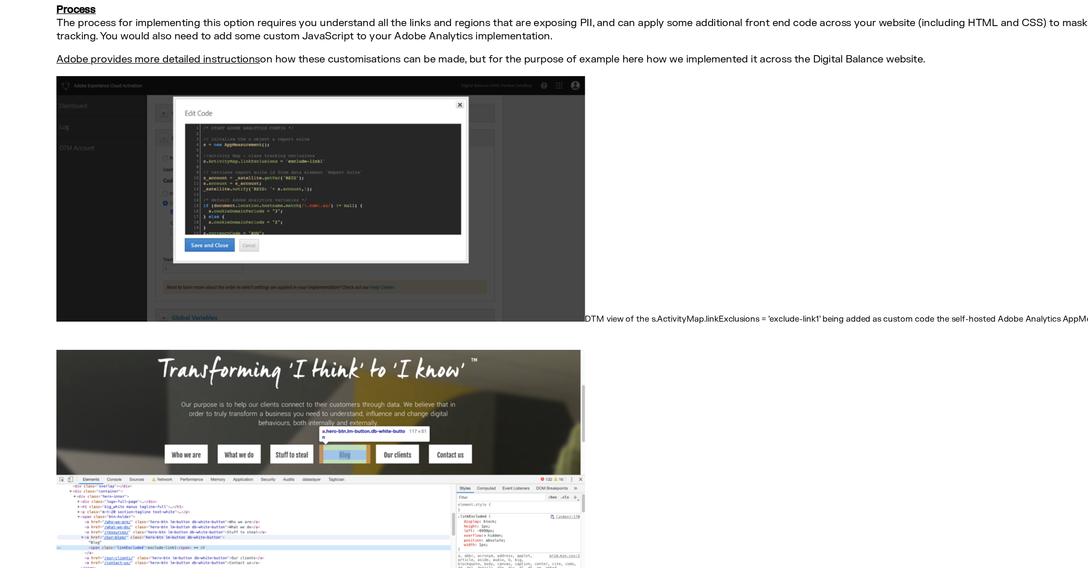
click at [688, 314] on small "DTM view of the s.ActivityMap.linkExclusions = ‘exclude-link1’ being added as c…" at bounding box center [654, 318] width 422 height 8
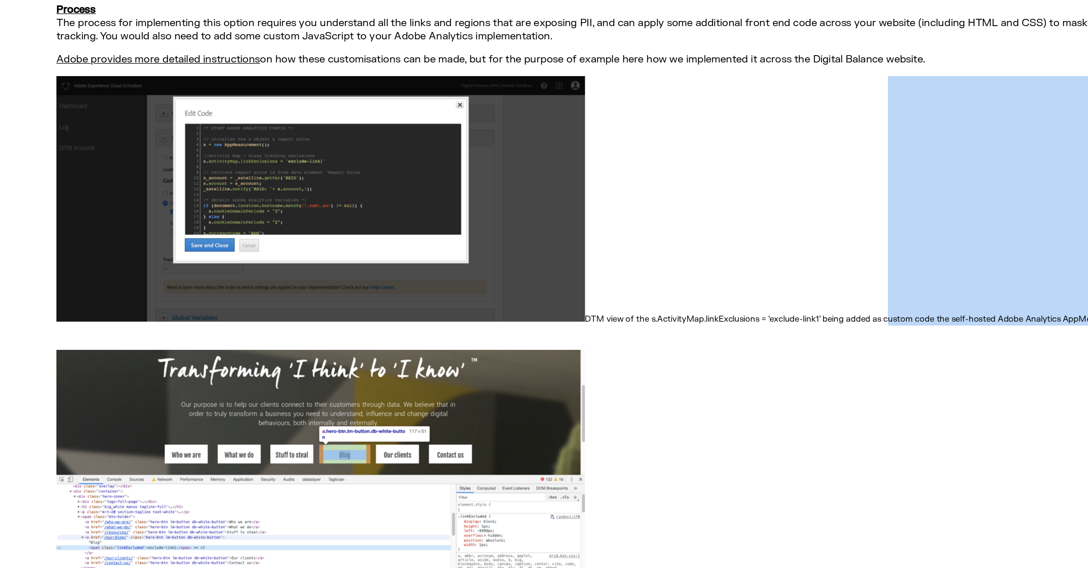
drag, startPoint x: 673, startPoint y: 295, endPoint x: 673, endPoint y: 268, distance: 26.9
click at [673, 268] on p "DTM view of the s.ActivityMap.linkExclusions = ‘exclude-link1’ being added as c…" at bounding box center [544, 234] width 1002 height 200
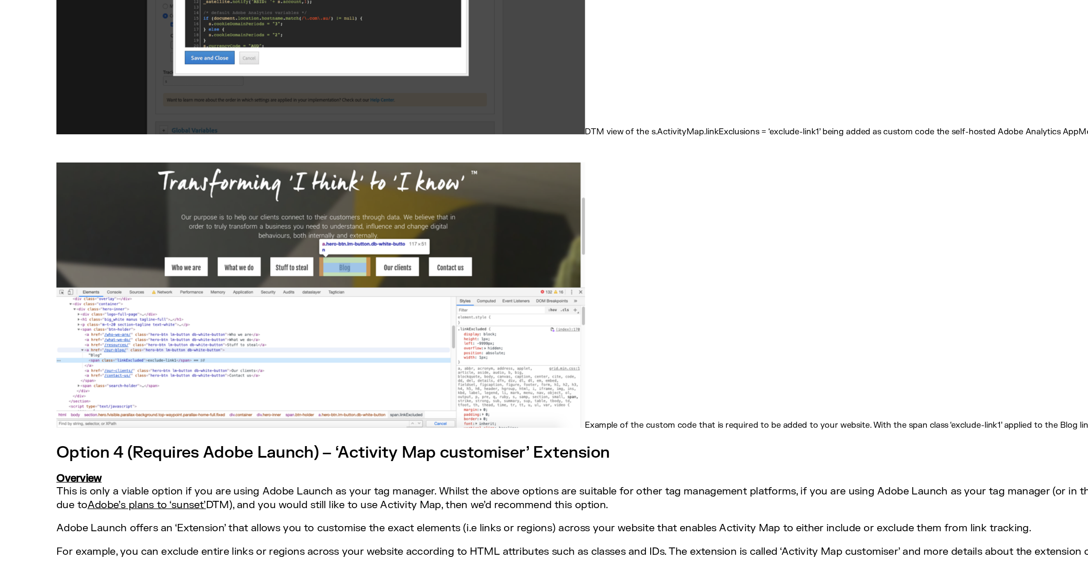
scroll to position [2941, 0]
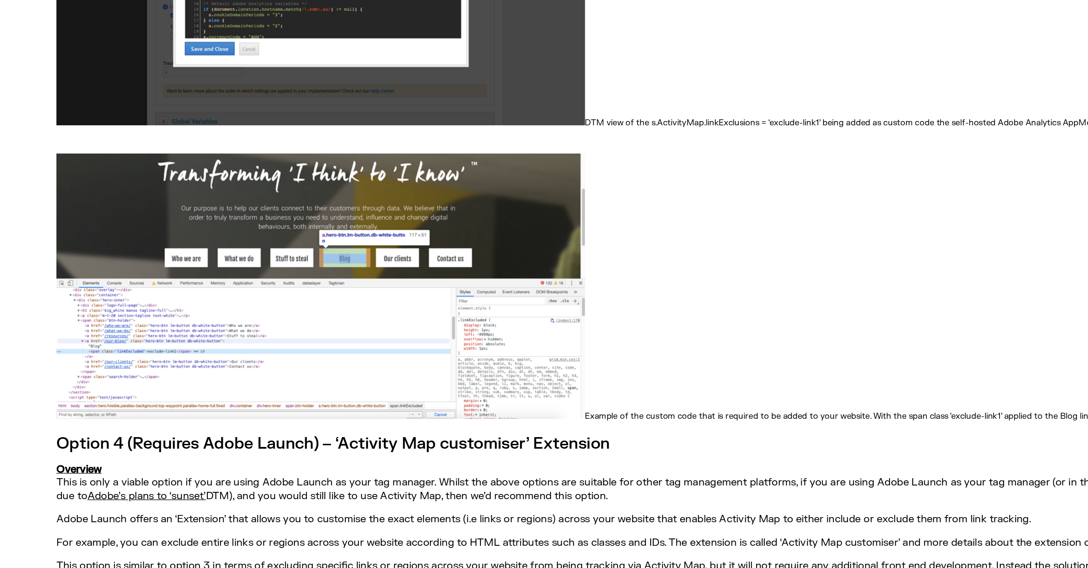
click at [673, 329] on p "Example of the custom code that is required to be added to your website. With t…" at bounding box center [544, 355] width 1002 height 204
click at [628, 355] on p "Example of the custom code that is required to be added to your website. With t…" at bounding box center [544, 355] width 1002 height 204
click at [631, 307] on p "Example of the custom code that is required to be added to your website. With t…" at bounding box center [544, 355] width 1002 height 204
click at [592, 333] on p "Example of the custom code that is required to be added to your website. With t…" at bounding box center [544, 355] width 1002 height 204
click at [596, 309] on p "Example of the custom code that is required to be added to your website. With t…" at bounding box center [544, 355] width 1002 height 204
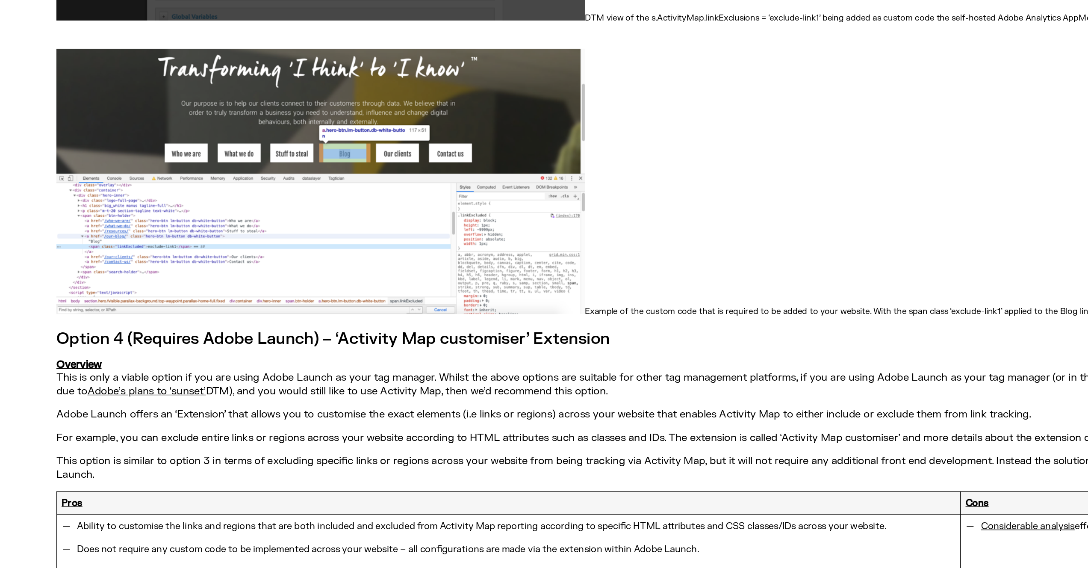
scroll to position [3023, 0]
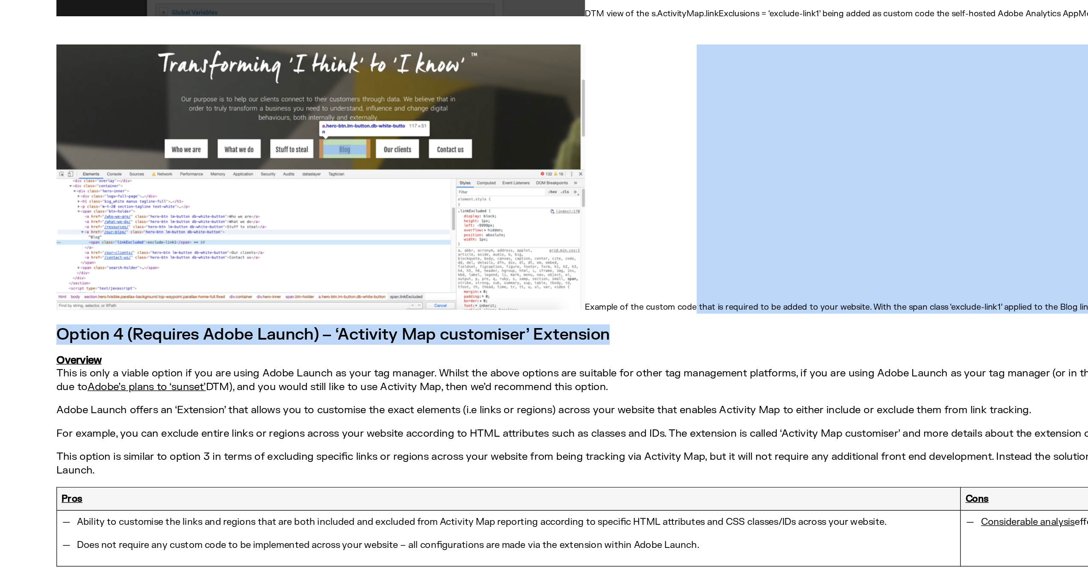
drag, startPoint x: 504, startPoint y: 359, endPoint x: 526, endPoint y: 293, distance: 68.9
click at [526, 293] on p "Example of the custom code that is required to be added to your website. With t…" at bounding box center [544, 273] width 1002 height 204
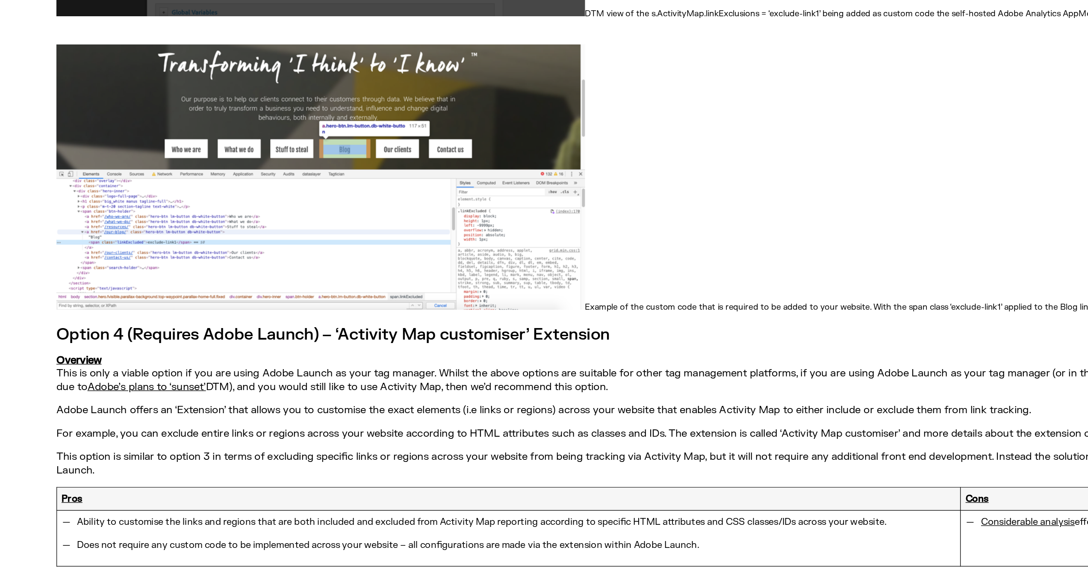
click at [486, 405] on p "Overview This is only a viable option if you are using Adobe Launch as your tag…" at bounding box center [544, 420] width 1002 height 30
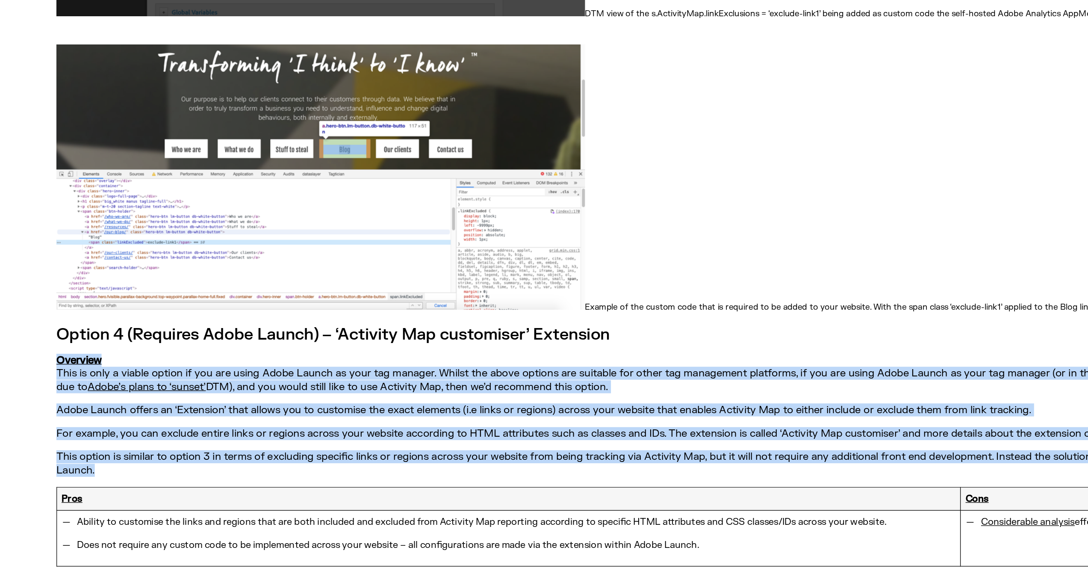
drag, startPoint x: 493, startPoint y: 371, endPoint x: 494, endPoint y: 463, distance: 91.9
click at [494, 478] on p "This option is similar to option 3 in terms of excluding specific links or regi…" at bounding box center [544, 488] width 1002 height 20
drag, startPoint x: 496, startPoint y: 467, endPoint x: 496, endPoint y: 375, distance: 91.9
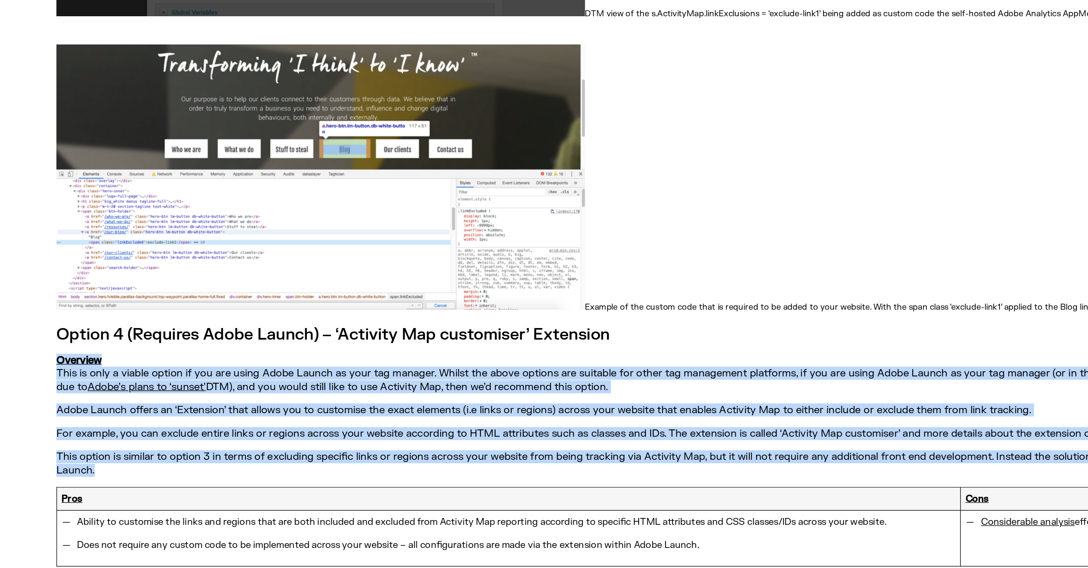
click at [496, 405] on p "Overview This is only a viable option if you are using Adobe Launch as your tag…" at bounding box center [544, 420] width 1002 height 30
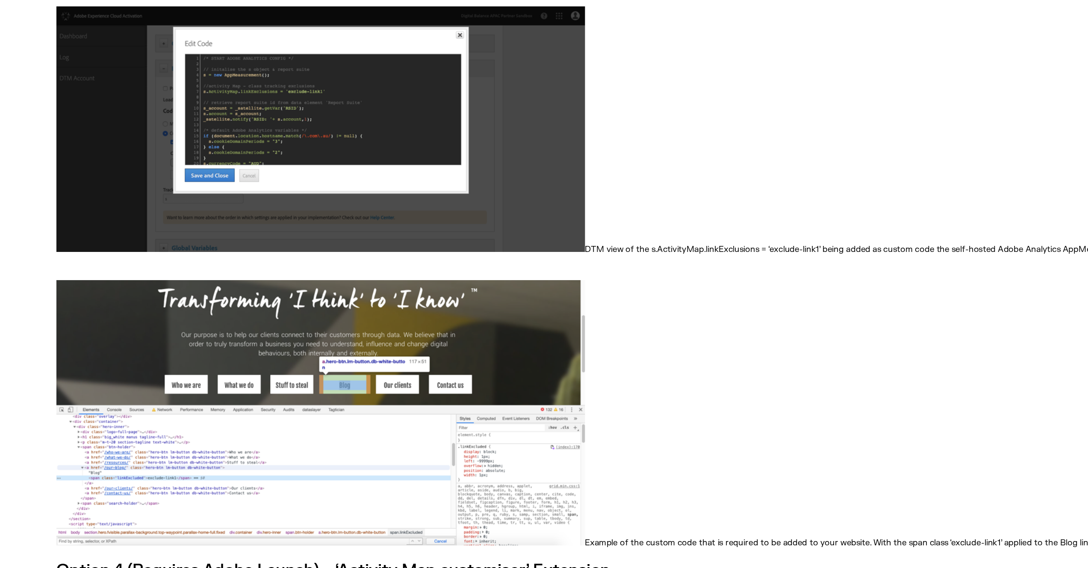
scroll to position [2978, 0]
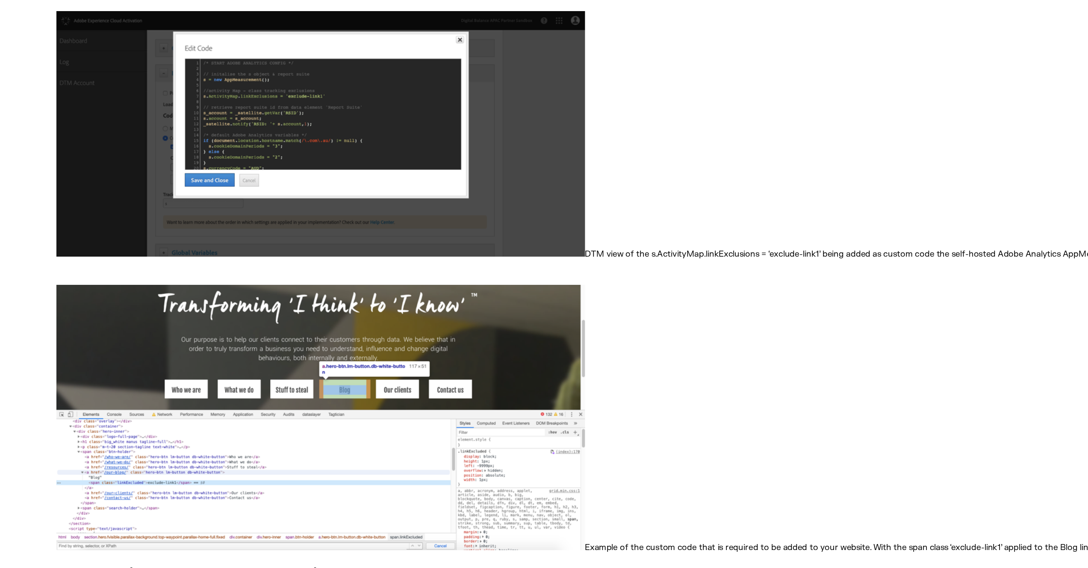
click at [550, 216] on p "Example of the custom code that is required to be added to your website. With t…" at bounding box center [544, 318] width 1002 height 204
drag, startPoint x: 567, startPoint y: 149, endPoint x: 566, endPoint y: 121, distance: 28.2
click at [566, 121] on p "DTM view of the s.ActivityMap.linkExclusions = ‘exclude-link1’ being added as c…" at bounding box center [544, 109] width 1002 height 200
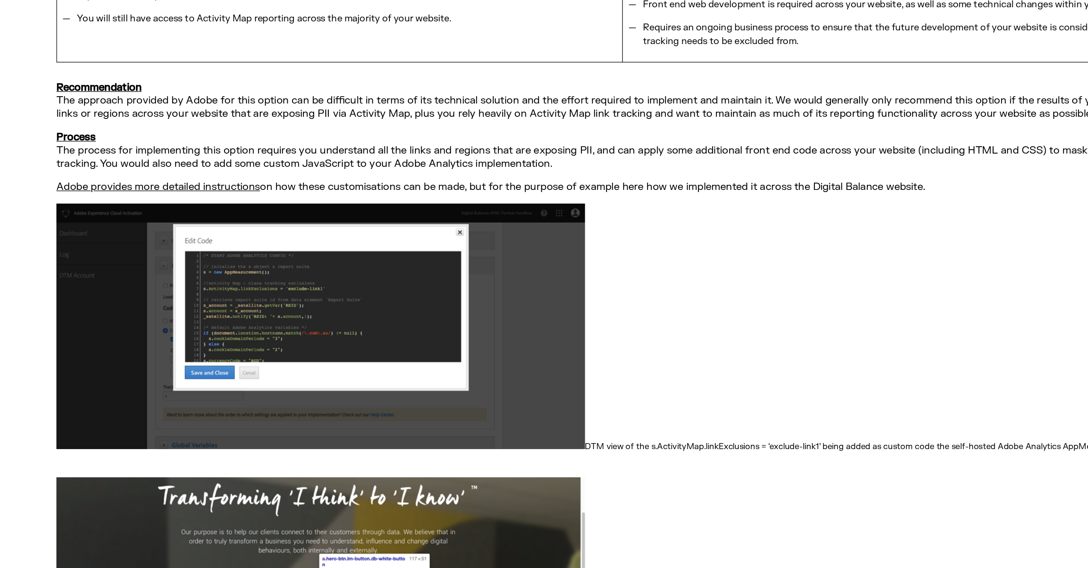
scroll to position [2831, 0]
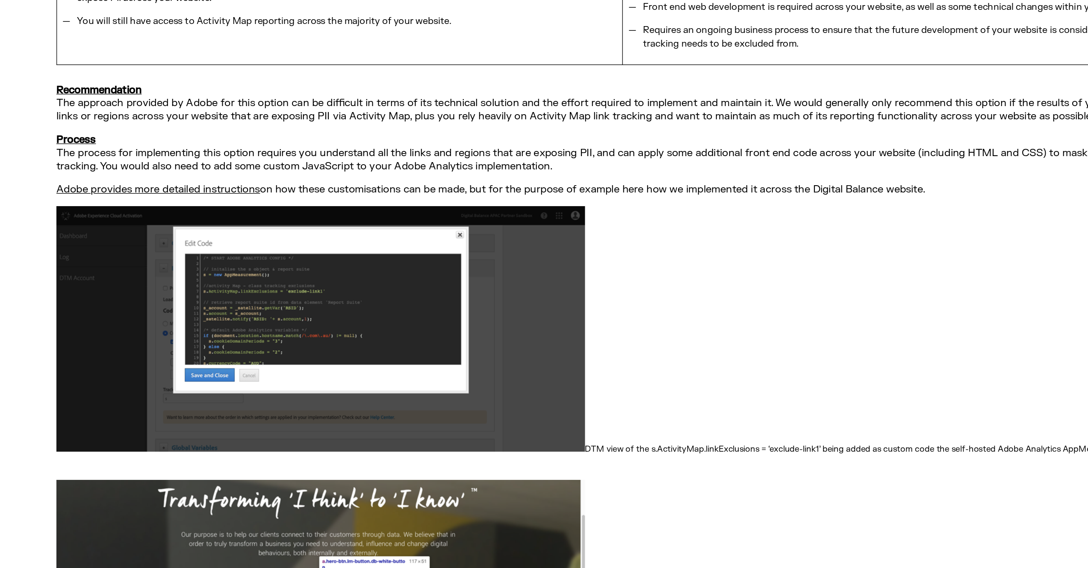
click at [545, 156] on p "DTM view of the s.ActivityMap.linkExclusions = ‘exclude-link1’ being added as c…" at bounding box center [544, 256] width 1002 height 200
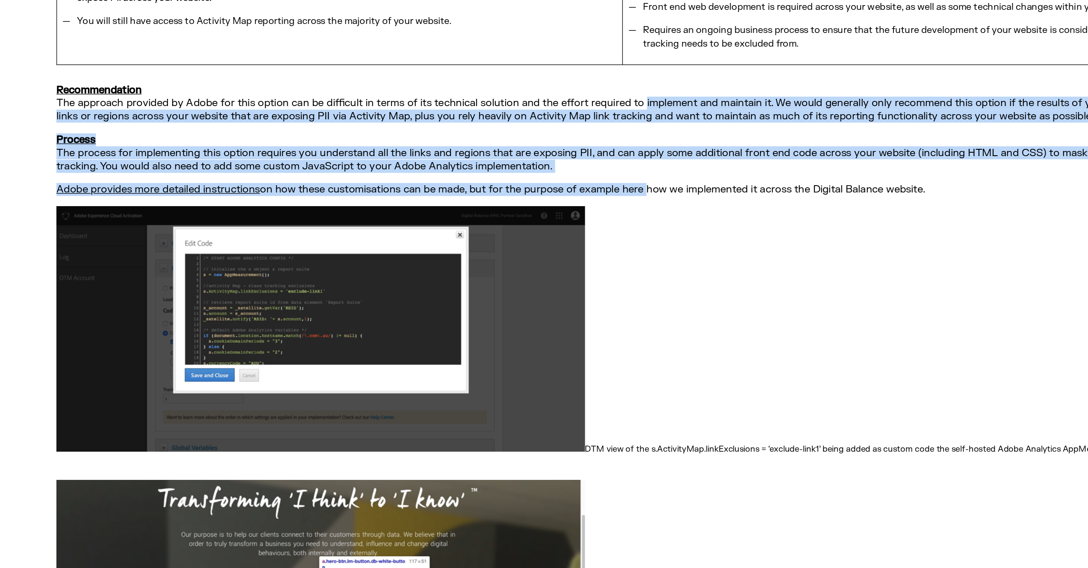
drag, startPoint x: 489, startPoint y: 112, endPoint x: 489, endPoint y: 50, distance: 62.0
click at [489, 63] on p "Recommendation The approach provided by Adobe for this option can be difficult …" at bounding box center [544, 78] width 1002 height 30
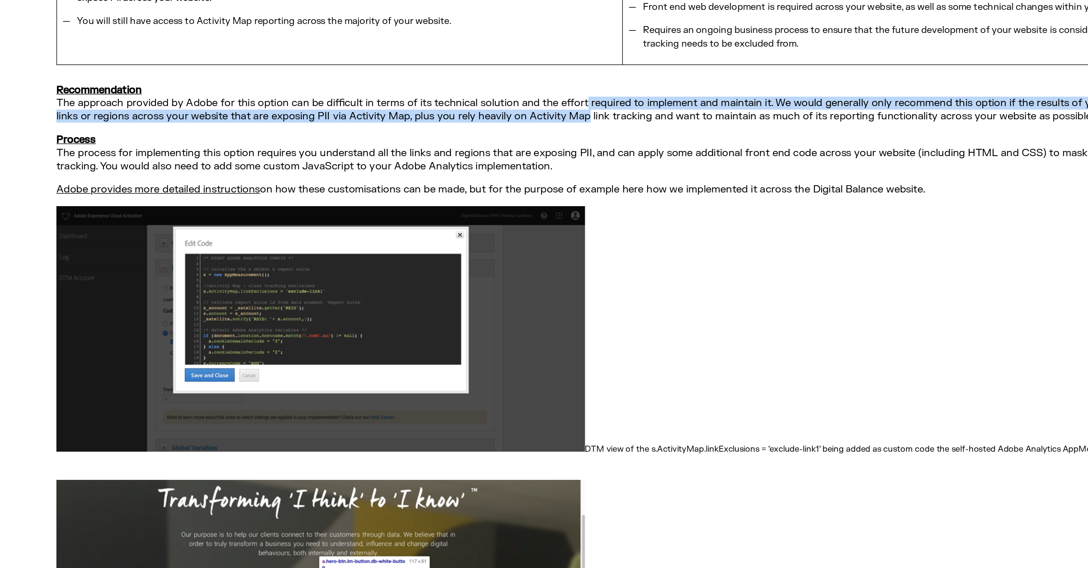
drag, startPoint x: 445, startPoint y: 58, endPoint x: 445, endPoint y: 51, distance: 6.4
click at [445, 63] on p "Recommendation The approach provided by Adobe for this option can be difficult …" at bounding box center [544, 78] width 1002 height 30
drag, startPoint x: 445, startPoint y: 50, endPoint x: 445, endPoint y: 56, distance: 6.4
click at [445, 63] on p "Recommendation The approach provided by Adobe for this option can be difficult …" at bounding box center [544, 78] width 1002 height 30
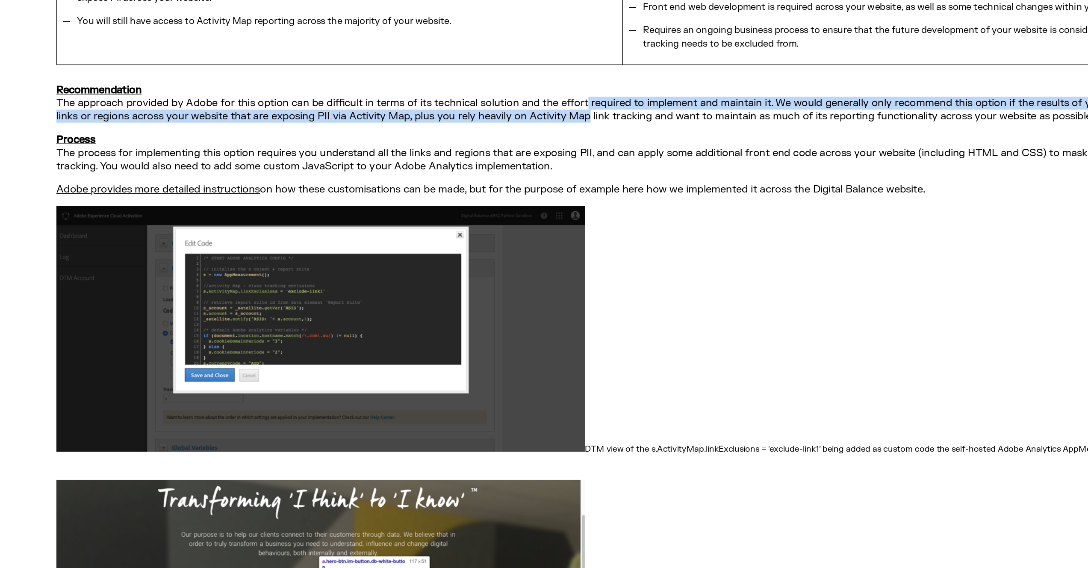
click at [445, 63] on p "Recommendation The approach provided by Adobe for this option can be difficult …" at bounding box center [544, 78] width 1002 height 30
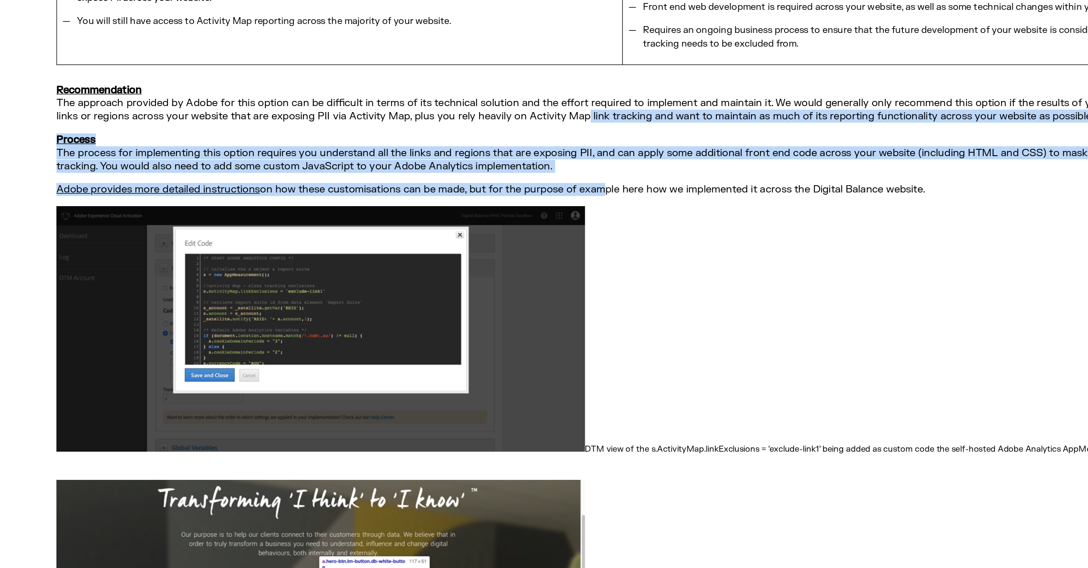
drag, startPoint x: 444, startPoint y: 56, endPoint x: 454, endPoint y: 113, distance: 57.7
click at [454, 139] on p "Adobe provides more detailed instructions on how these customisations can be ma…" at bounding box center [544, 144] width 1002 height 10
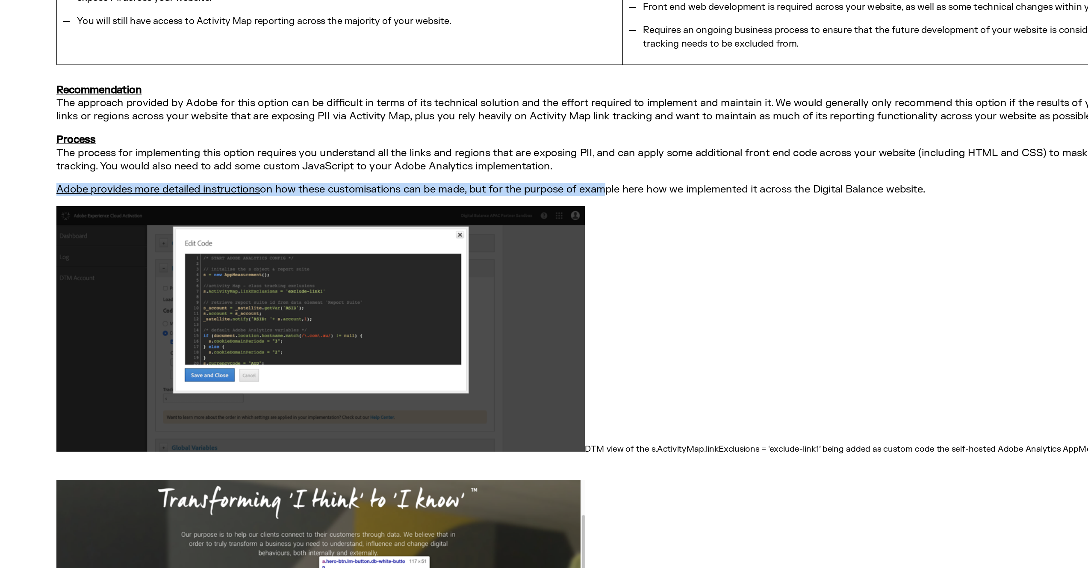
drag, startPoint x: 453, startPoint y: 113, endPoint x: 508, endPoint y: 107, distance: 55.5
drag, startPoint x: 707, startPoint y: 112, endPoint x: 625, endPoint y: 85, distance: 86.4
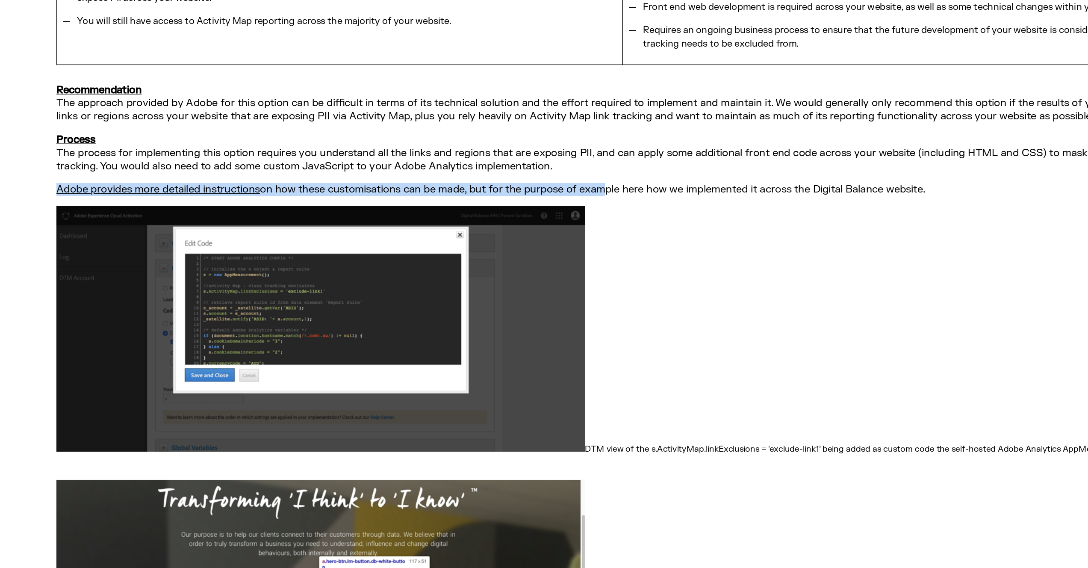
click at [625, 101] on p "Process The process for implementing this option requires you understand all th…" at bounding box center [544, 116] width 1002 height 30
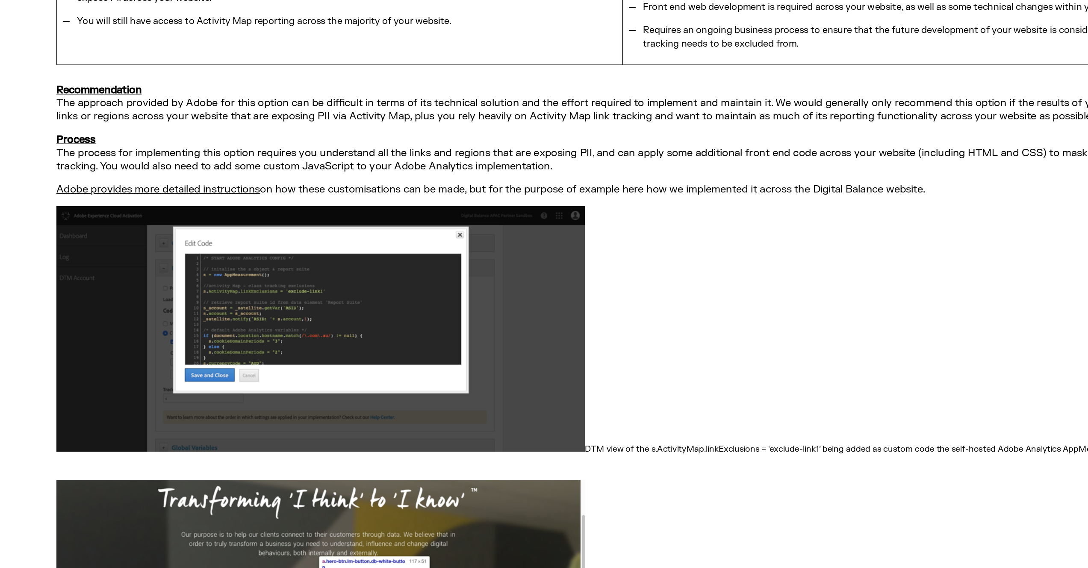
click at [407, 101] on p "Process The process for implementing this option requires you understand all th…" at bounding box center [544, 116] width 1002 height 30
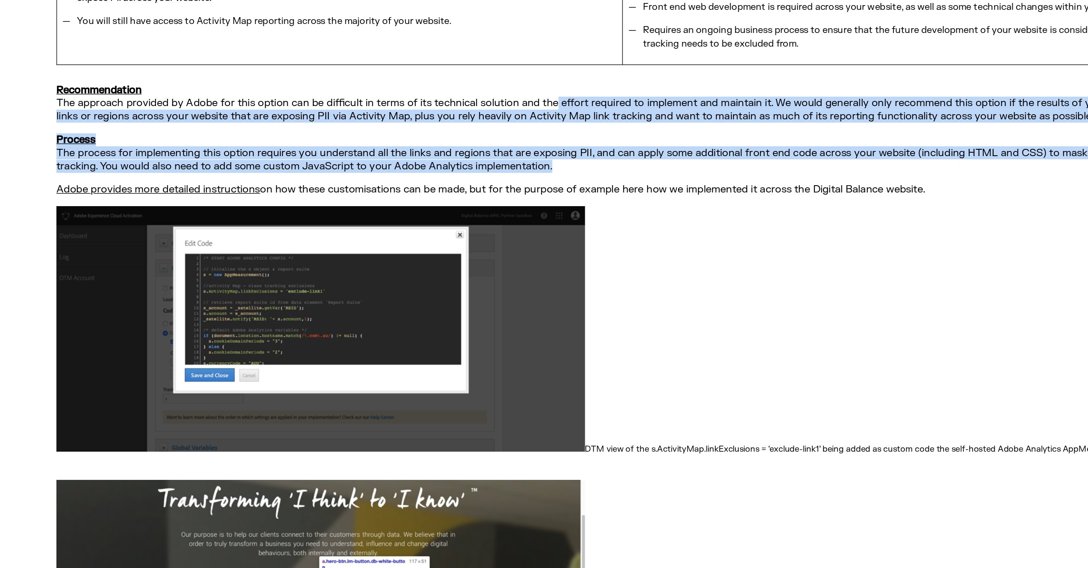
drag, startPoint x: 421, startPoint y: 48, endPoint x: 421, endPoint y: 96, distance: 47.9
click at [421, 101] on p "Process The process for implementing this option requires you understand all th…" at bounding box center [544, 116] width 1002 height 30
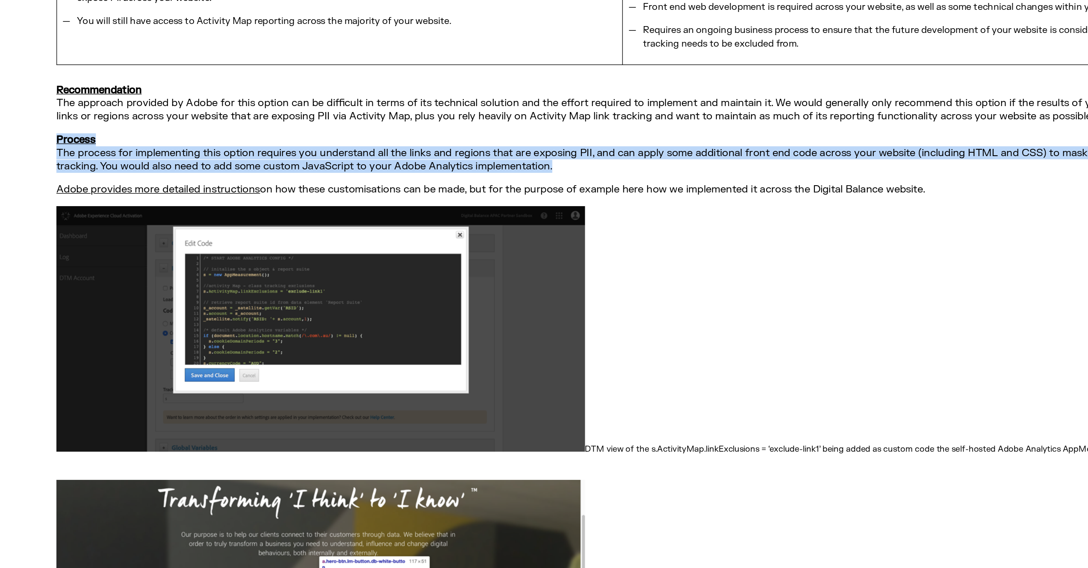
drag, startPoint x: 420, startPoint y: 97, endPoint x: 420, endPoint y: 71, distance: 25.2
click at [420, 101] on p "Process The process for implementing this option requires you understand all th…" at bounding box center [544, 116] width 1002 height 30
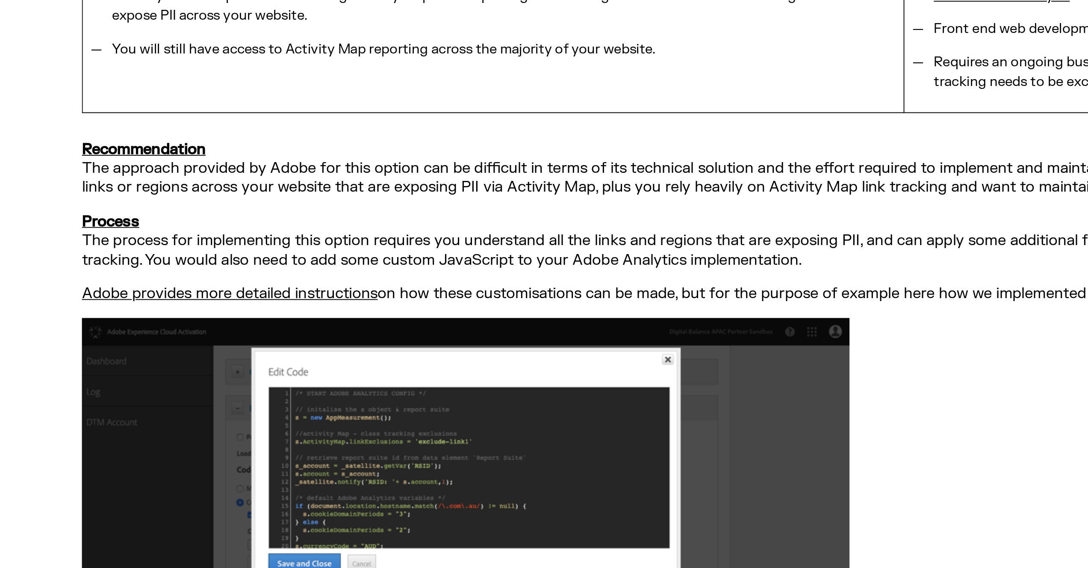
scroll to position [2821, 0]
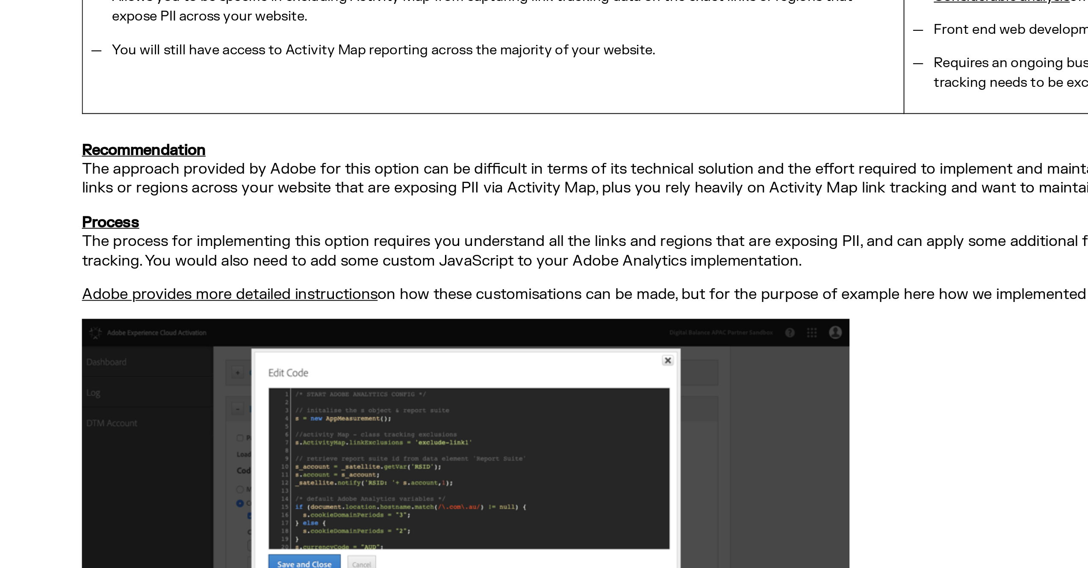
click at [262, 111] on p "Process The process for implementing this option requires you understand all th…" at bounding box center [544, 126] width 1002 height 30
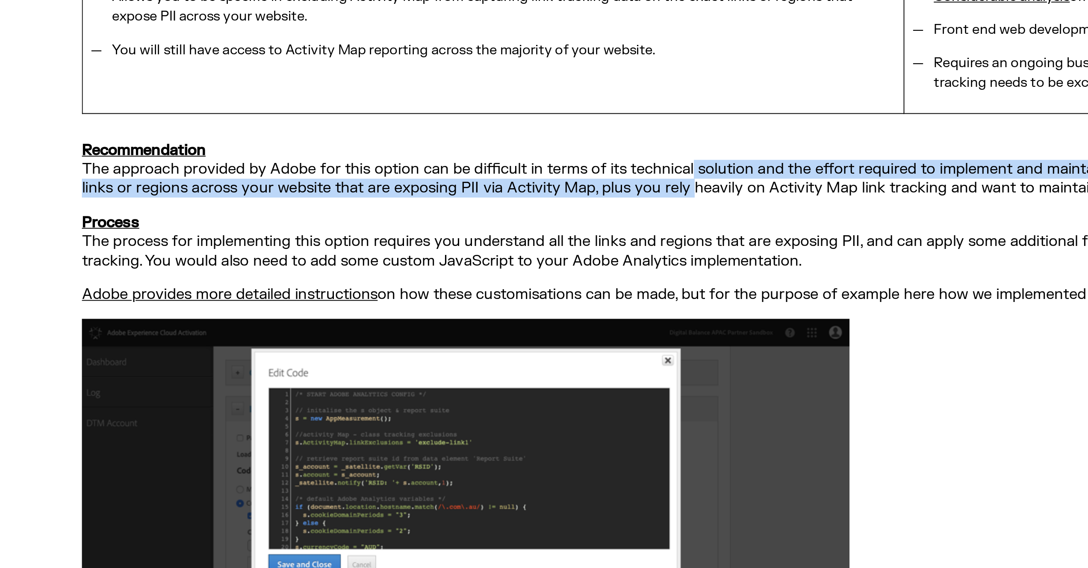
drag, startPoint x: 360, startPoint y: 69, endPoint x: 360, endPoint y: 61, distance: 8.1
click at [360, 74] on p "Recommendation The approach provided by Adobe for this option can be difficult …" at bounding box center [544, 89] width 1002 height 30
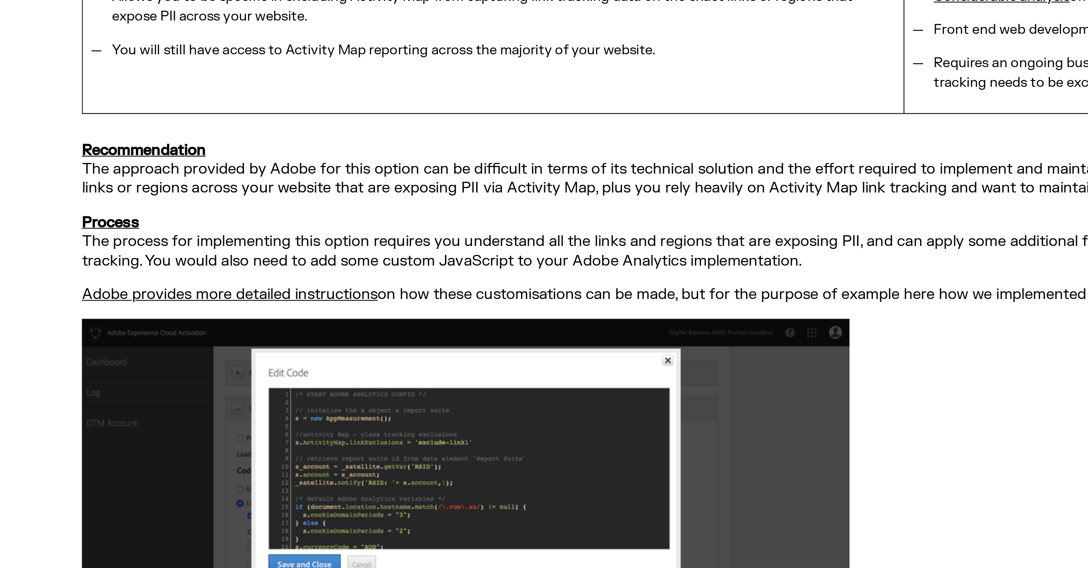
click at [360, 74] on p "Recommendation The approach provided by Adobe for this option can be difficult …" at bounding box center [544, 89] width 1002 height 30
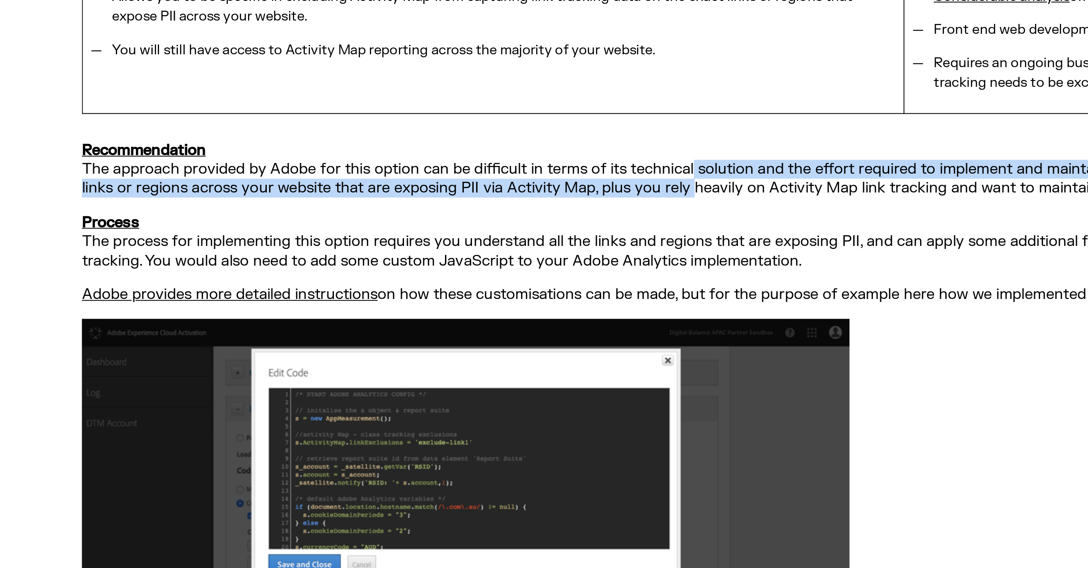
drag, startPoint x: 360, startPoint y: 57, endPoint x: 360, endPoint y: 65, distance: 7.3
click at [360, 74] on p "Recommendation The approach provided by Adobe for this option can be difficult …" at bounding box center [544, 89] width 1002 height 30
drag, startPoint x: 360, startPoint y: 69, endPoint x: 360, endPoint y: 54, distance: 15.0
click at [360, 74] on p "Recommendation The approach provided by Adobe for this option can be difficult …" at bounding box center [544, 89] width 1002 height 30
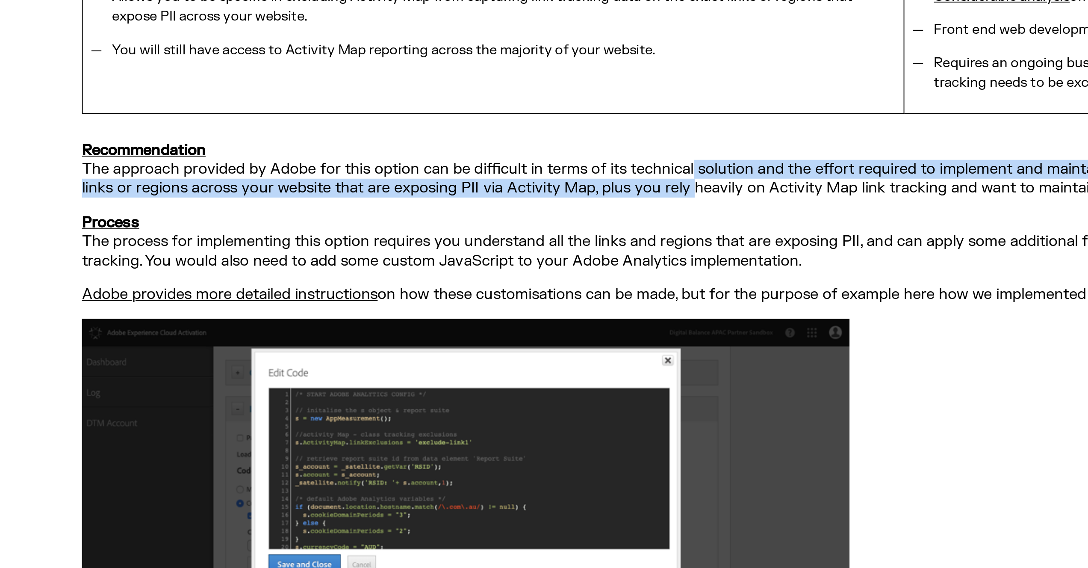
click at [360, 74] on p "Recommendation The approach provided by Adobe for this option can be difficult …" at bounding box center [544, 89] width 1002 height 30
drag, startPoint x: 360, startPoint y: 58, endPoint x: 360, endPoint y: 65, distance: 6.8
click at [360, 74] on p "Recommendation The approach provided by Adobe for this option can be difficult …" at bounding box center [544, 89] width 1002 height 30
drag, startPoint x: 360, startPoint y: 66, endPoint x: 361, endPoint y: 56, distance: 10.0
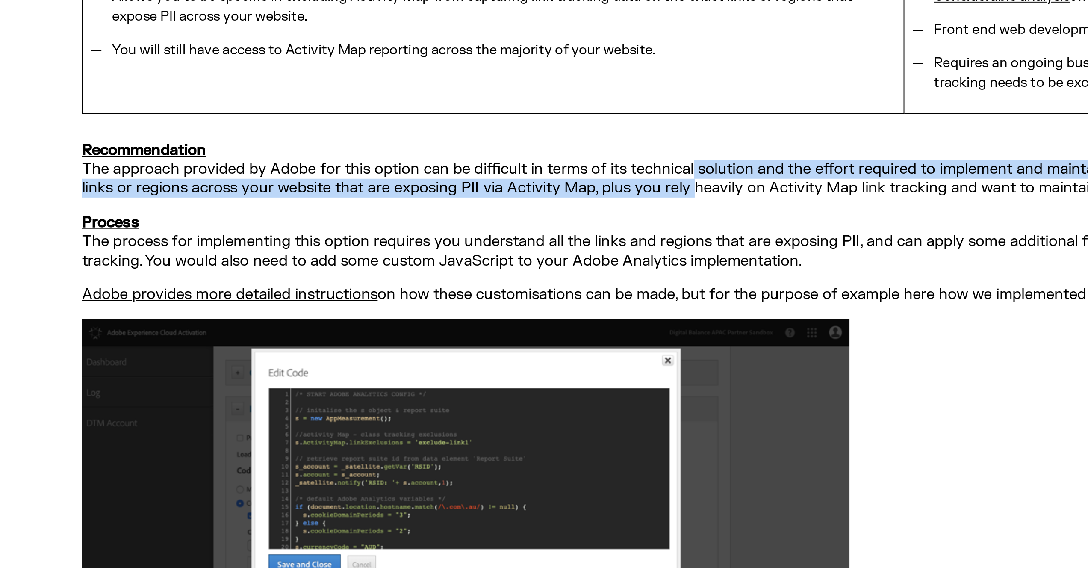
click at [361, 74] on p "Recommendation The approach provided by Adobe for this option can be difficult …" at bounding box center [544, 89] width 1002 height 30
drag, startPoint x: 360, startPoint y: 56, endPoint x: 360, endPoint y: 66, distance: 9.4
click at [360, 74] on p "Recommendation The approach provided by Adobe for this option can be difficult …" at bounding box center [544, 89] width 1002 height 30
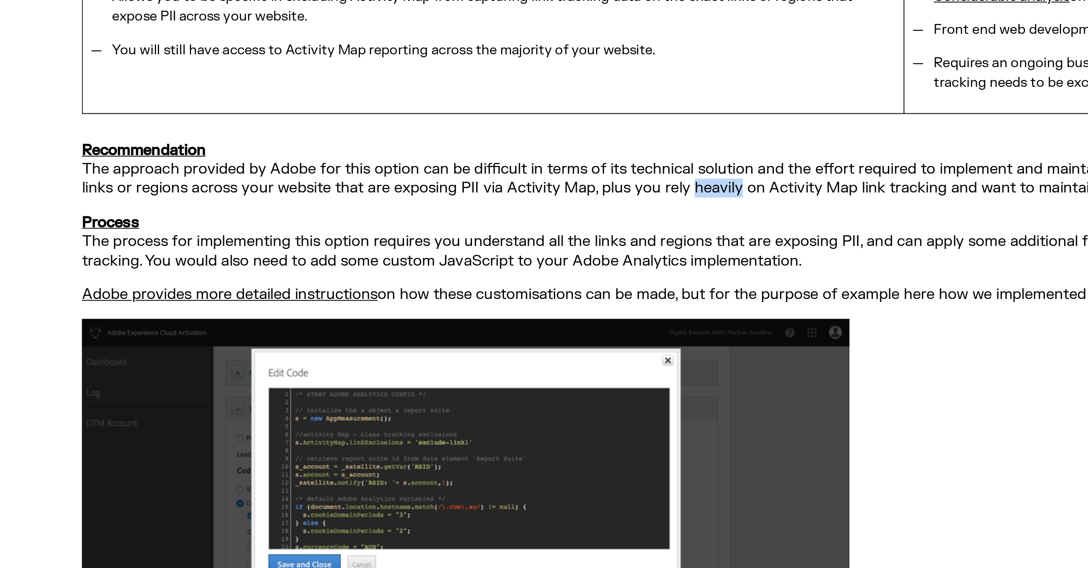
drag, startPoint x: 359, startPoint y: 67, endPoint x: 385, endPoint y: 65, distance: 26.2
click at [385, 74] on p "Recommendation The approach provided by Adobe for this option can be difficult …" at bounding box center [544, 89] width 1002 height 30
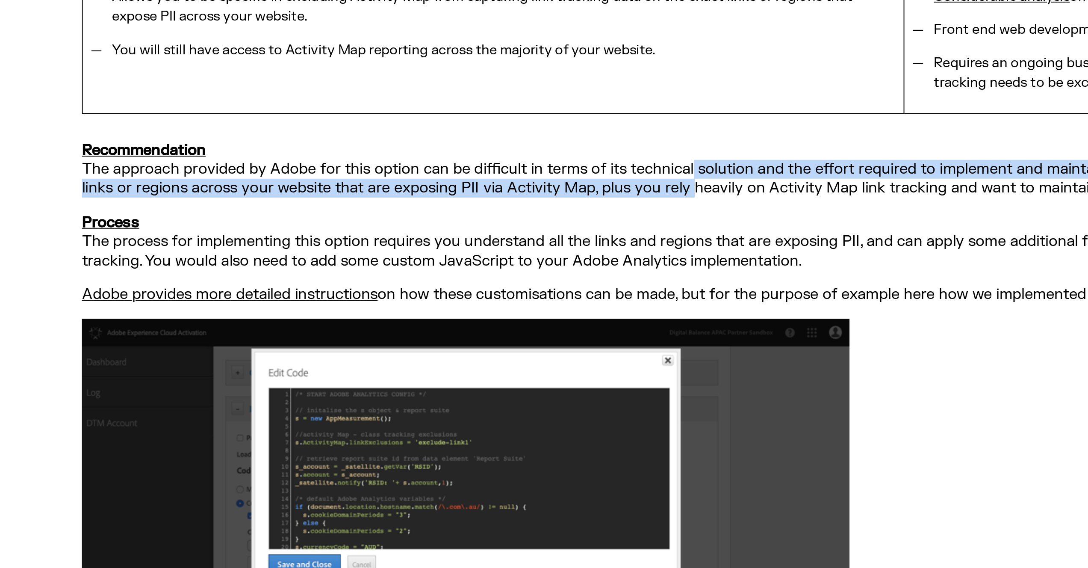
drag, startPoint x: 361, startPoint y: 59, endPoint x: 361, endPoint y: 68, distance: 9.0
click at [361, 74] on p "Recommendation The approach provided by Adobe for this option can be difficult …" at bounding box center [544, 89] width 1002 height 30
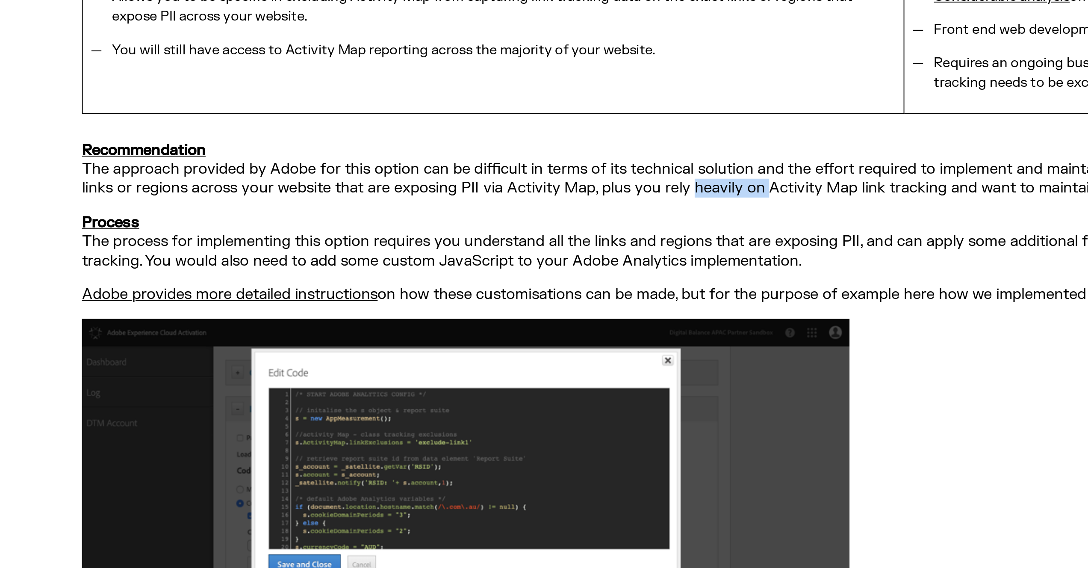
drag, startPoint x: 361, startPoint y: 68, endPoint x: 397, endPoint y: 68, distance: 36.3
click at [397, 74] on p "Recommendation The approach provided by Adobe for this option can be difficult …" at bounding box center [544, 89] width 1002 height 30
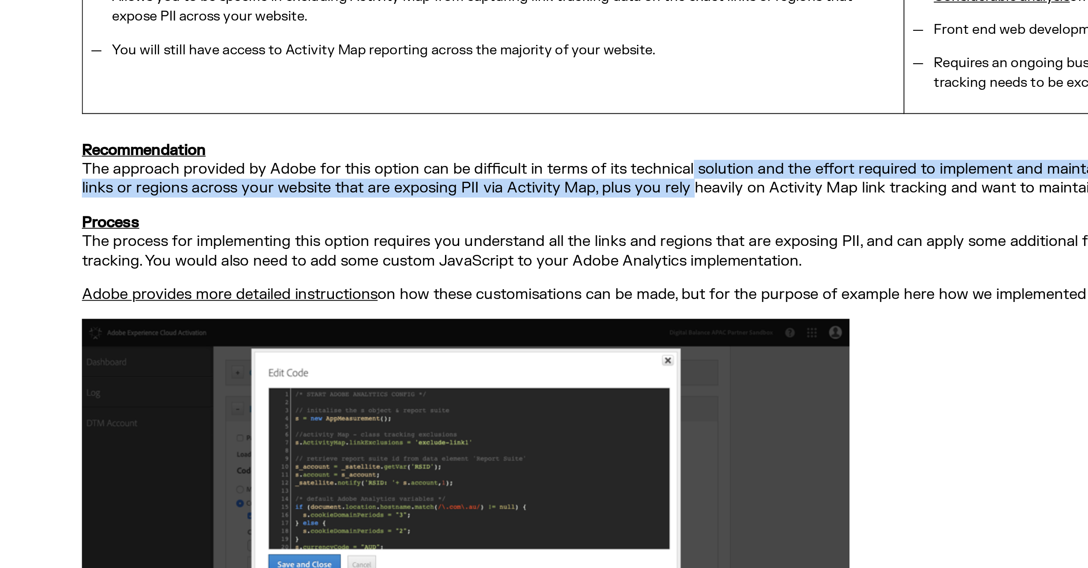
drag, startPoint x: 360, startPoint y: 67, endPoint x: 360, endPoint y: 61, distance: 6.4
click at [360, 74] on p "Recommendation The approach provided by Adobe for this option can be difficult …" at bounding box center [544, 89] width 1002 height 30
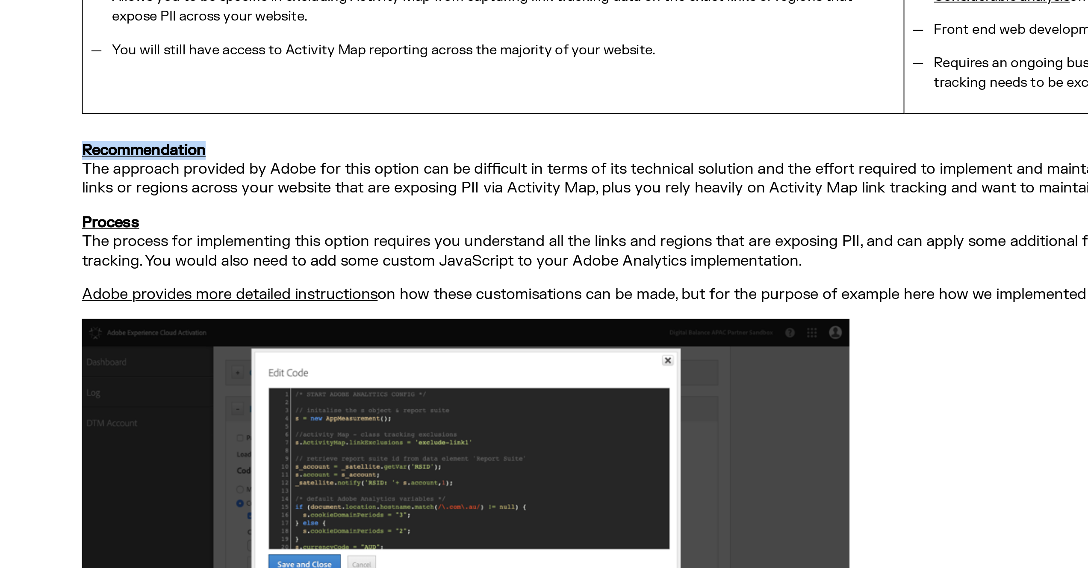
drag, startPoint x: 122, startPoint y: 47, endPoint x: 34, endPoint y: 48, distance: 88.1
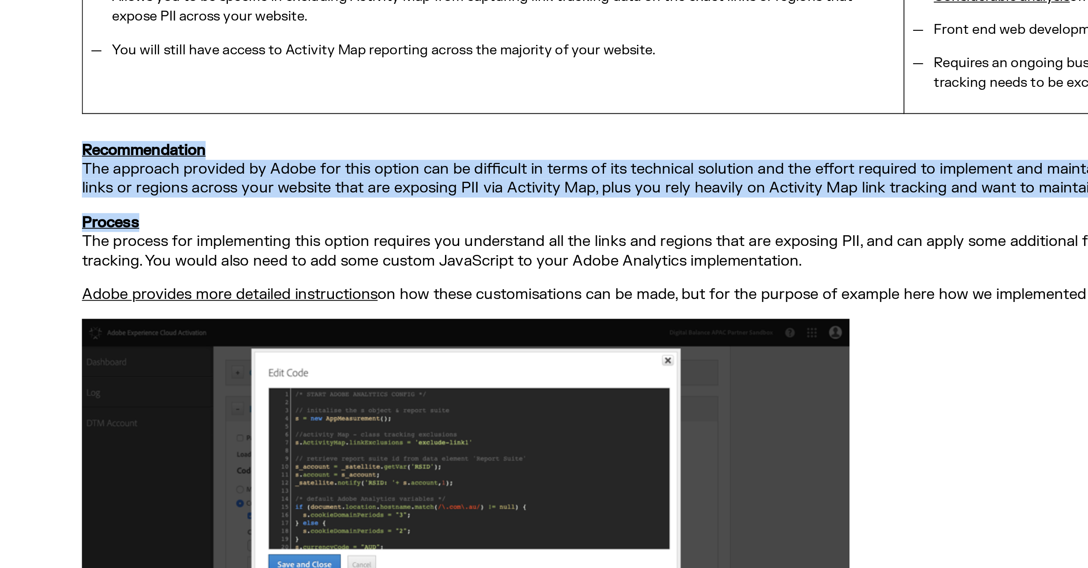
drag, startPoint x: 77, startPoint y: 84, endPoint x: 40, endPoint y: 43, distance: 54.8
